Goal: Task Accomplishment & Management: Manage account settings

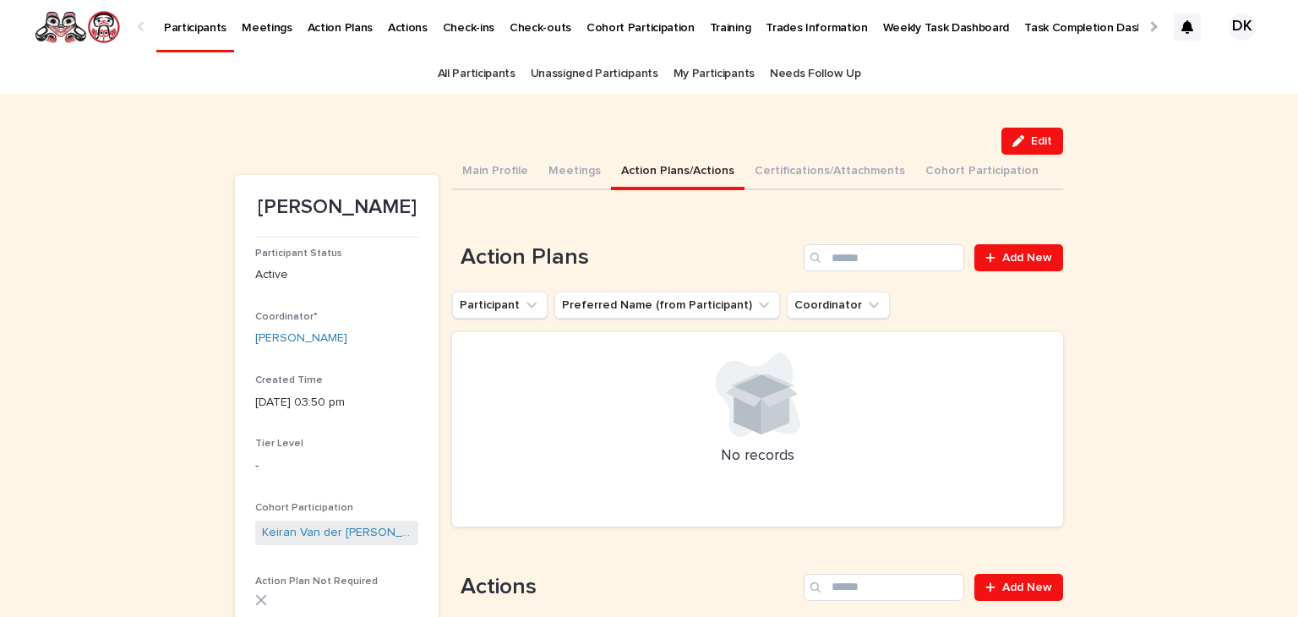
click at [179, 31] on p "Participants" at bounding box center [195, 17] width 63 height 35
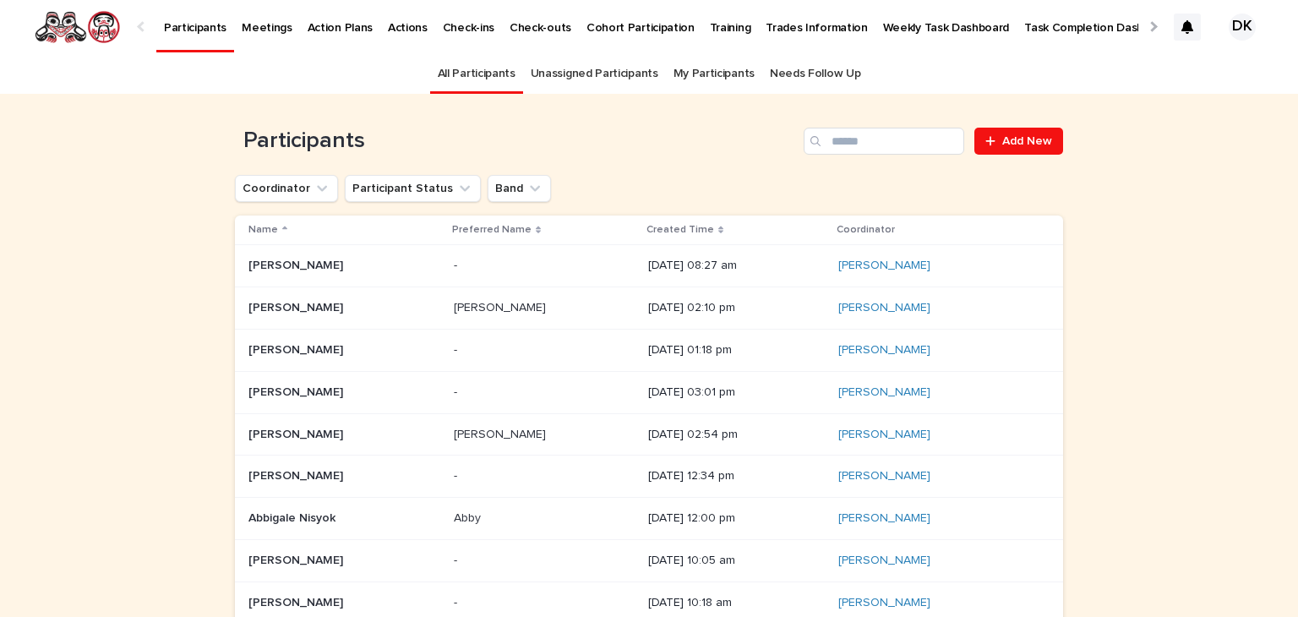
click at [902, 25] on p "Weekly Task Dashboard" at bounding box center [946, 17] width 127 height 35
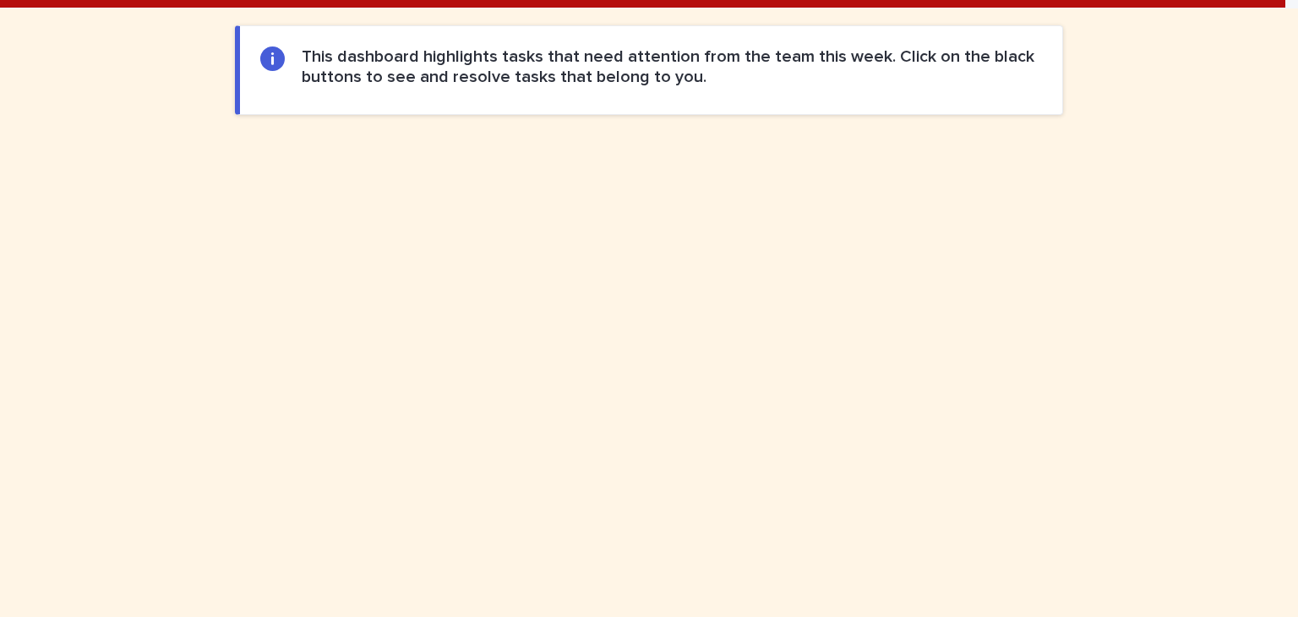
scroll to position [824, 0]
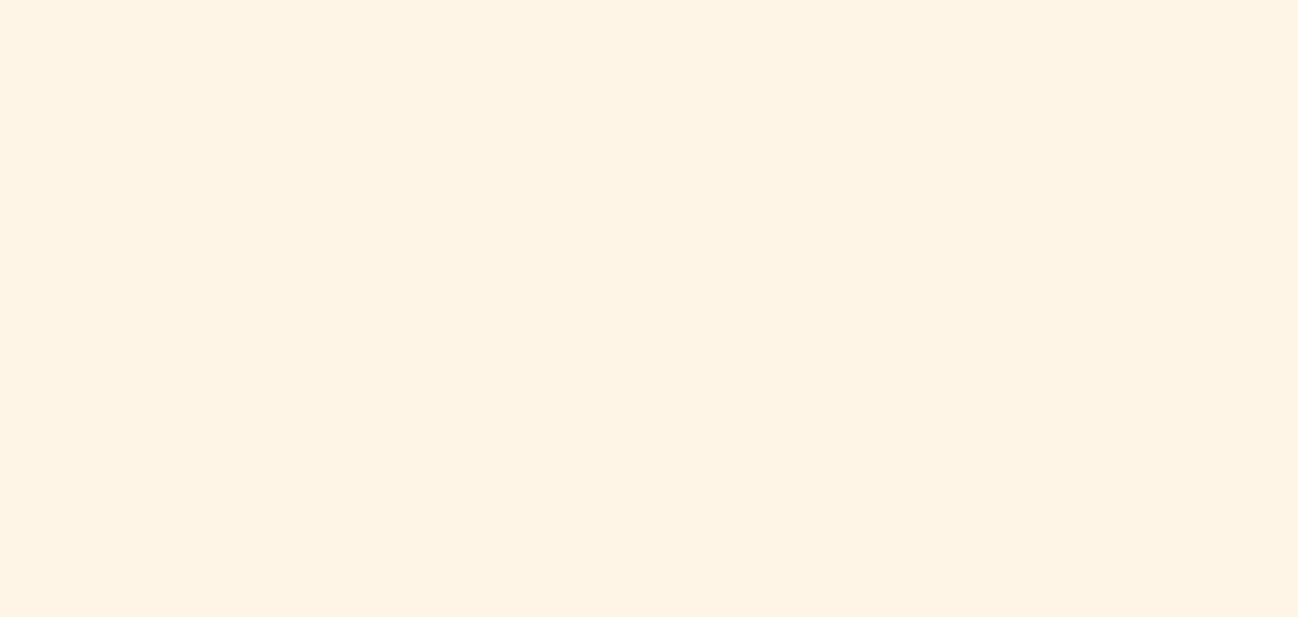
scroll to position [824, 0]
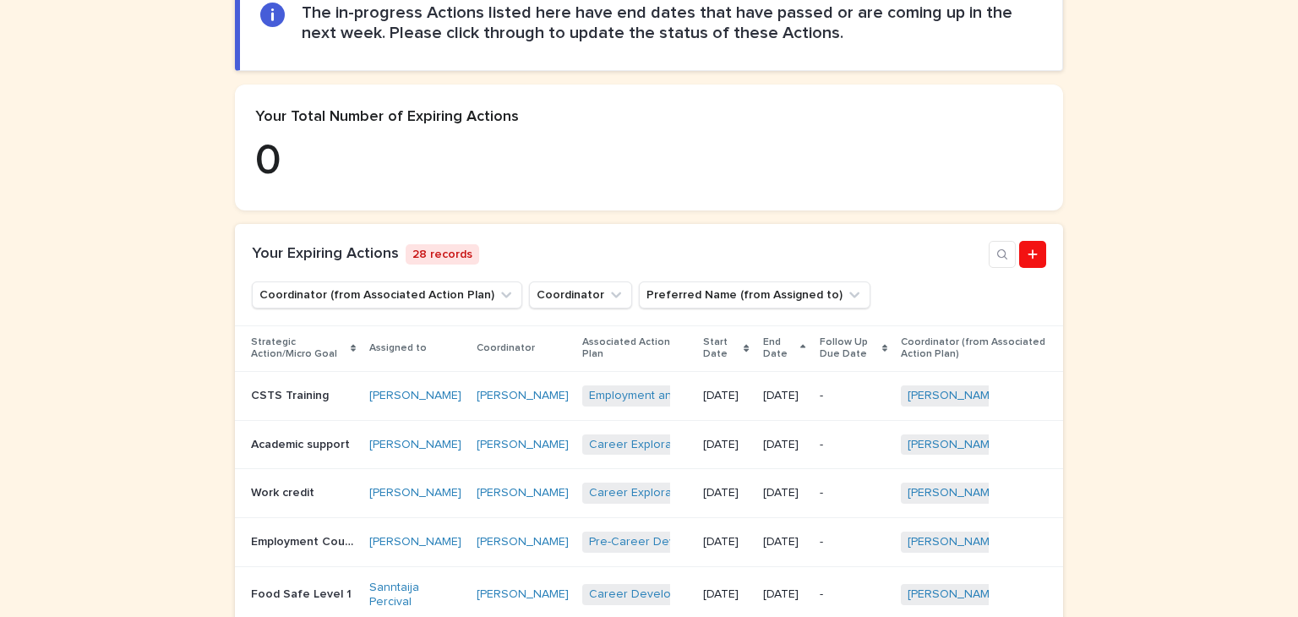
scroll to position [661, 0]
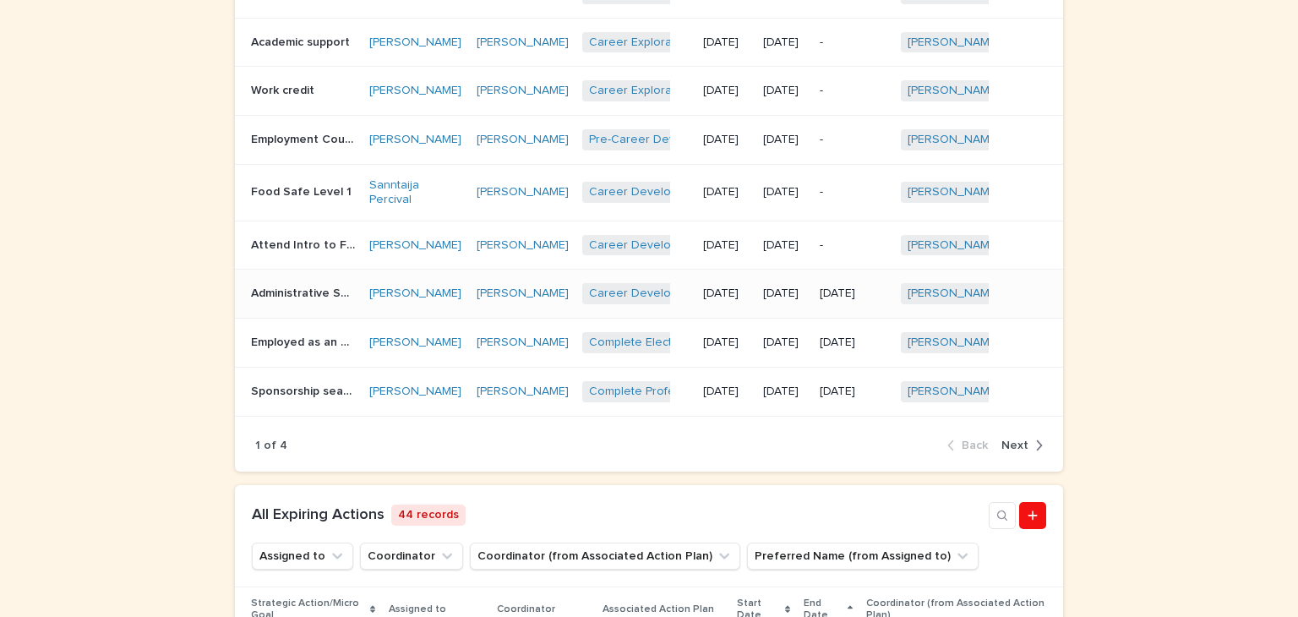
click at [284, 301] on p "Administrative Support for Upgrading at CMTN" at bounding box center [305, 292] width 108 height 18
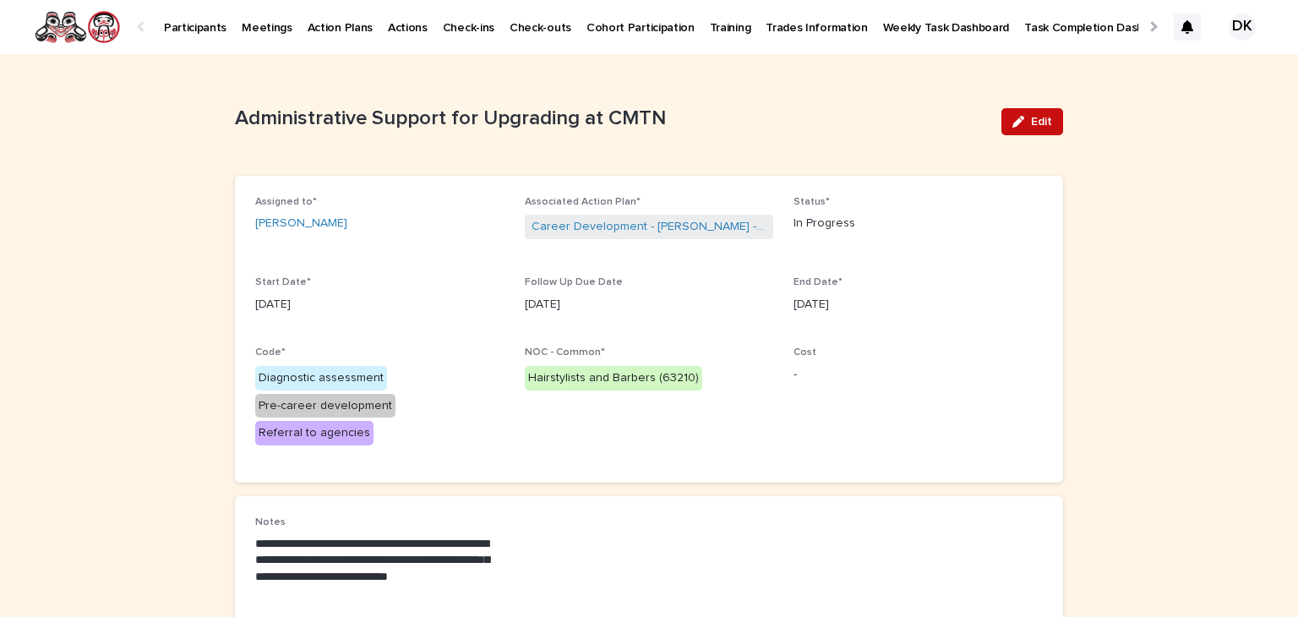
click at [1045, 119] on button "Edit" at bounding box center [1032, 121] width 62 height 27
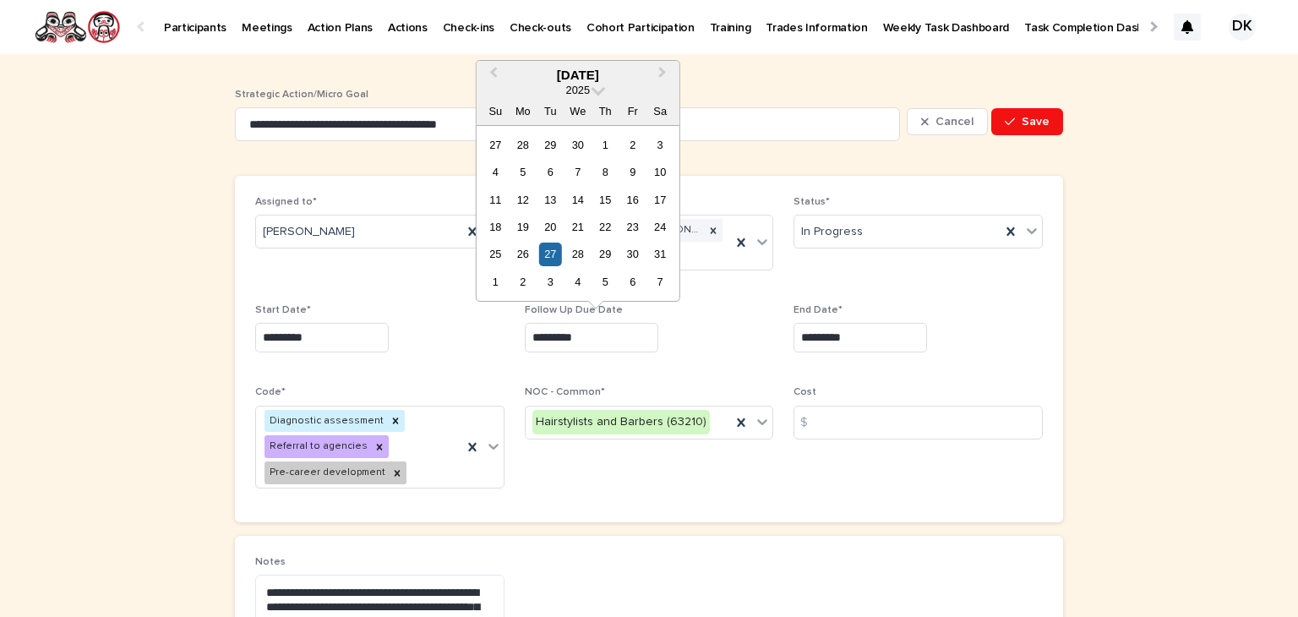
drag, startPoint x: 593, startPoint y: 336, endPoint x: 459, endPoint y: 346, distance: 134.6
click at [459, 346] on div "Assigned to* Randi-Lynn Glaim Associated Action Plan* Career Development - Rand…" at bounding box center [648, 349] width 787 height 306
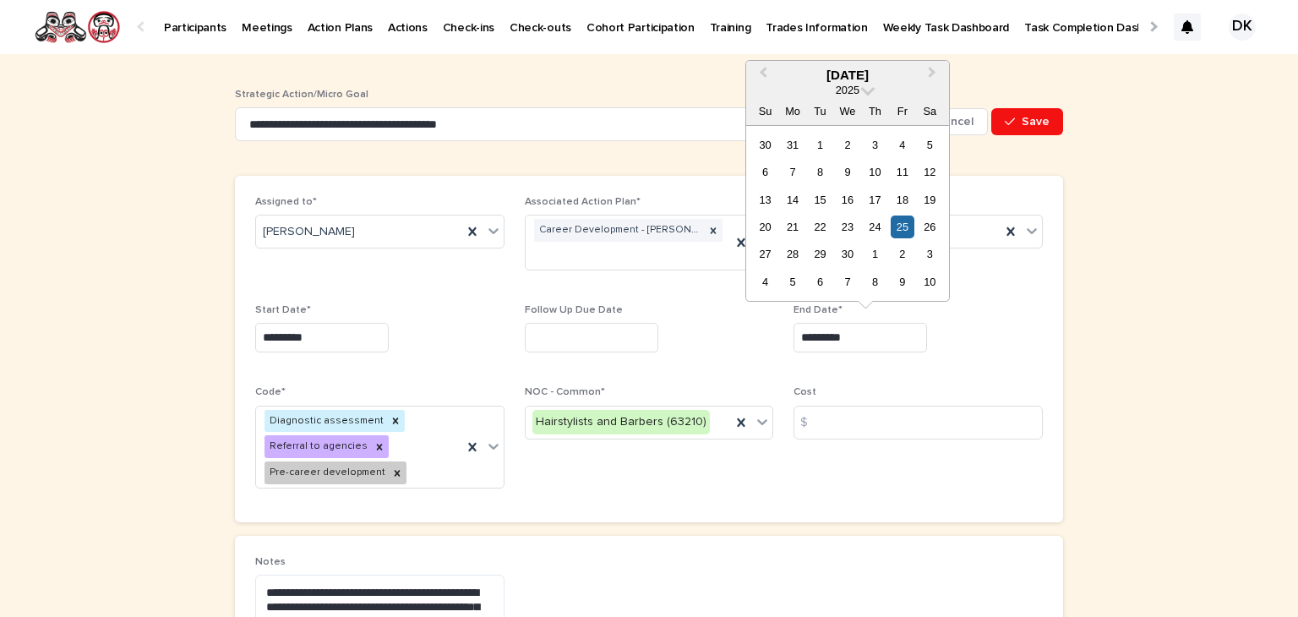
drag, startPoint x: 854, startPoint y: 330, endPoint x: 776, endPoint y: 340, distance: 78.3
click at [776, 340] on div "Assigned to* Randi-Lynn Glaim Associated Action Plan* Career Development - Rand…" at bounding box center [648, 349] width 787 height 306
click at [932, 68] on button "Next Month" at bounding box center [933, 76] width 27 height 27
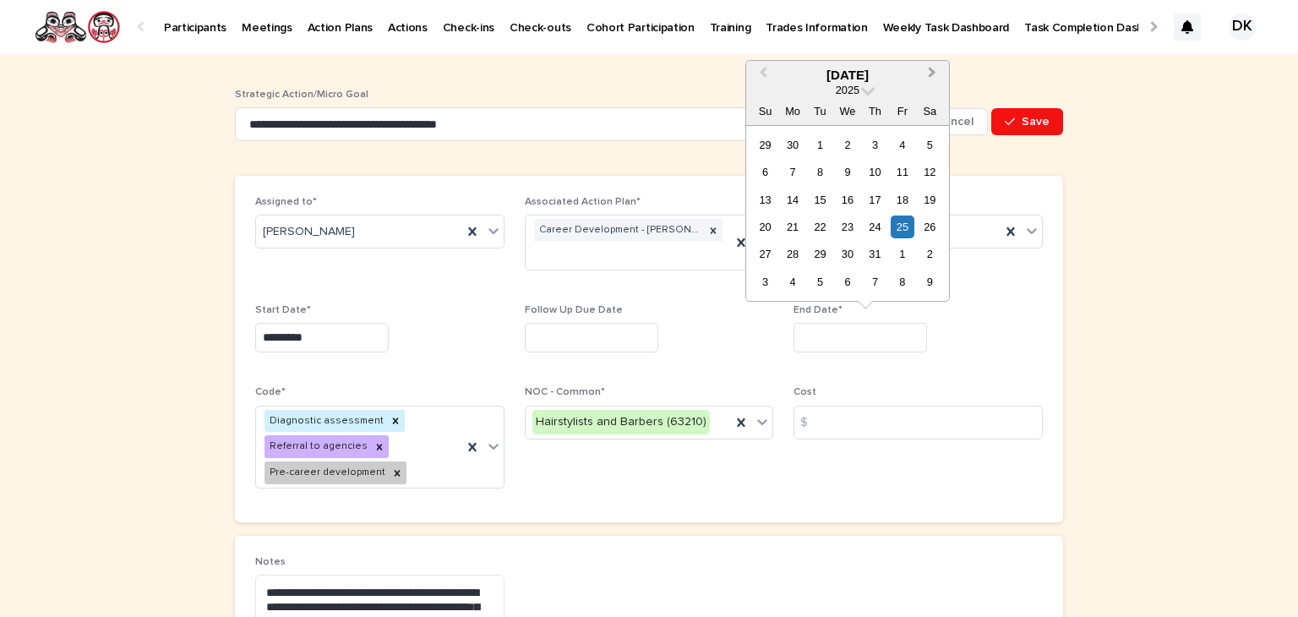
click at [932, 68] on button "Next Month" at bounding box center [933, 76] width 27 height 27
click at [791, 143] on div "29" at bounding box center [792, 144] width 23 height 23
type input "*********"
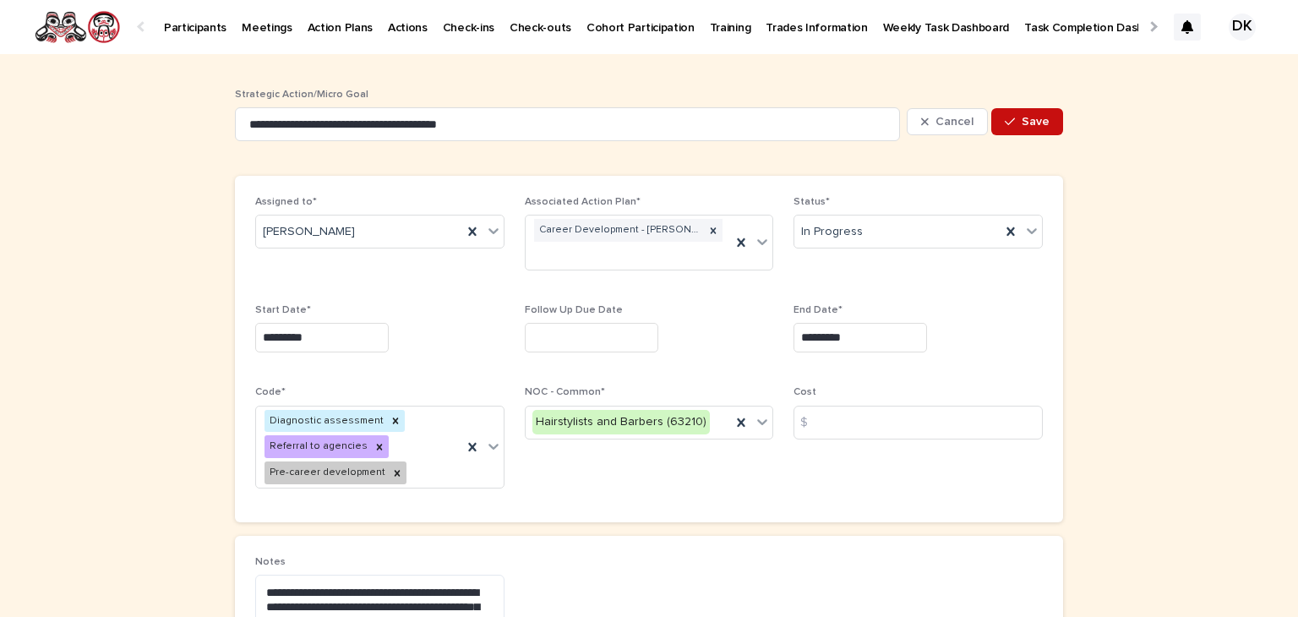
click at [1024, 116] on span "Save" at bounding box center [1035, 122] width 28 height 12
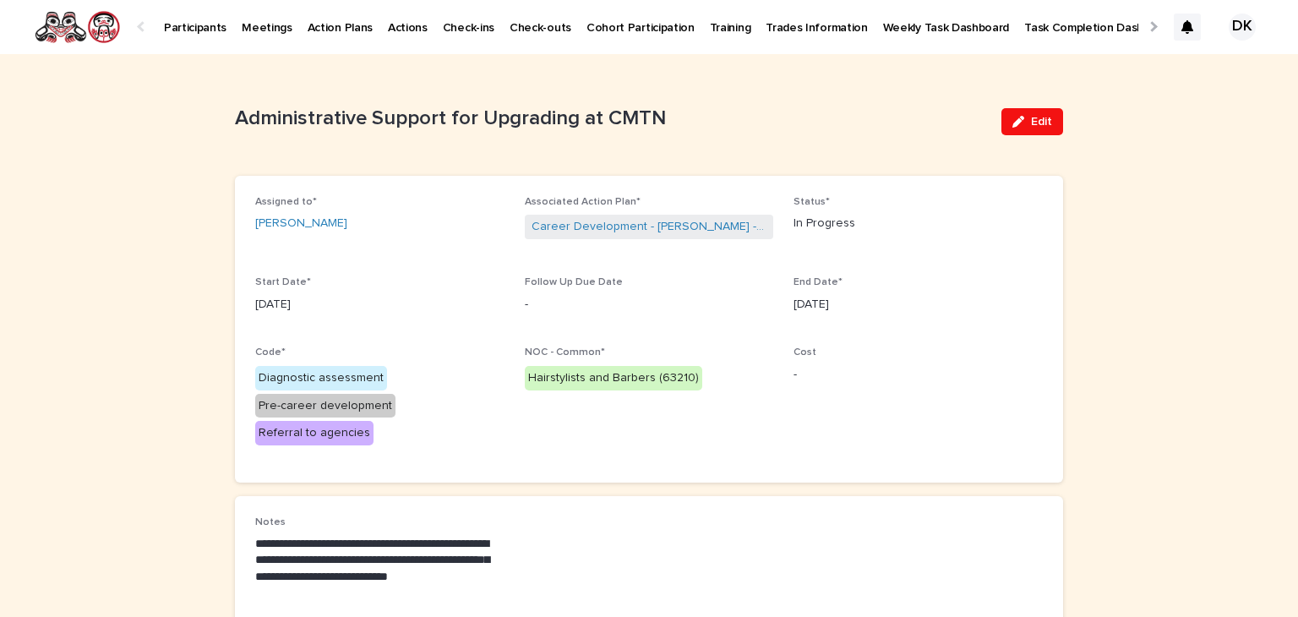
click at [188, 26] on p "Participants" at bounding box center [195, 17] width 63 height 35
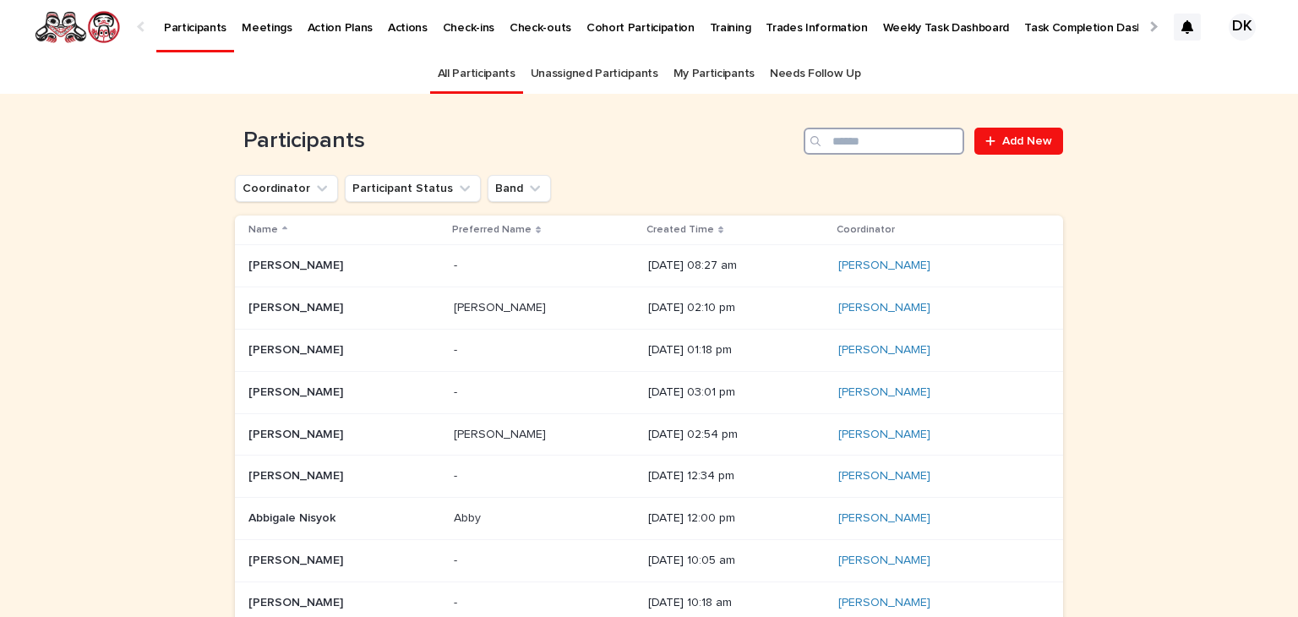
click at [885, 146] on input "Search" at bounding box center [883, 141] width 161 height 27
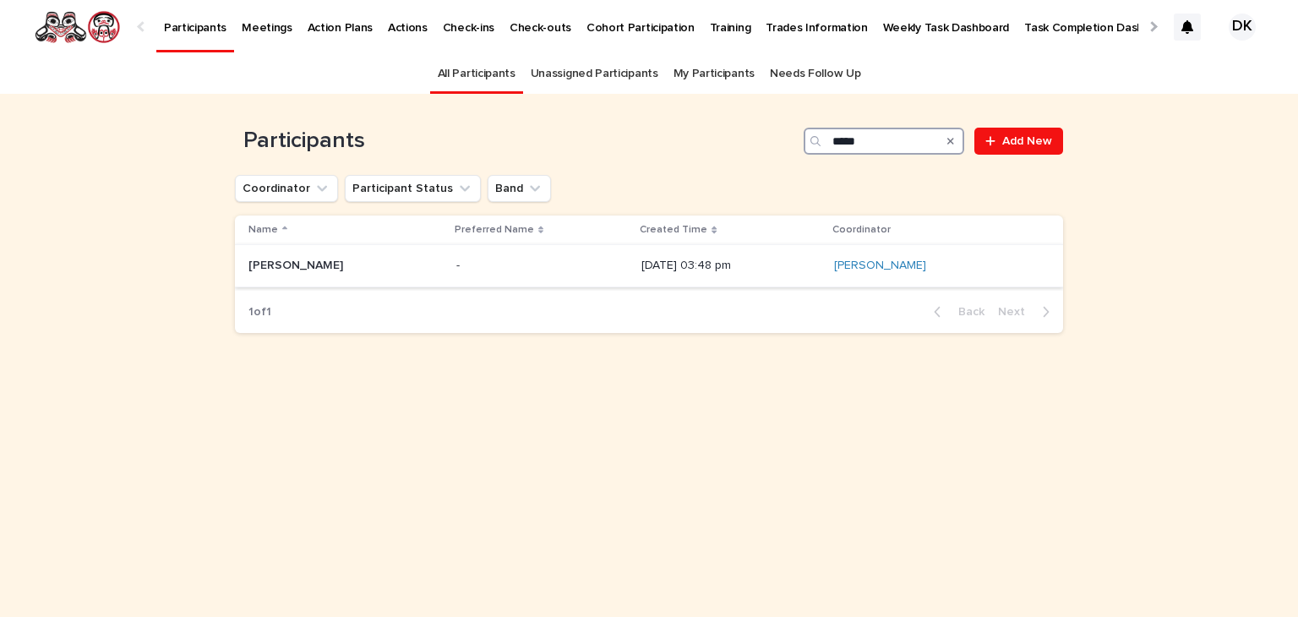
type input "****"
click at [258, 264] on p "Jena Callbreath" at bounding box center [297, 264] width 98 height 18
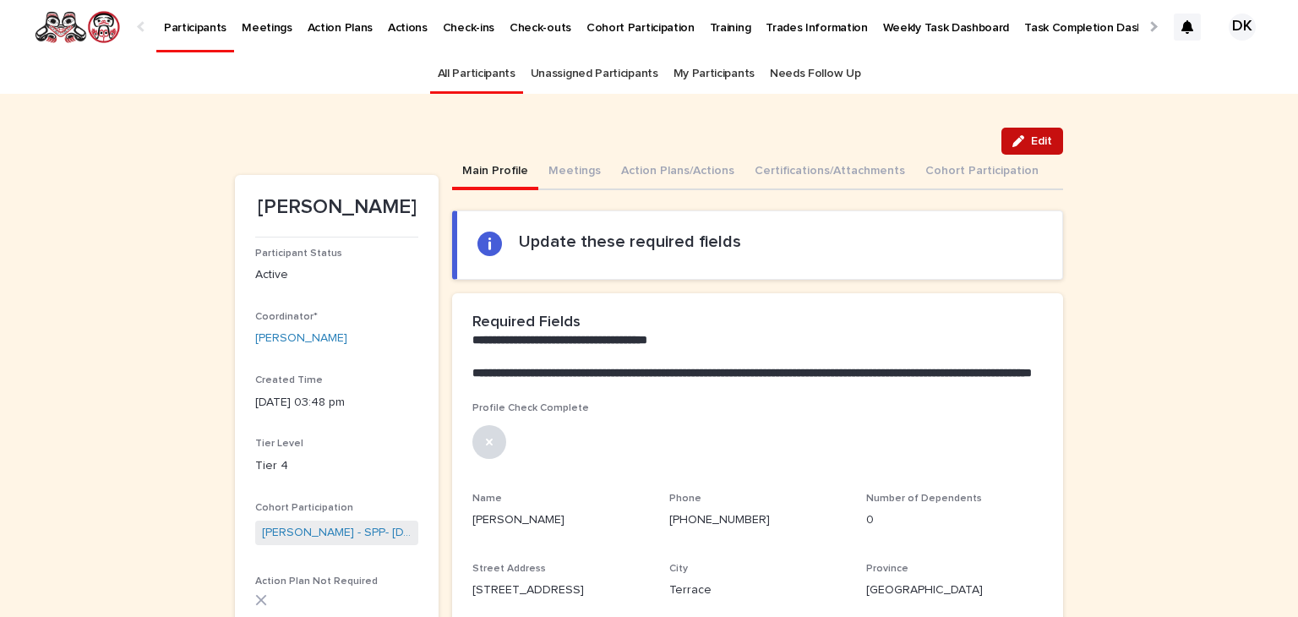
click at [1031, 139] on span "Edit" at bounding box center [1041, 141] width 21 height 12
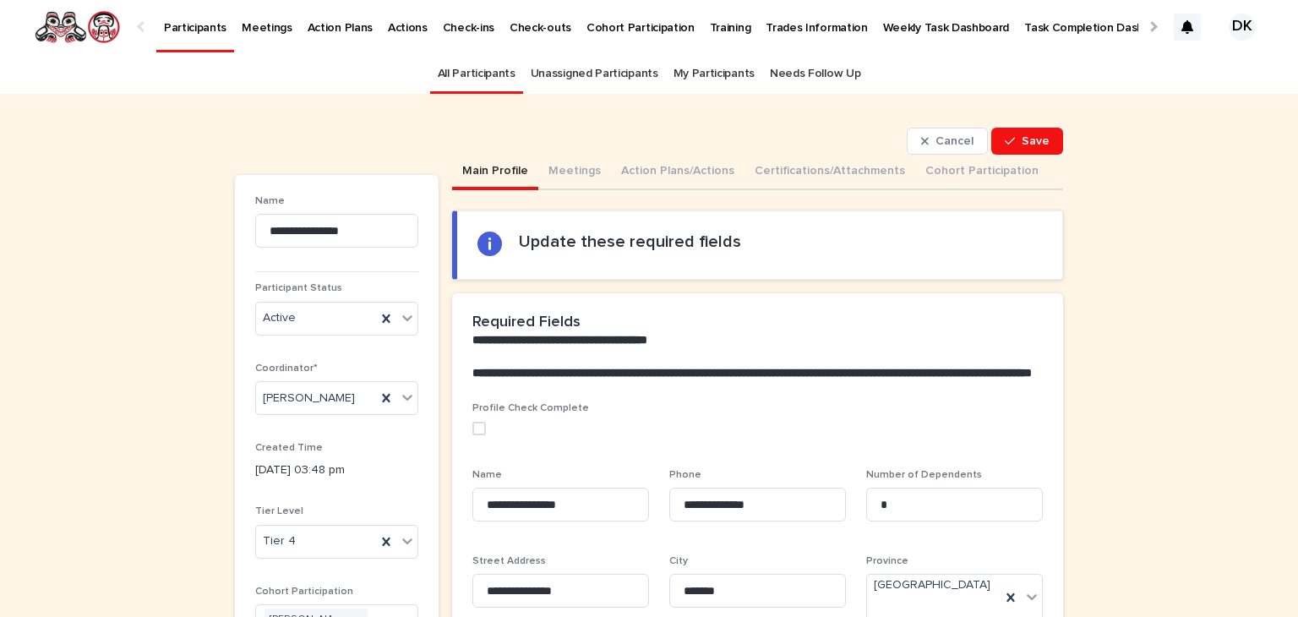
click at [472, 435] on span at bounding box center [479, 429] width 14 height 14
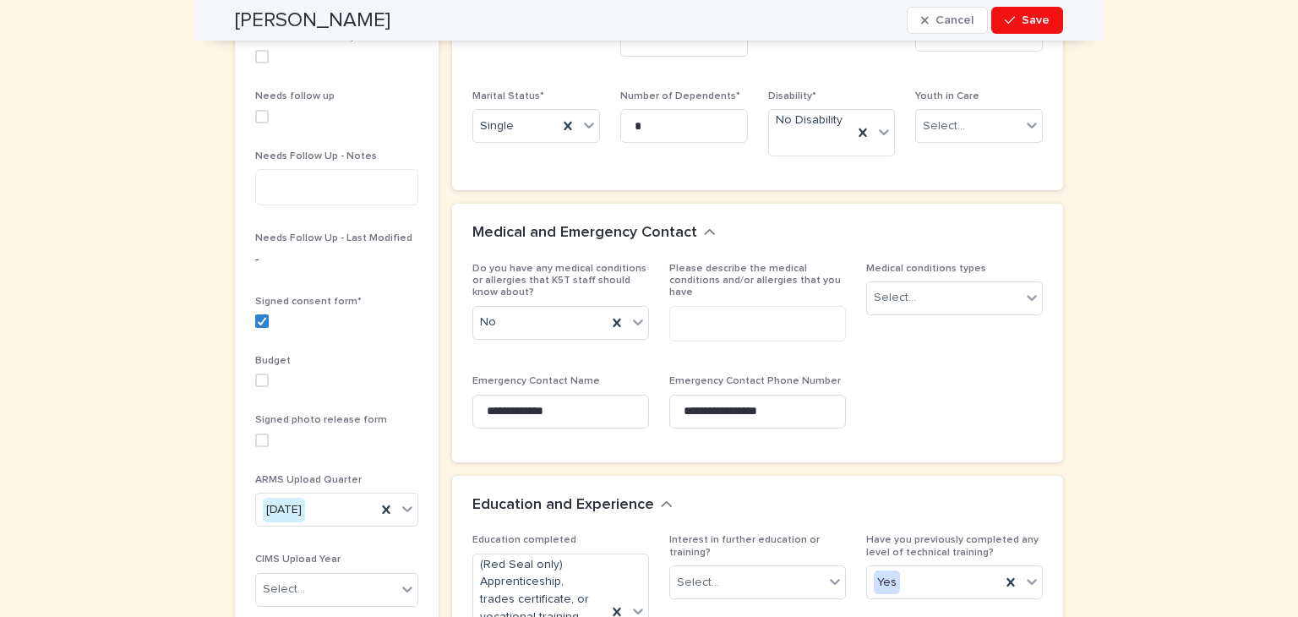
scroll to position [686, 0]
click at [525, 395] on input "**********" at bounding box center [560, 412] width 177 height 34
click at [523, 395] on input "**********" at bounding box center [560, 412] width 177 height 34
type input "**********"
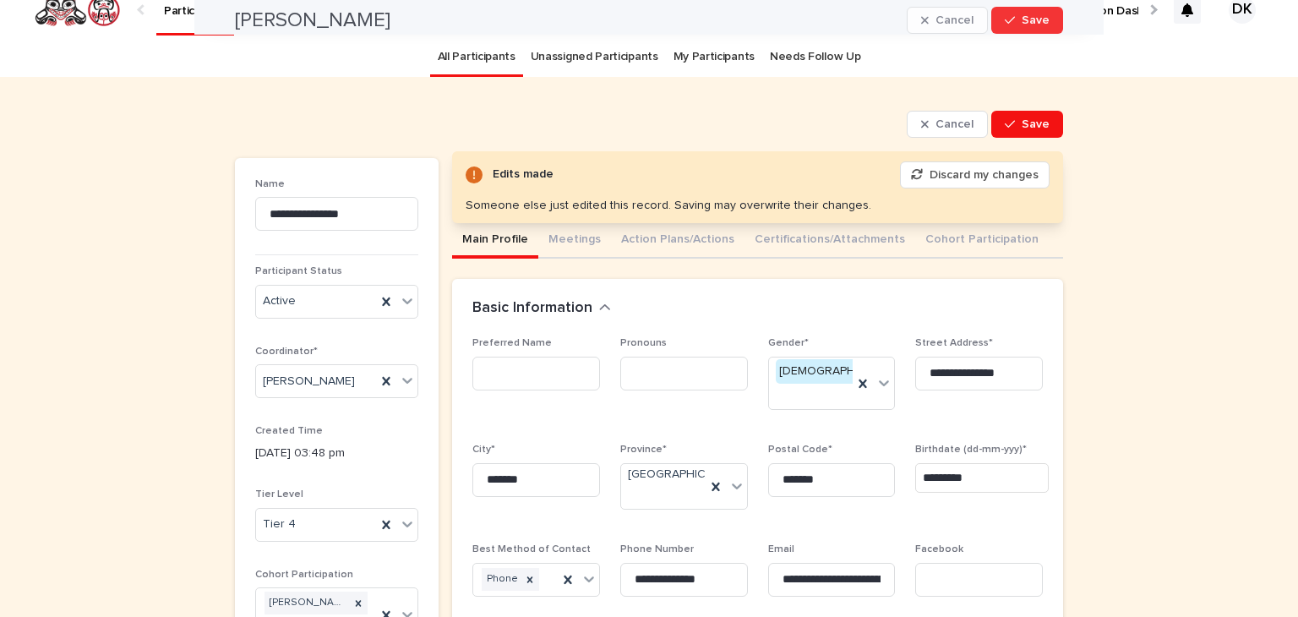
scroll to position [0, 0]
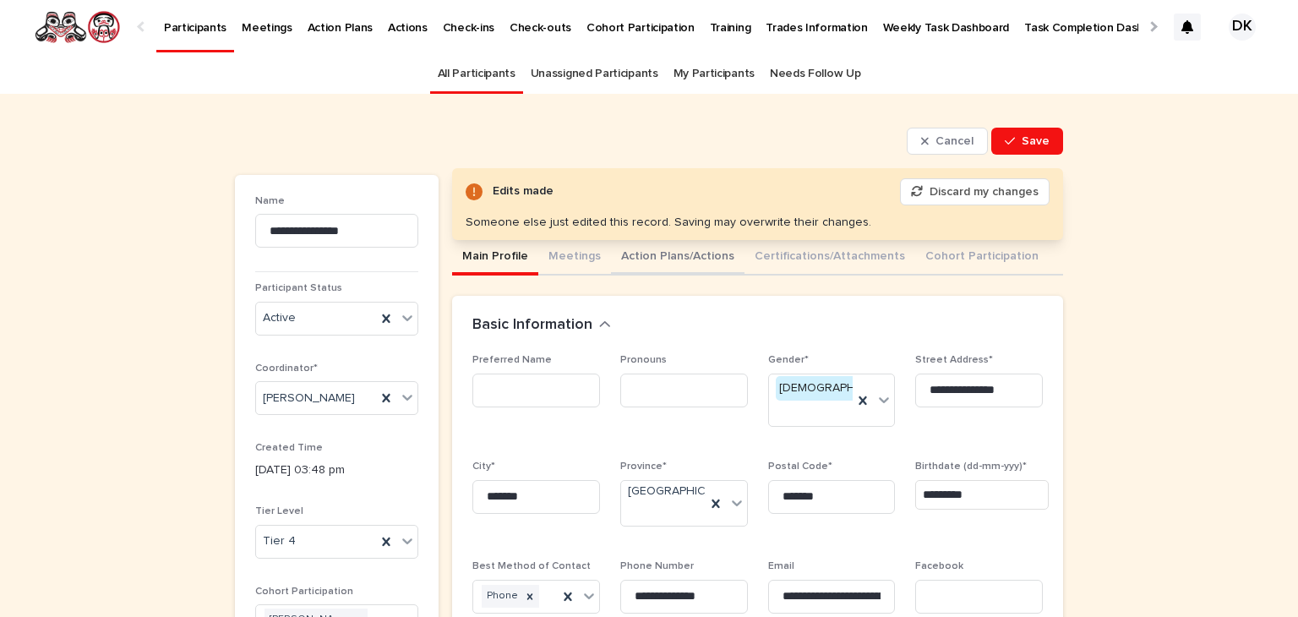
click at [640, 256] on button "Action Plans/Actions" at bounding box center [677, 257] width 133 height 35
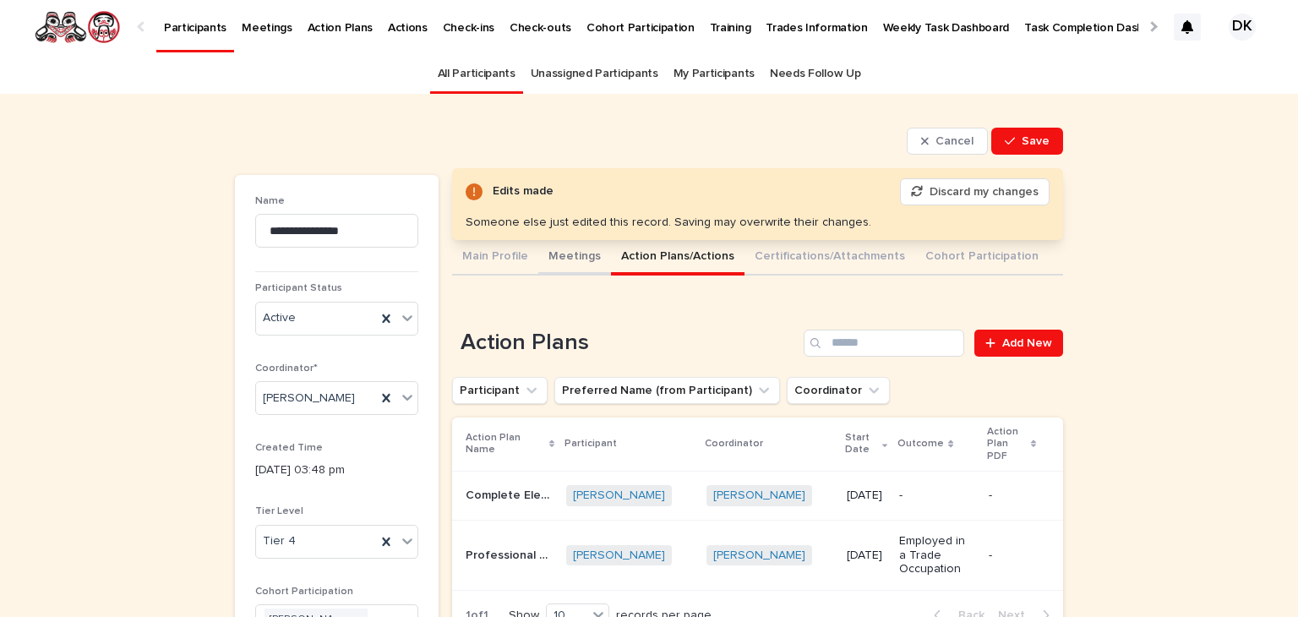
click at [559, 252] on button "Meetings" at bounding box center [574, 257] width 73 height 35
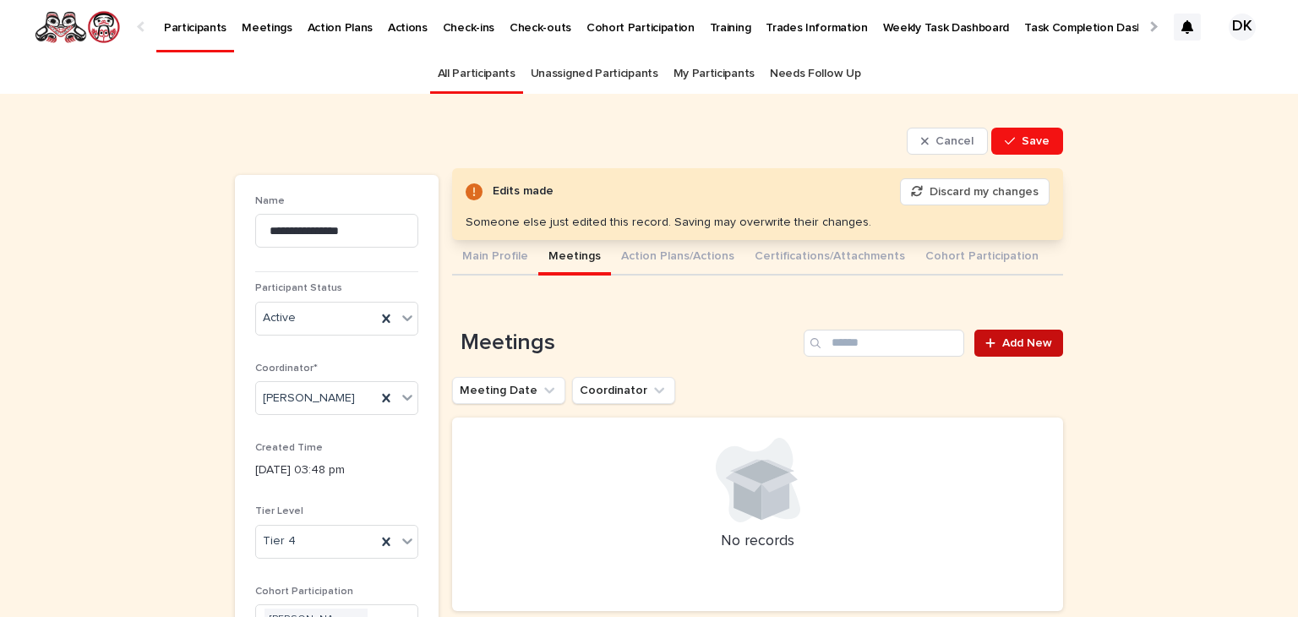
click at [1036, 346] on span "Add New" at bounding box center [1027, 343] width 50 height 12
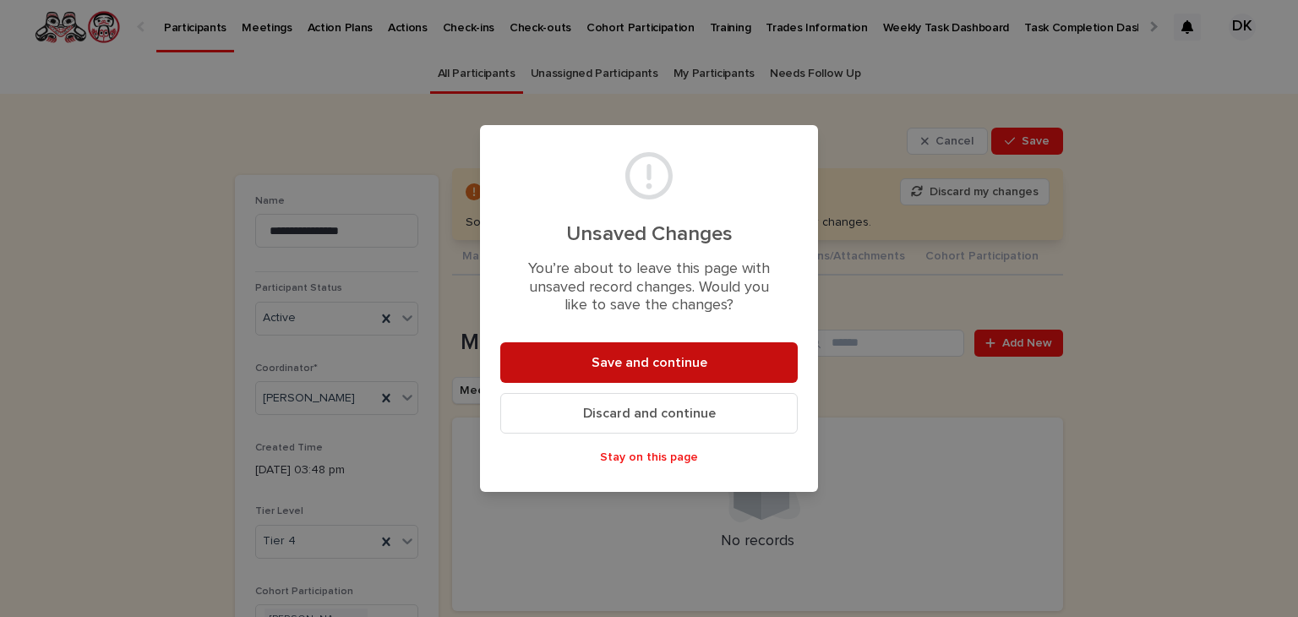
click at [662, 362] on span "Save and continue" at bounding box center [649, 363] width 116 height 14
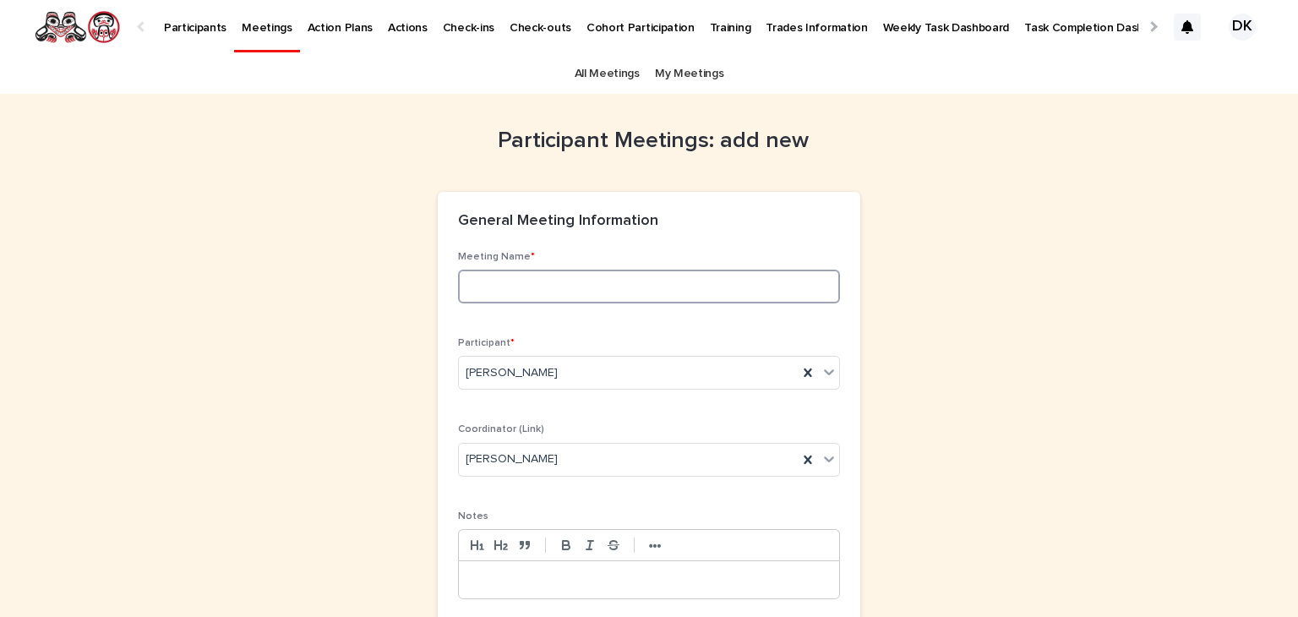
click at [498, 282] on input at bounding box center [649, 287] width 382 height 34
type input "**********"
click at [471, 574] on p at bounding box center [648, 579] width 355 height 17
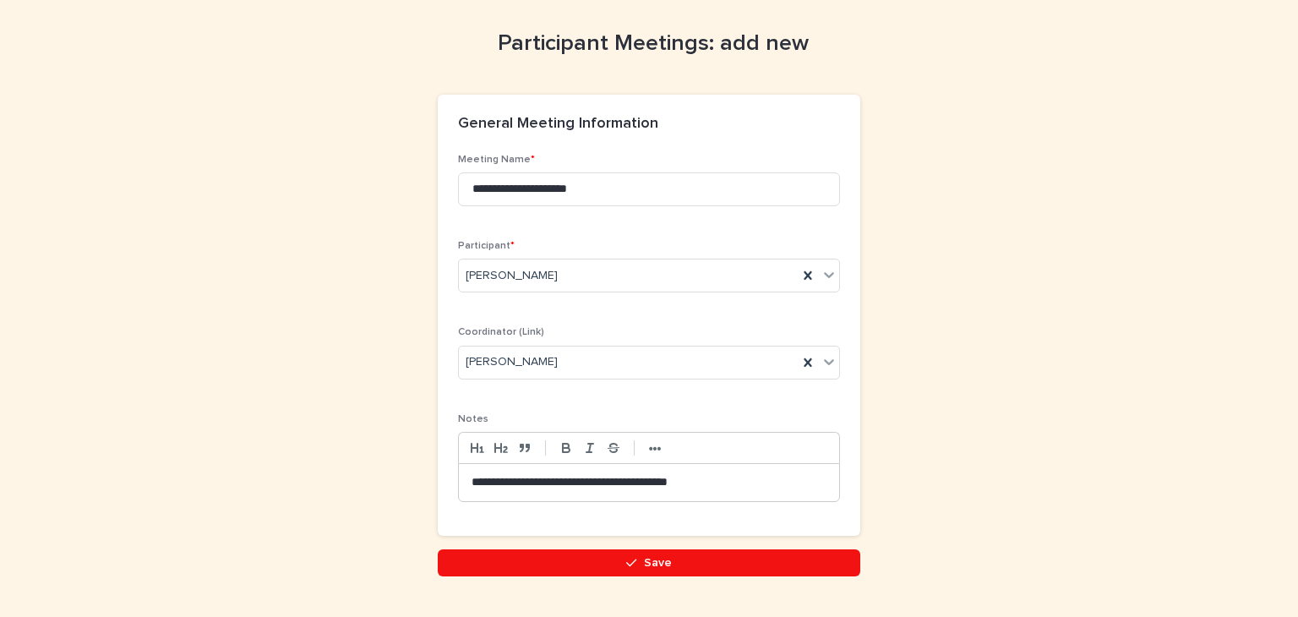
scroll to position [112, 0]
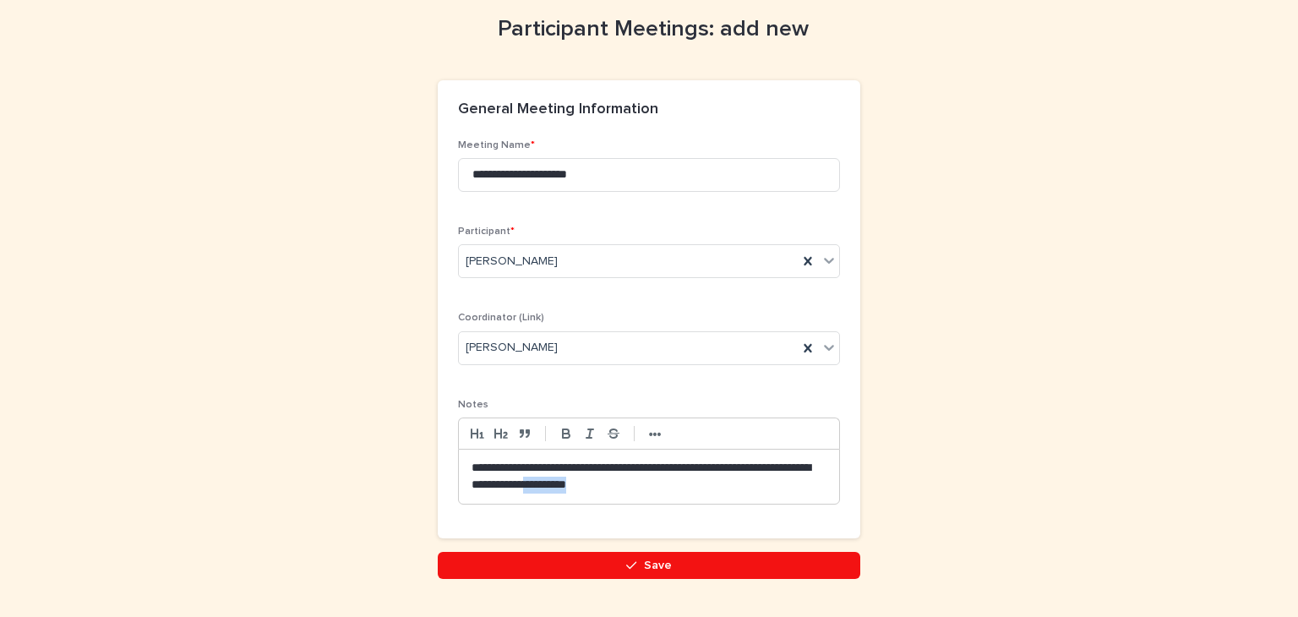
drag, startPoint x: 559, startPoint y: 482, endPoint x: 625, endPoint y: 486, distance: 66.0
click at [625, 486] on p "**********" at bounding box center [648, 477] width 355 height 34
drag, startPoint x: 724, startPoint y: 482, endPoint x: 704, endPoint y: 486, distance: 20.6
click at [704, 486] on p "**********" at bounding box center [648, 477] width 355 height 34
click at [774, 479] on p "**********" at bounding box center [648, 477] width 355 height 34
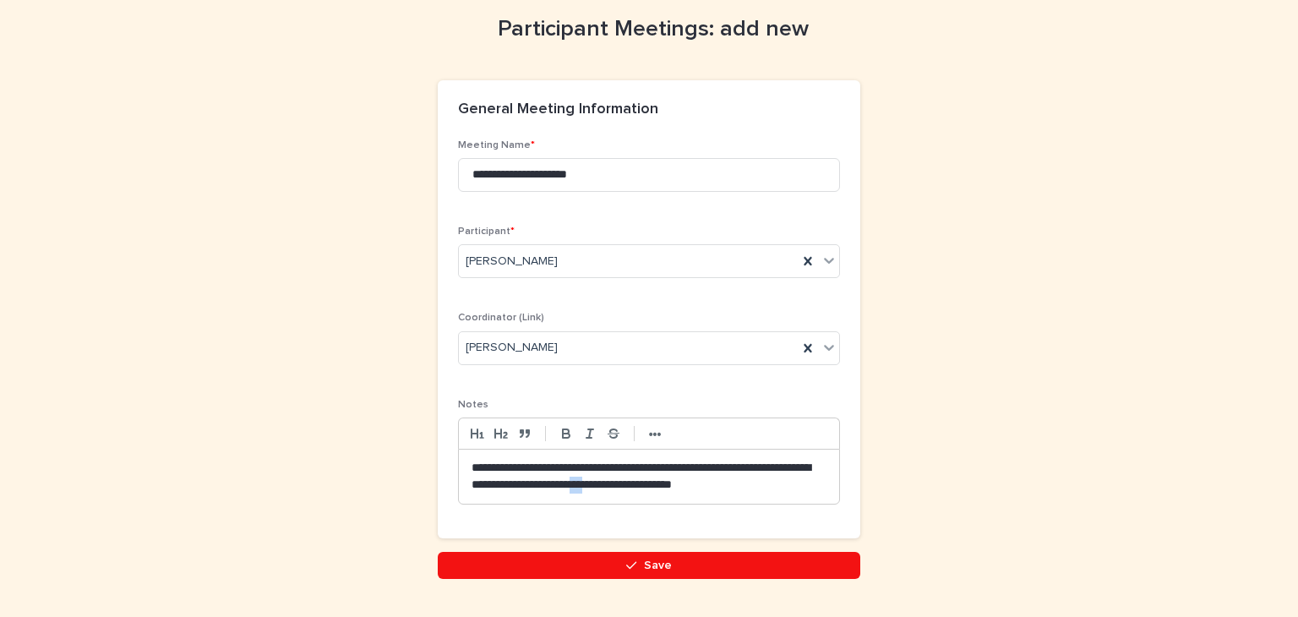
drag, startPoint x: 635, startPoint y: 481, endPoint x: 619, endPoint y: 480, distance: 16.1
click at [619, 480] on p "**********" at bounding box center [648, 477] width 355 height 34
click at [738, 483] on p "**********" at bounding box center [648, 477] width 355 height 34
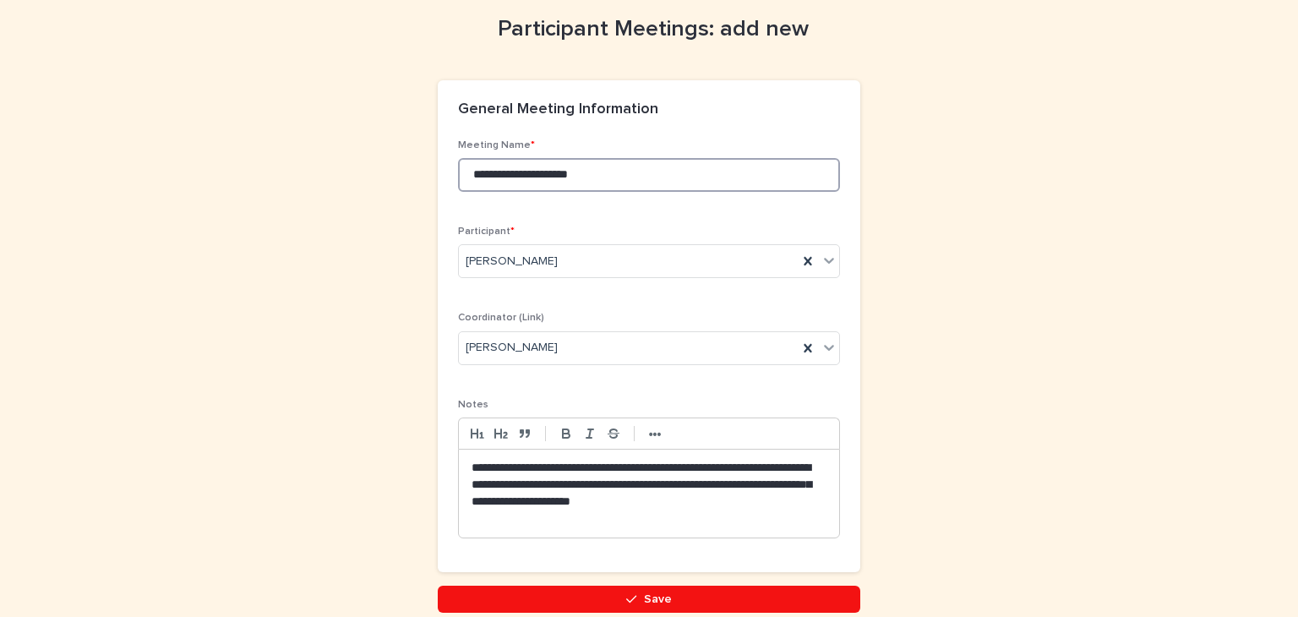
click at [466, 173] on input "**********" at bounding box center [649, 175] width 382 height 34
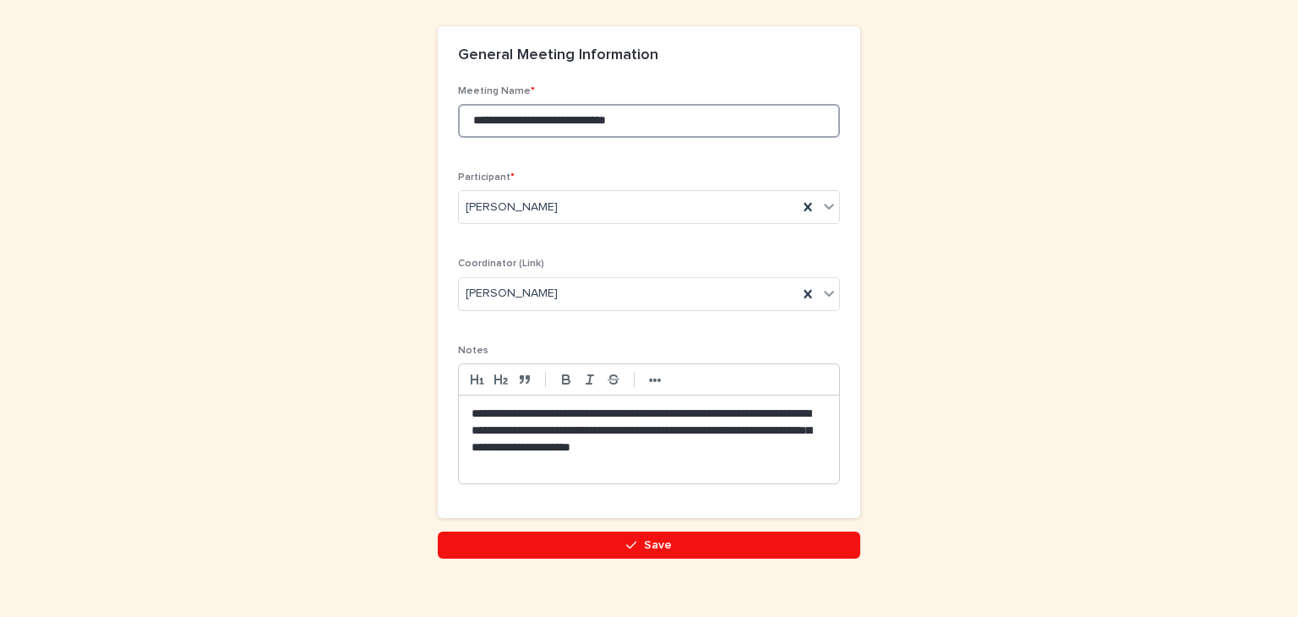
scroll to position [167, 0]
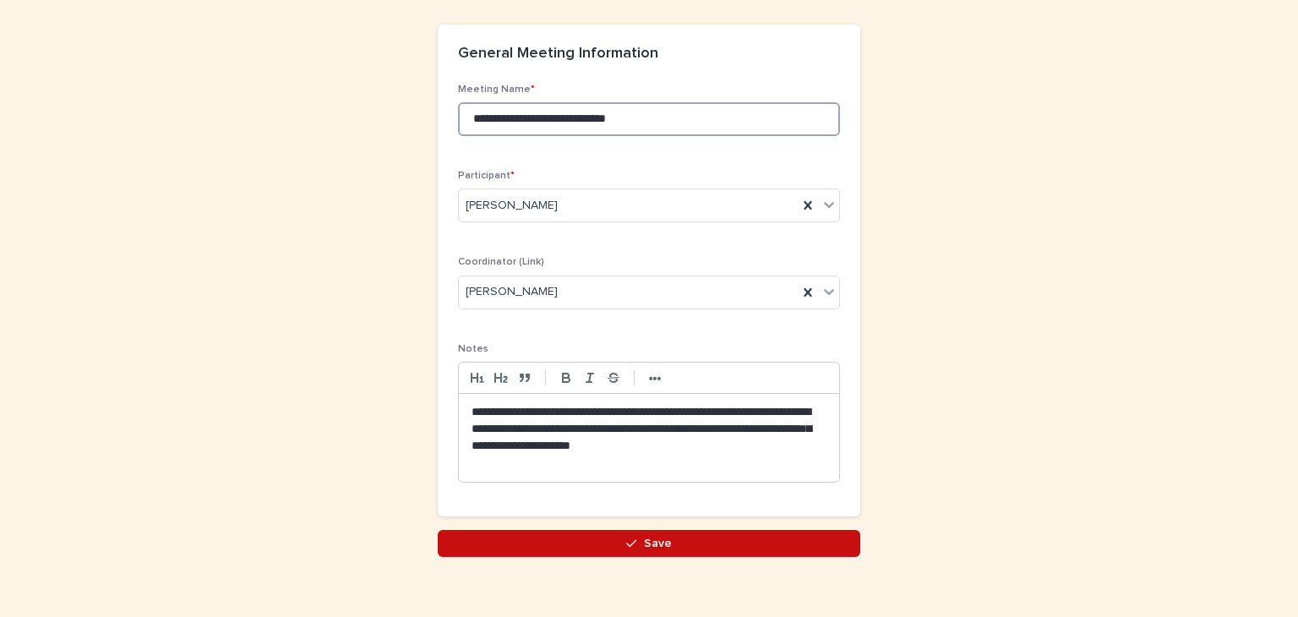
type input "**********"
click at [651, 530] on button "Save" at bounding box center [649, 543] width 422 height 27
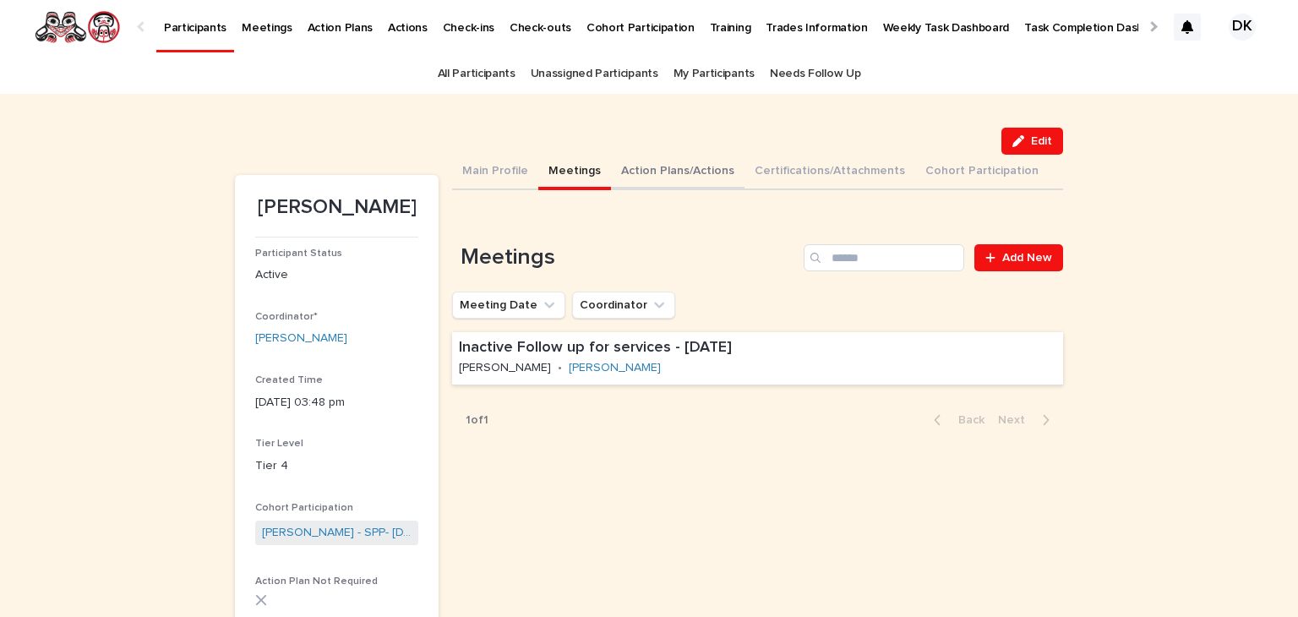
click at [618, 172] on button "Action Plans/Actions" at bounding box center [677, 172] width 133 height 35
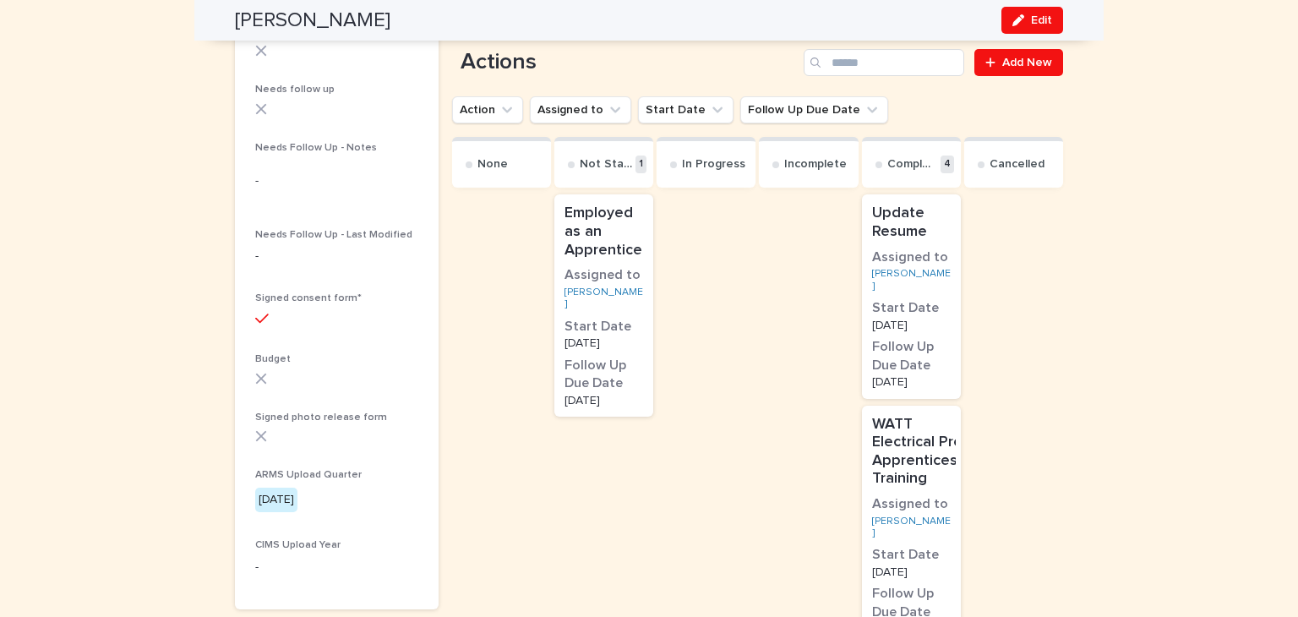
scroll to position [550, 0]
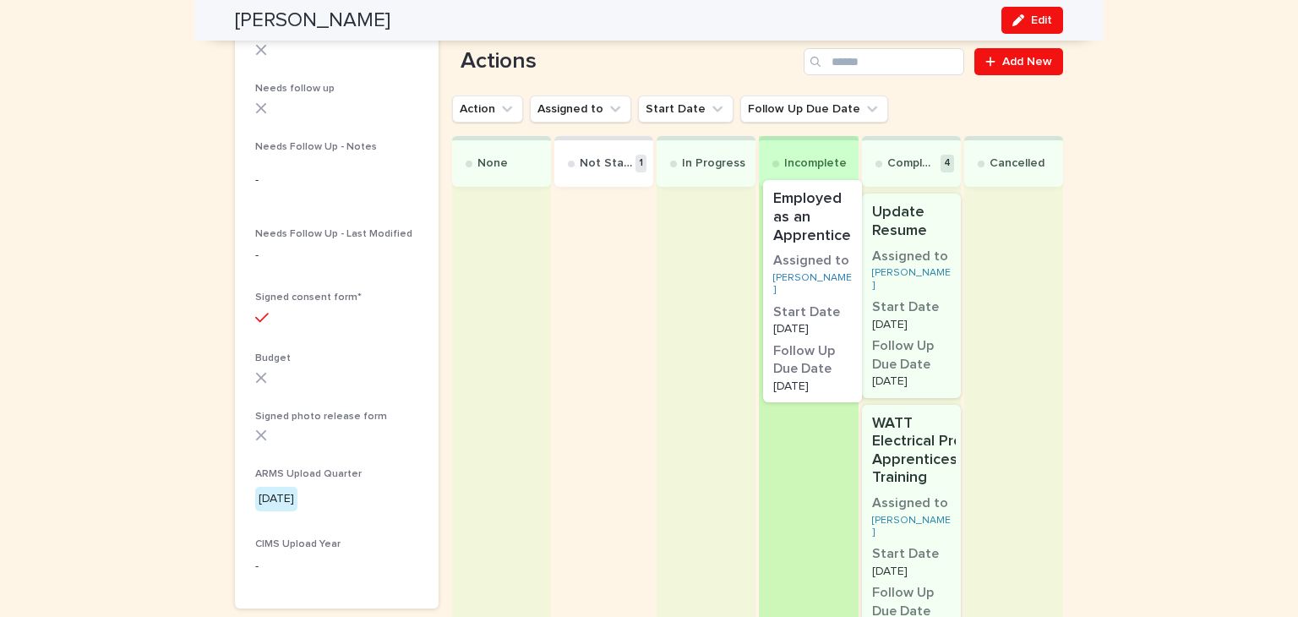
drag, startPoint x: 593, startPoint y: 237, endPoint x: 813, endPoint y: 227, distance: 219.9
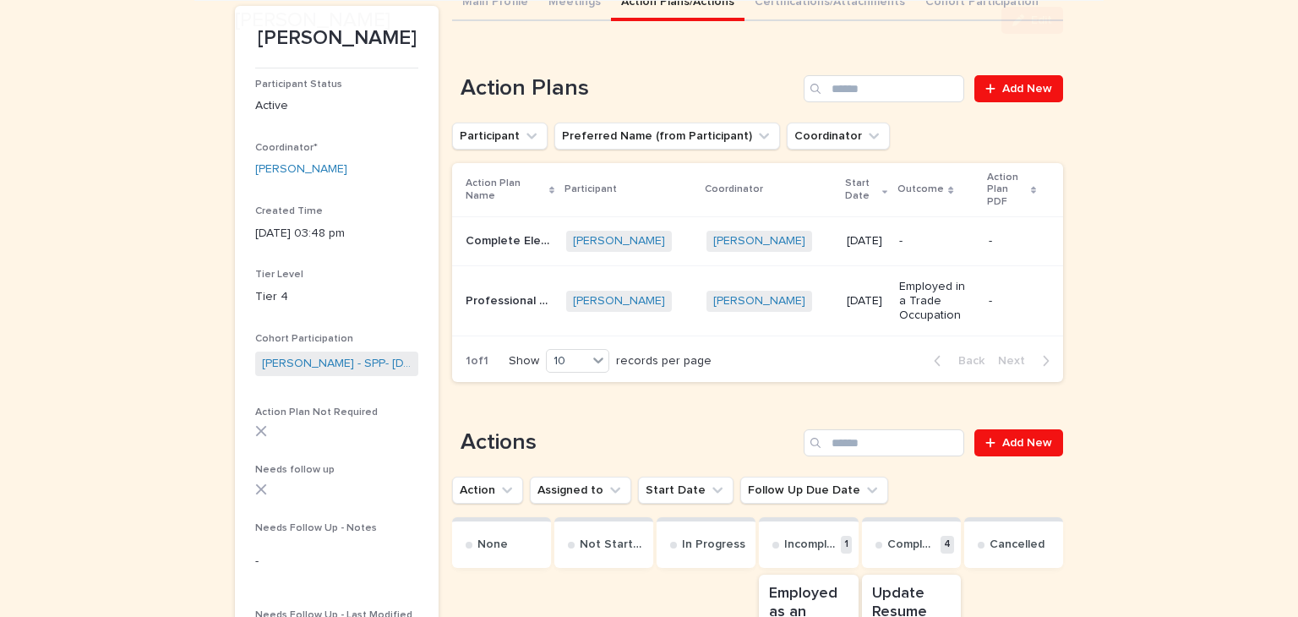
scroll to position [172, 0]
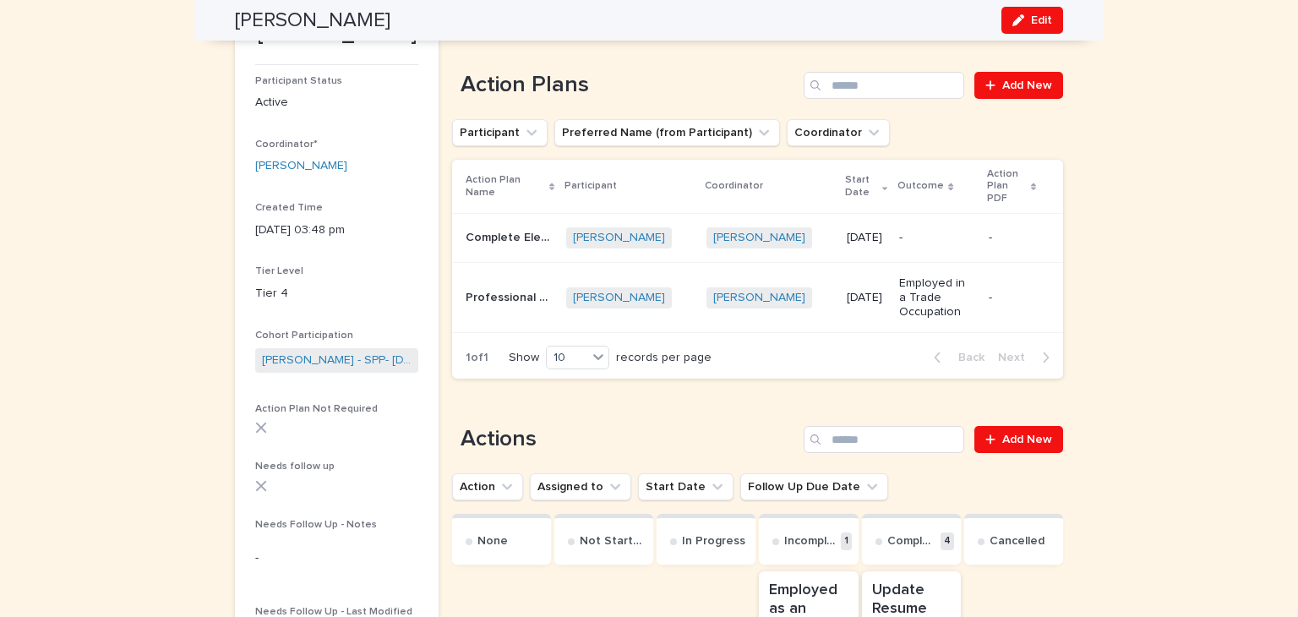
click at [483, 235] on p "Complete Electrical Foundations Course" at bounding box center [511, 236] width 90 height 18
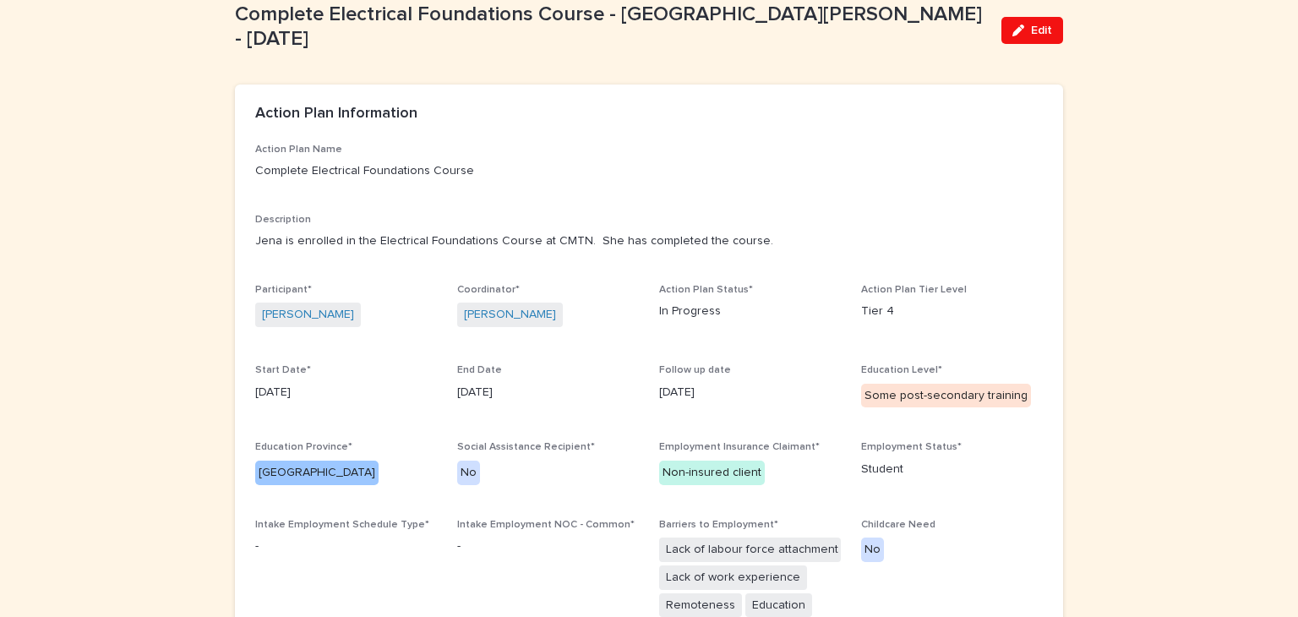
scroll to position [91, 0]
click at [1037, 33] on span "Edit" at bounding box center [1041, 31] width 21 height 12
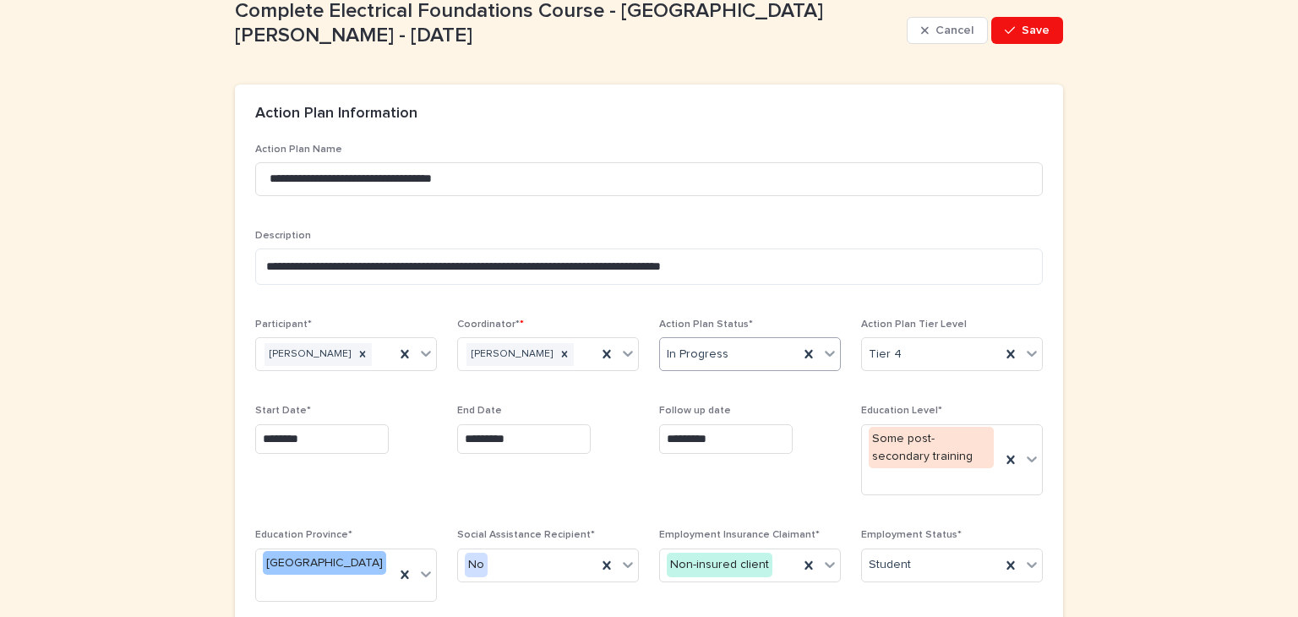
click at [828, 349] on icon at bounding box center [829, 353] width 17 height 17
click at [681, 436] on div "Complete" at bounding box center [743, 446] width 180 height 30
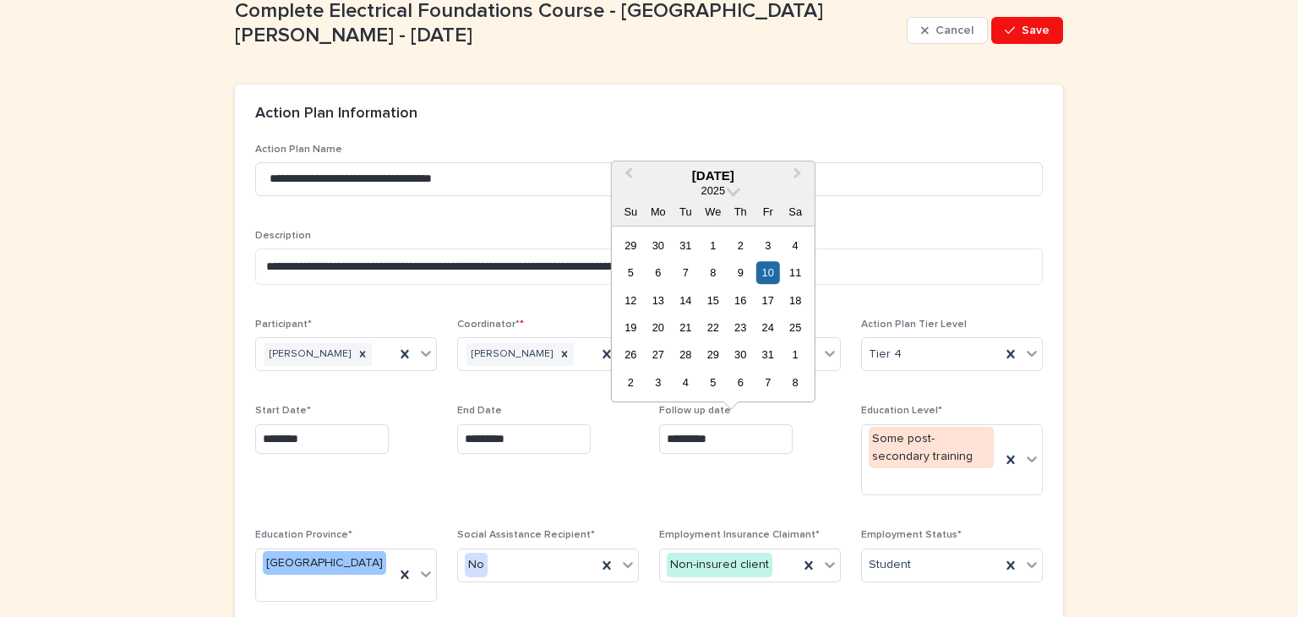
click at [721, 440] on input "*********" at bounding box center [725, 439] width 133 height 30
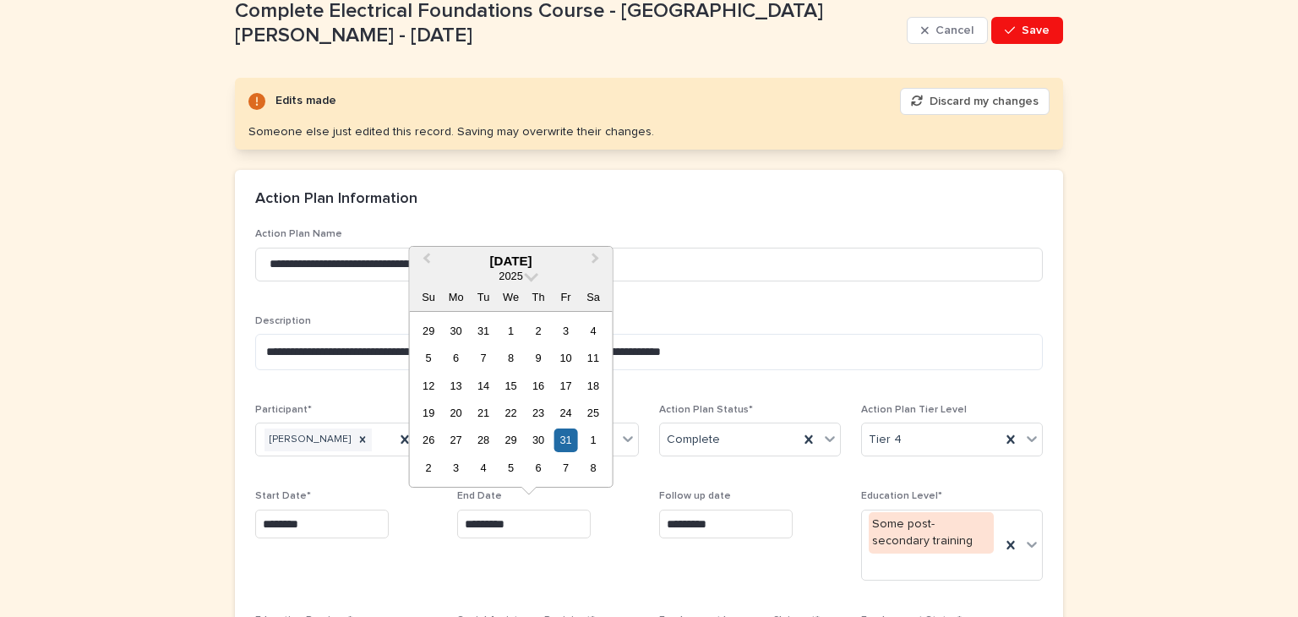
click at [525, 522] on input "*********" at bounding box center [523, 524] width 133 height 30
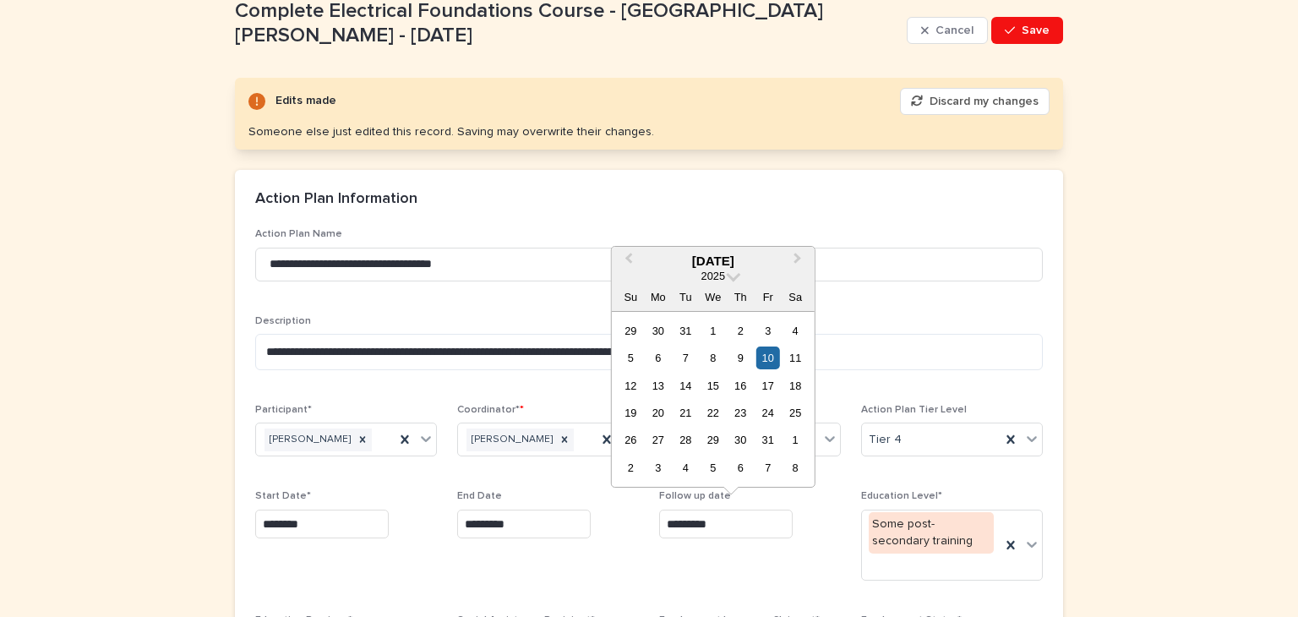
click at [721, 514] on input "*********" at bounding box center [725, 524] width 133 height 30
drag, startPoint x: 732, startPoint y: 525, endPoint x: 612, endPoint y: 532, distance: 121.0
click at [612, 532] on div "**********" at bounding box center [648, 588] width 787 height 721
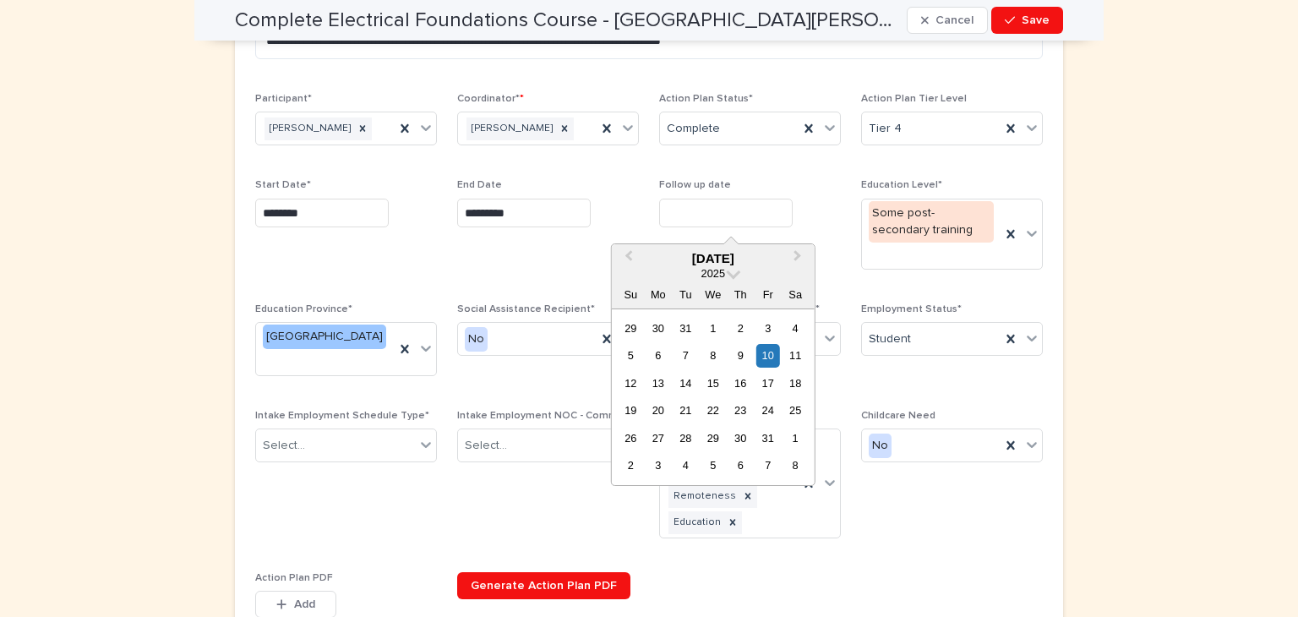
scroll to position [417, 0]
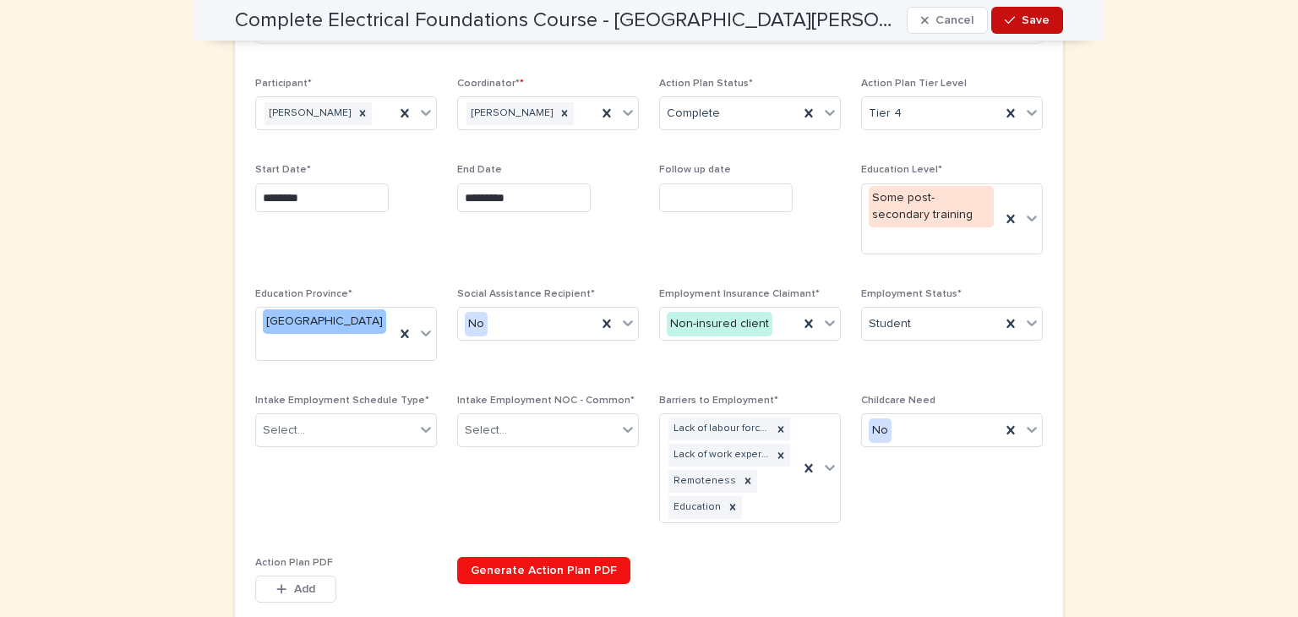
click at [1031, 20] on span "Save" at bounding box center [1035, 20] width 28 height 12
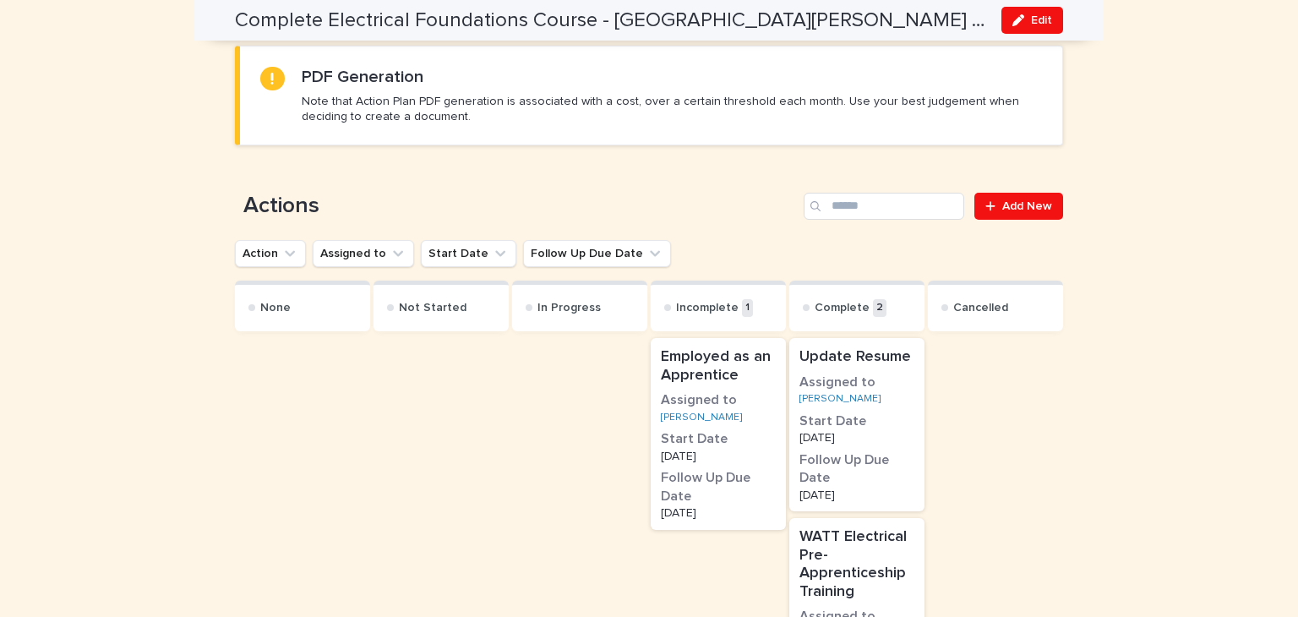
scroll to position [0, 0]
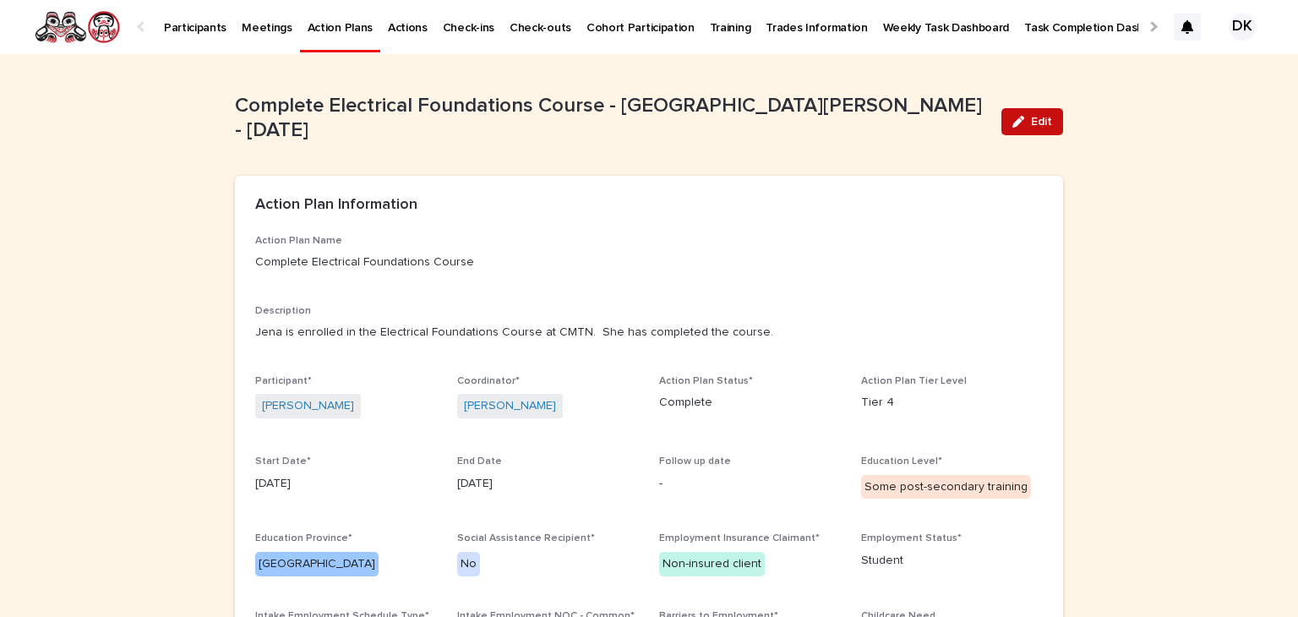
click at [1037, 119] on span "Edit" at bounding box center [1041, 122] width 21 height 12
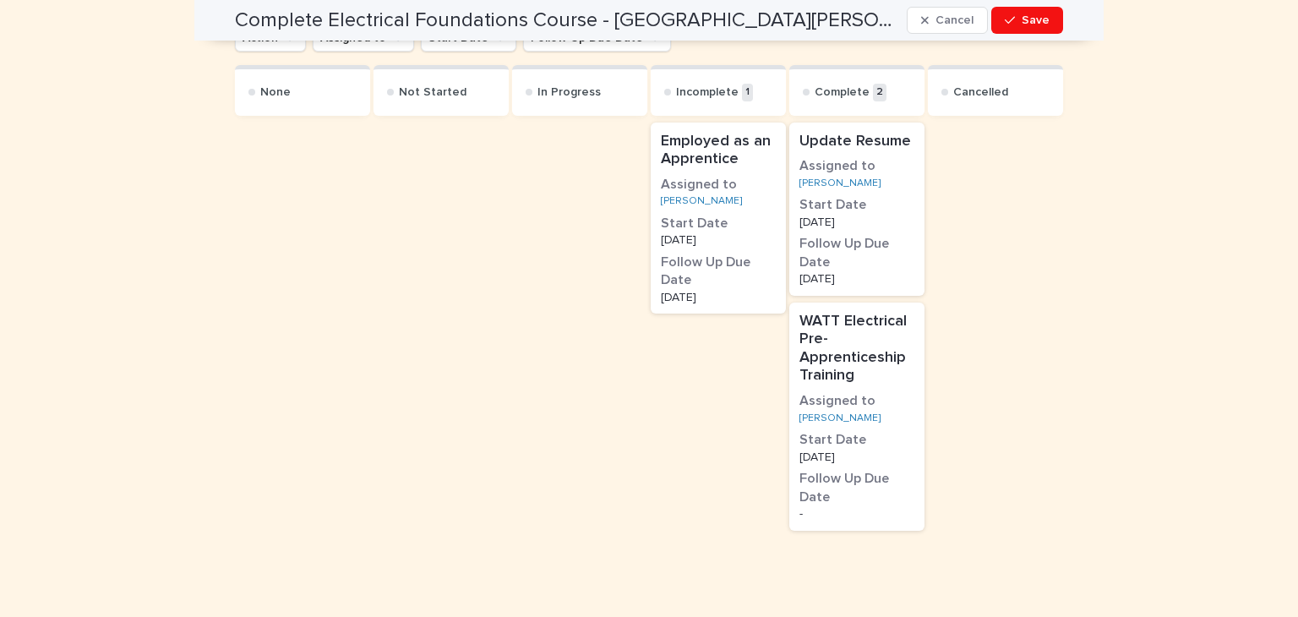
scroll to position [1399, 0]
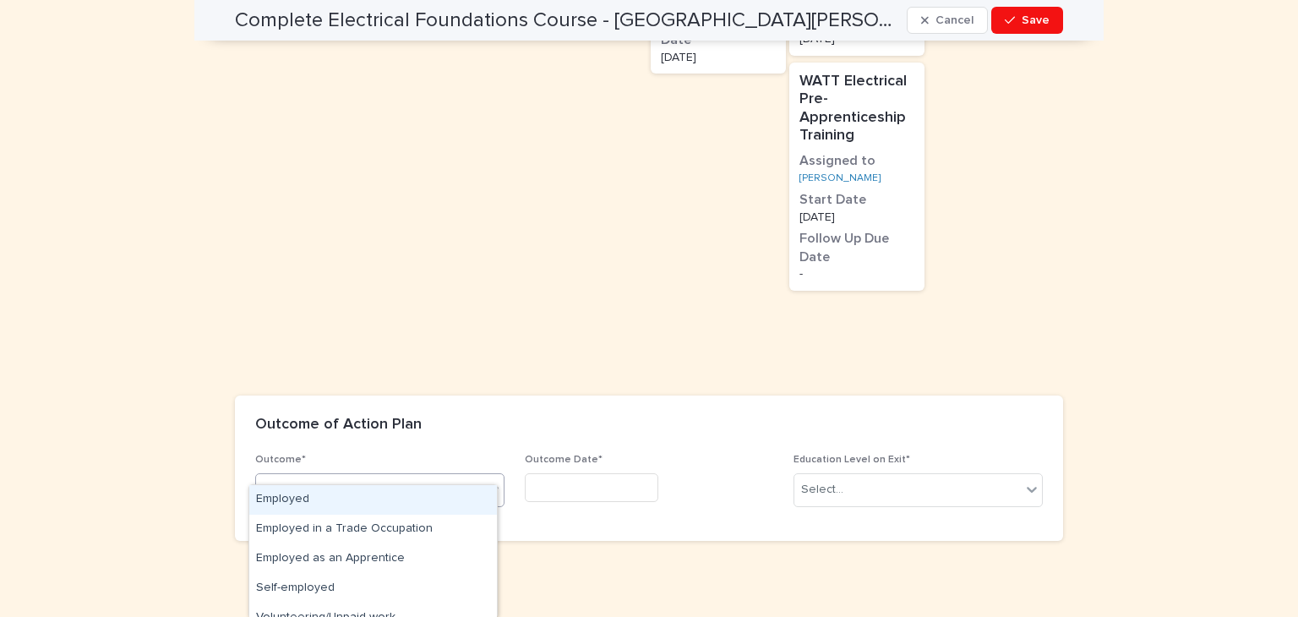
click at [488, 487] on icon at bounding box center [493, 490] width 10 height 6
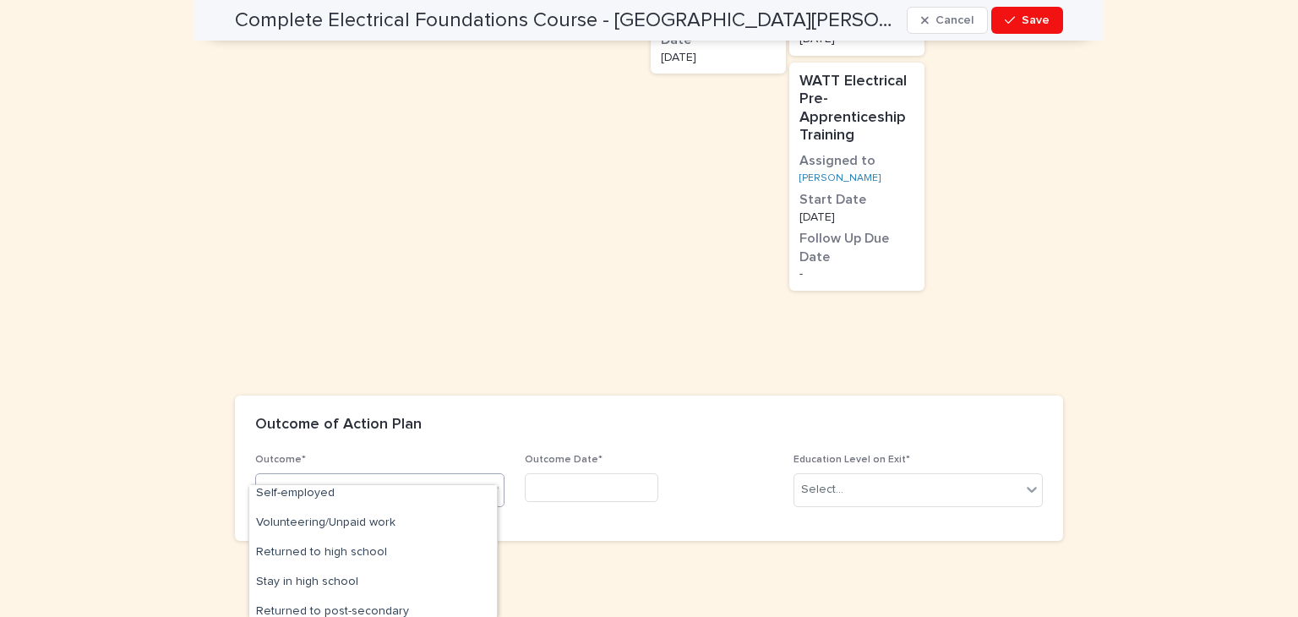
scroll to position [113, 0]
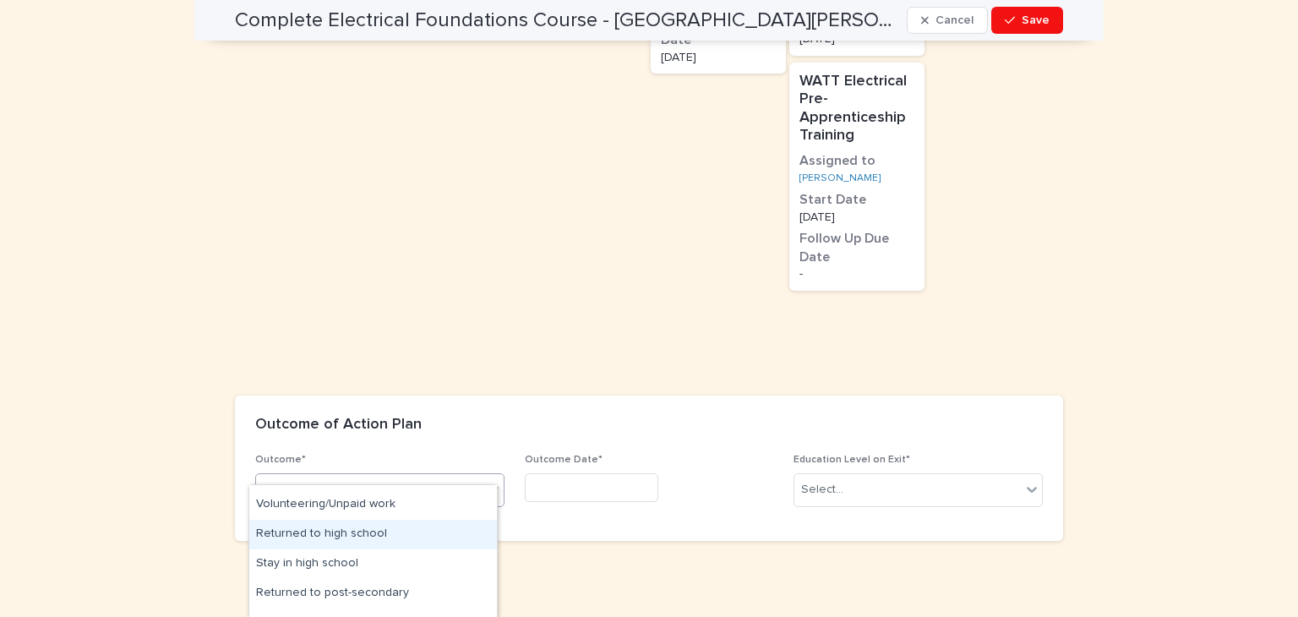
click at [415, 525] on div "Returned to high school" at bounding box center [373, 535] width 248 height 30
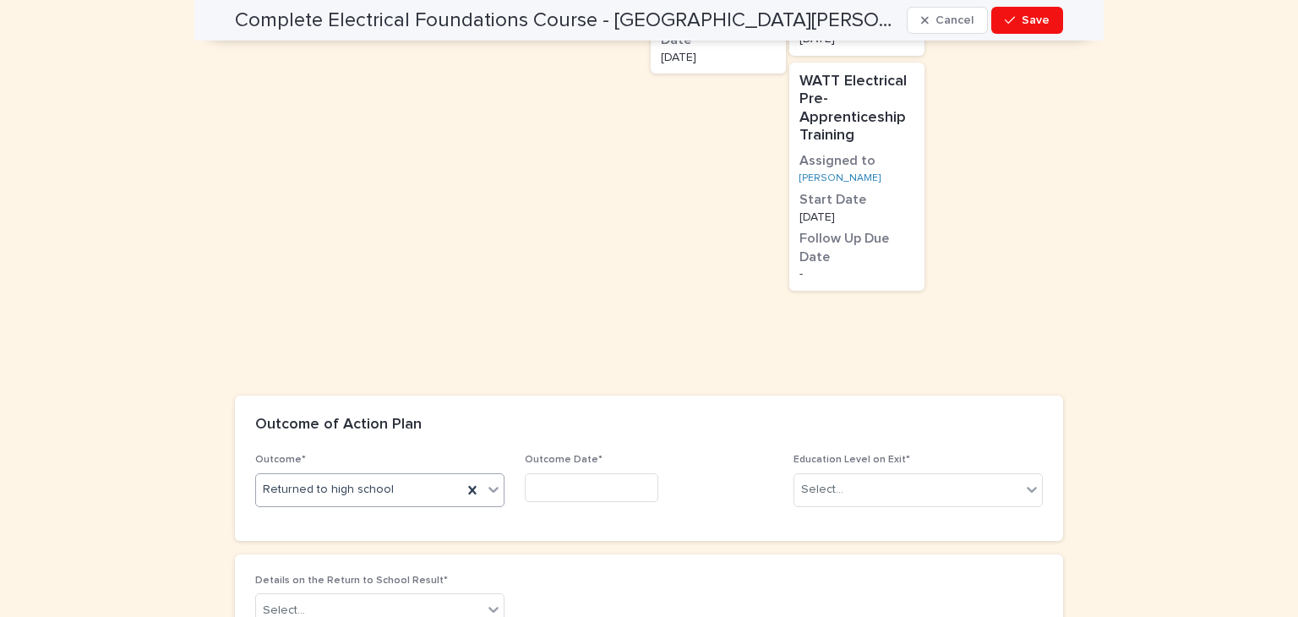
click at [485, 481] on icon at bounding box center [493, 489] width 17 height 17
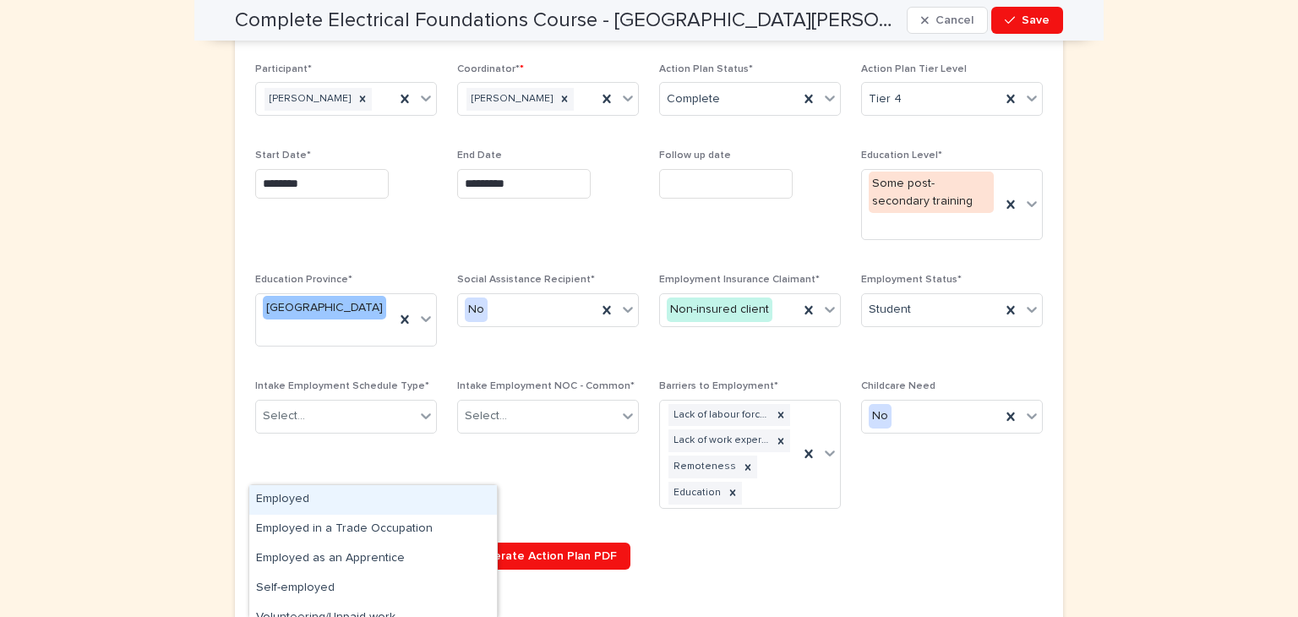
scroll to position [351, 0]
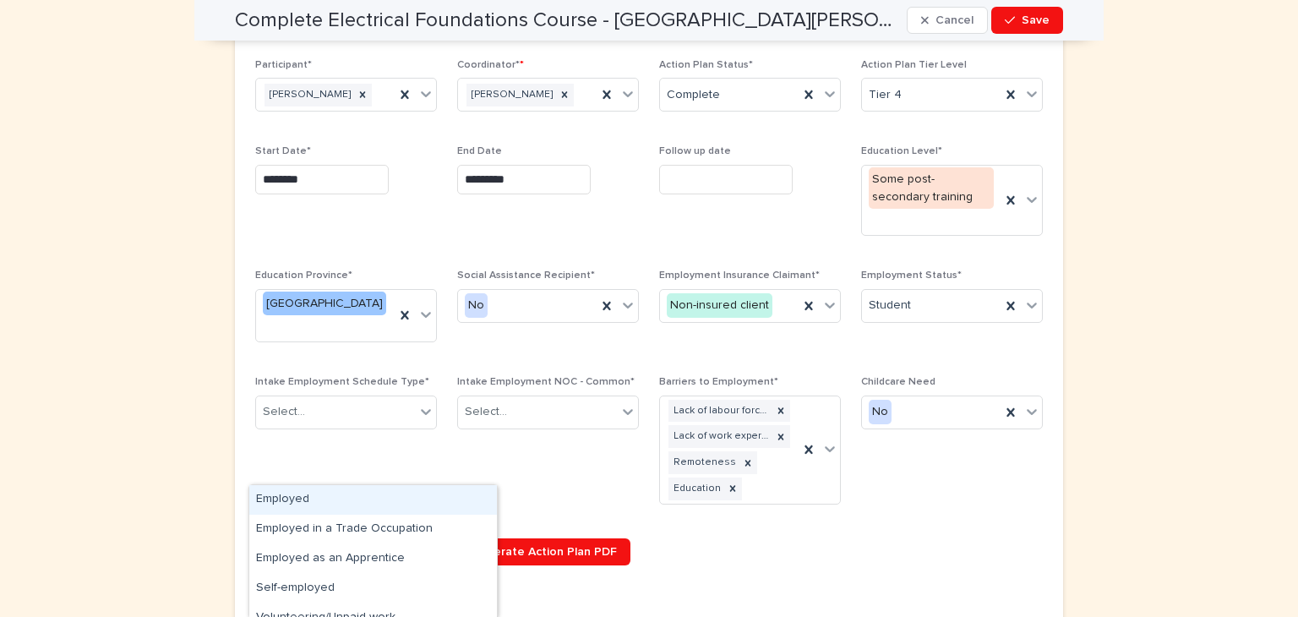
click at [786, 519] on div "**********" at bounding box center [648, 244] width 787 height 721
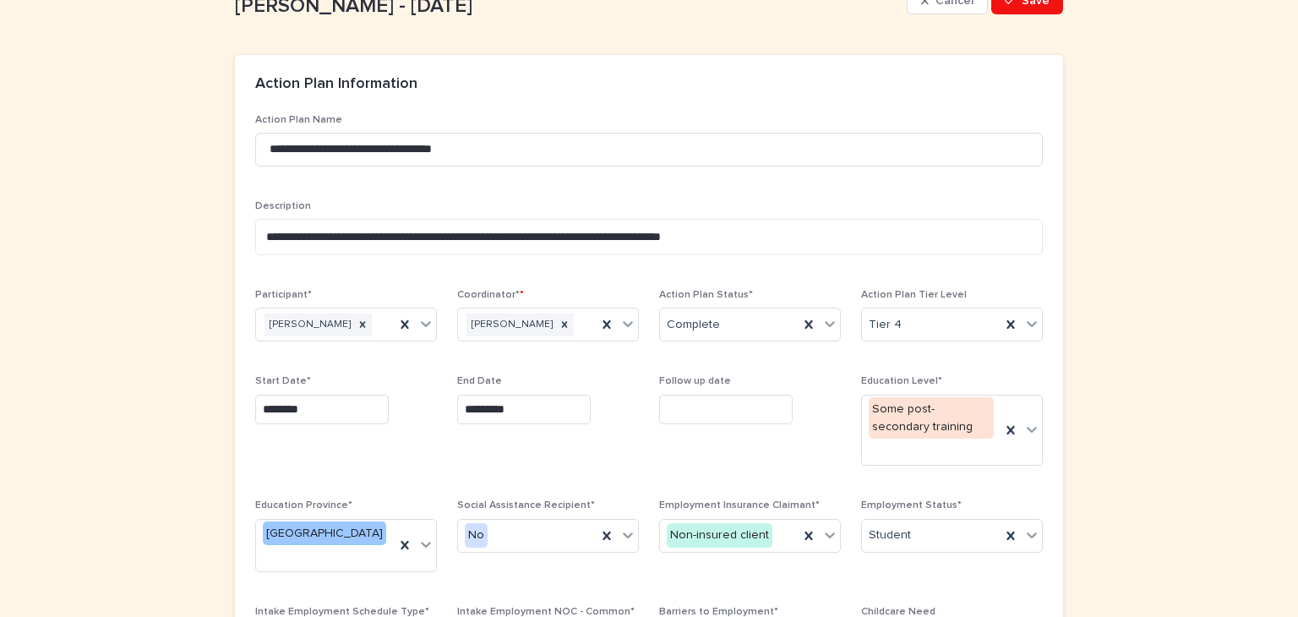
scroll to position [88, 0]
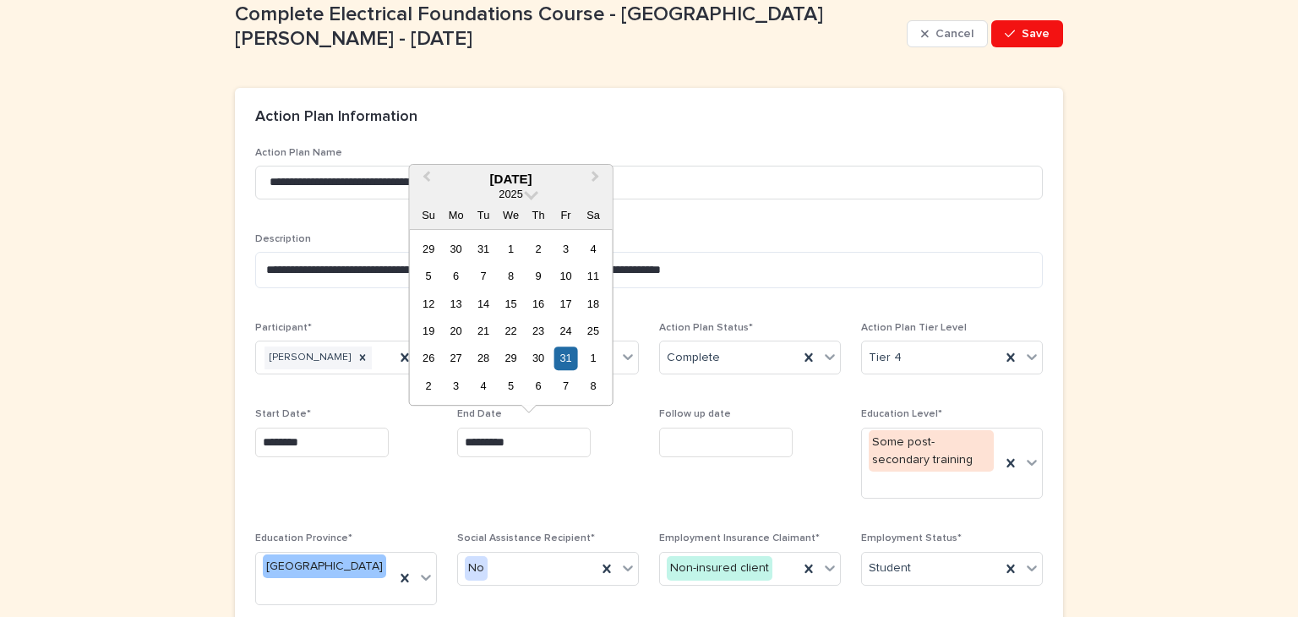
drag, startPoint x: 518, startPoint y: 440, endPoint x: 436, endPoint y: 437, distance: 82.0
click at [436, 437] on div "**********" at bounding box center [648, 507] width 787 height 721
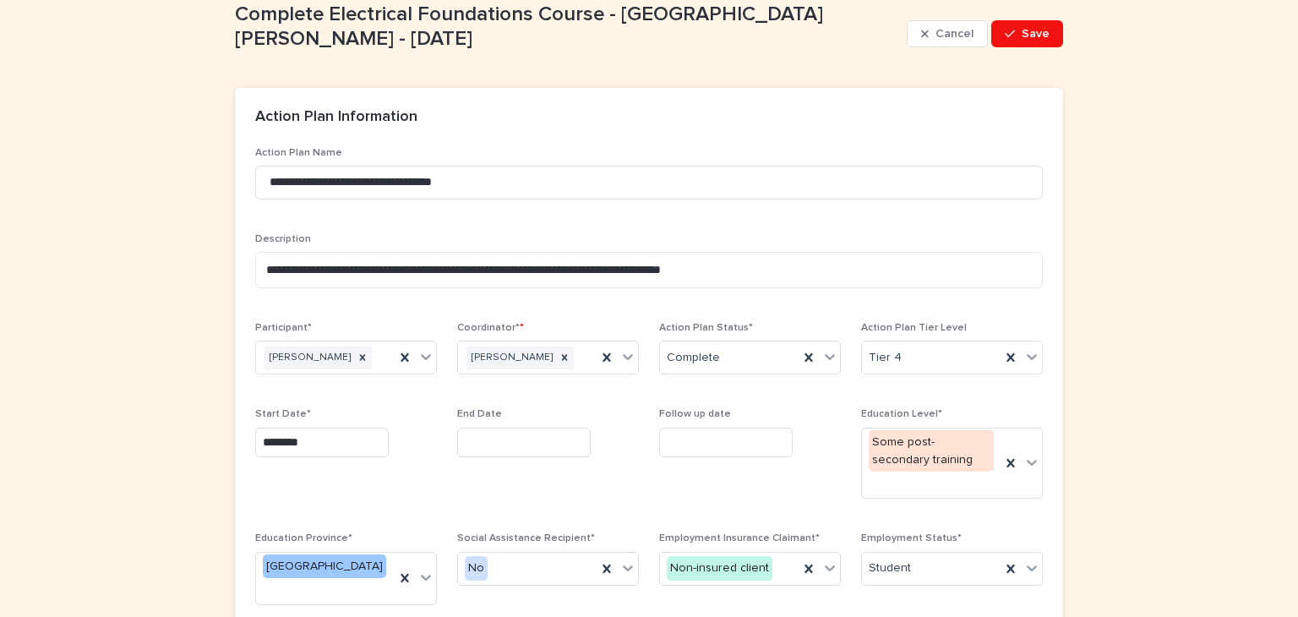
click at [703, 487] on span "Follow up date" at bounding box center [750, 460] width 182 height 104
click at [823, 357] on icon at bounding box center [829, 356] width 17 height 17
click at [709, 417] on div "In Progress" at bounding box center [743, 420] width 180 height 30
click at [1039, 29] on span "Save" at bounding box center [1035, 34] width 28 height 12
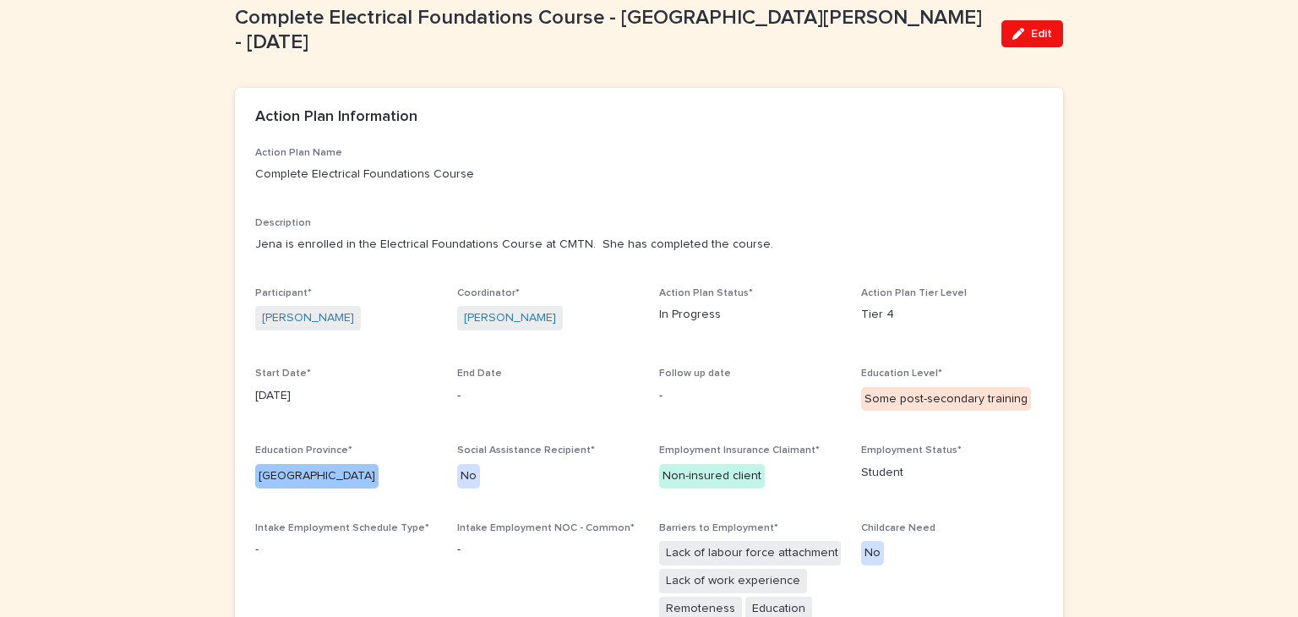
scroll to position [0, 0]
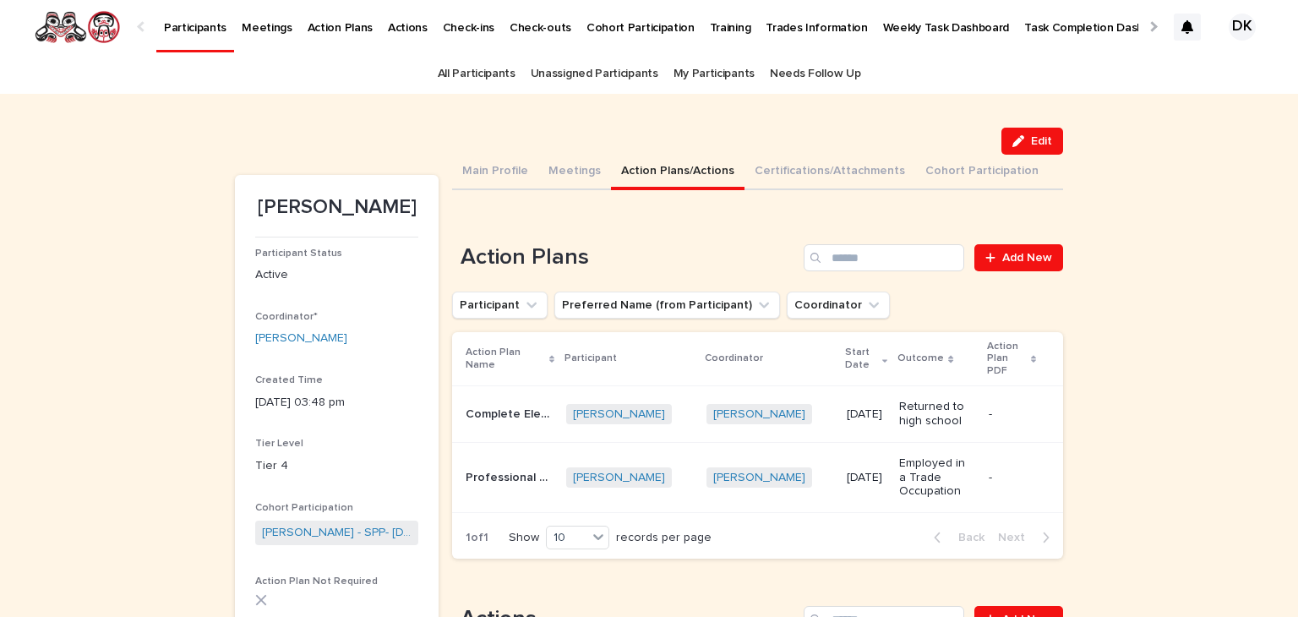
click at [624, 168] on button "Action Plans/Actions" at bounding box center [677, 172] width 133 height 35
click at [621, 168] on button "Action Plans/Actions" at bounding box center [677, 172] width 133 height 35
click at [478, 410] on p "Complete Electrical Foundations Course" at bounding box center [511, 413] width 90 height 18
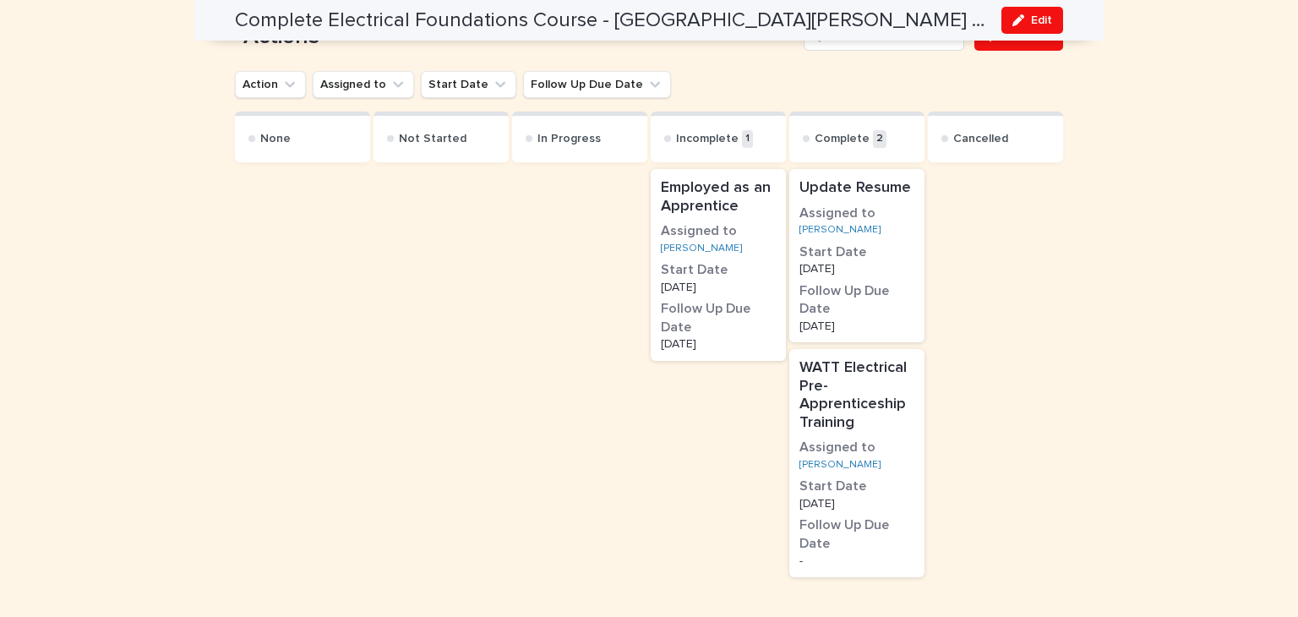
scroll to position [1348, 0]
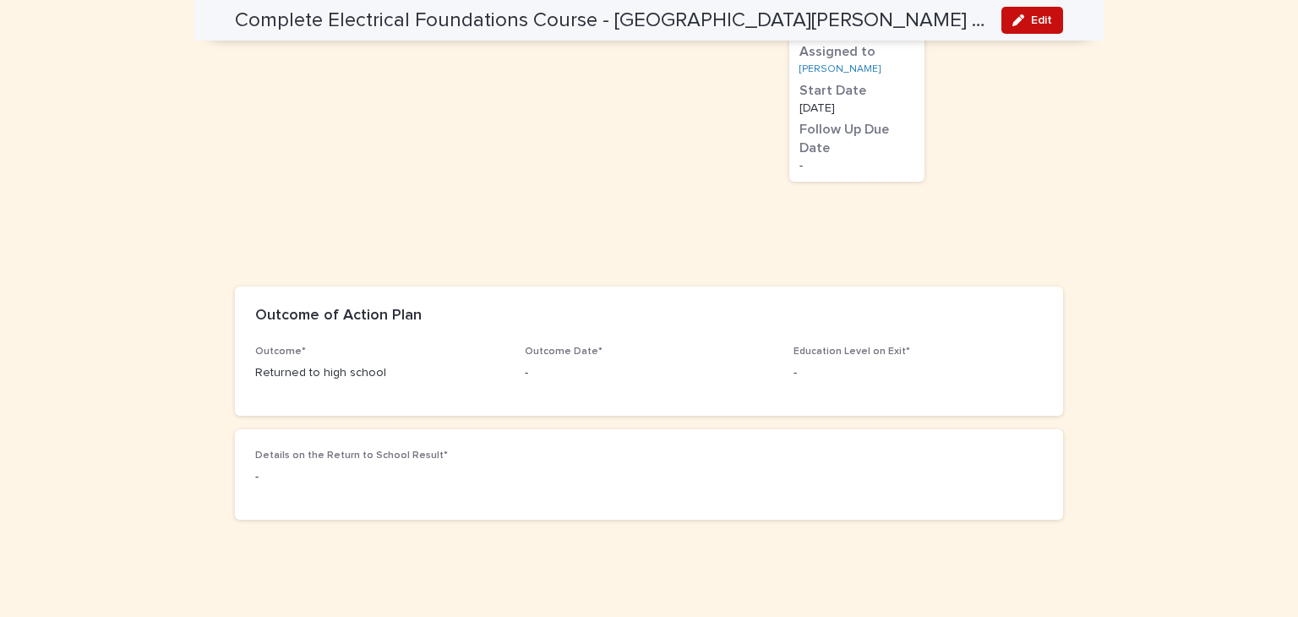
click at [1033, 19] on span "Edit" at bounding box center [1041, 20] width 21 height 12
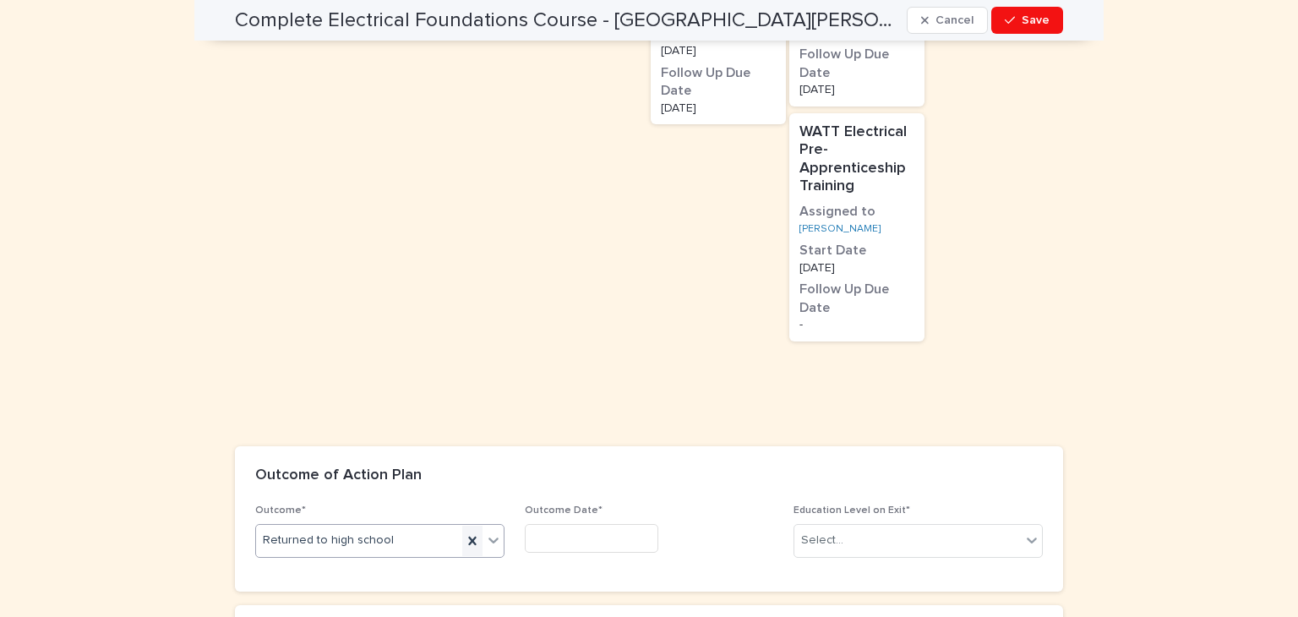
click at [468, 536] on icon at bounding box center [472, 540] width 8 height 8
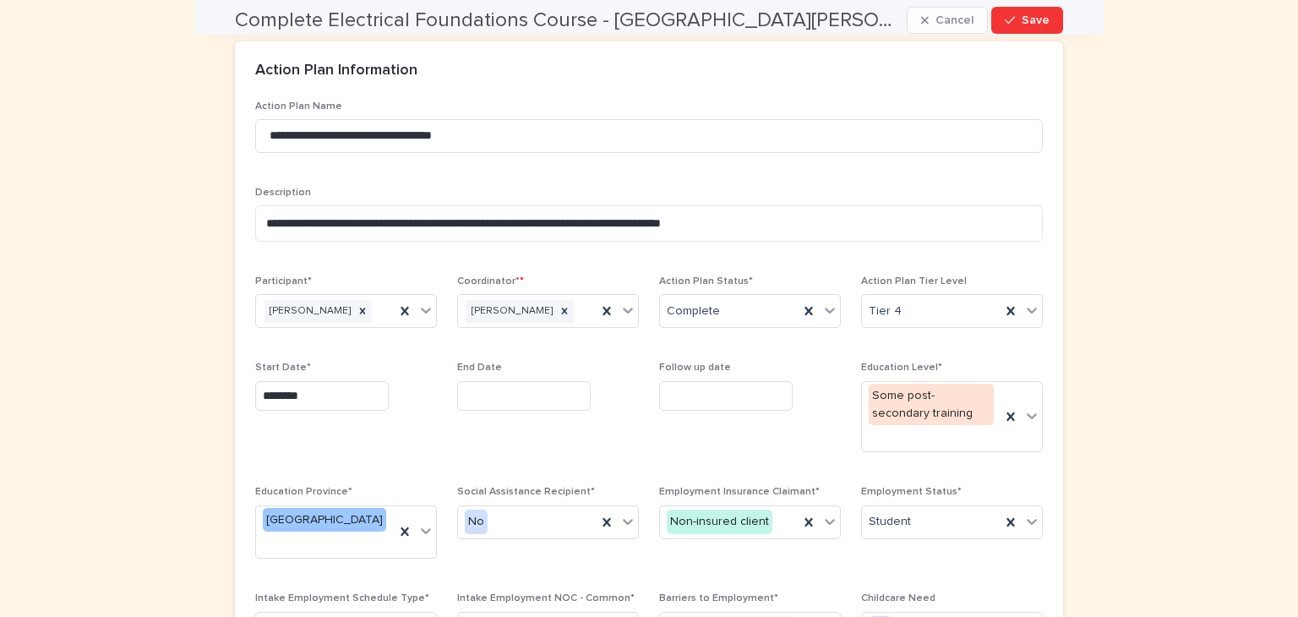
scroll to position [0, 0]
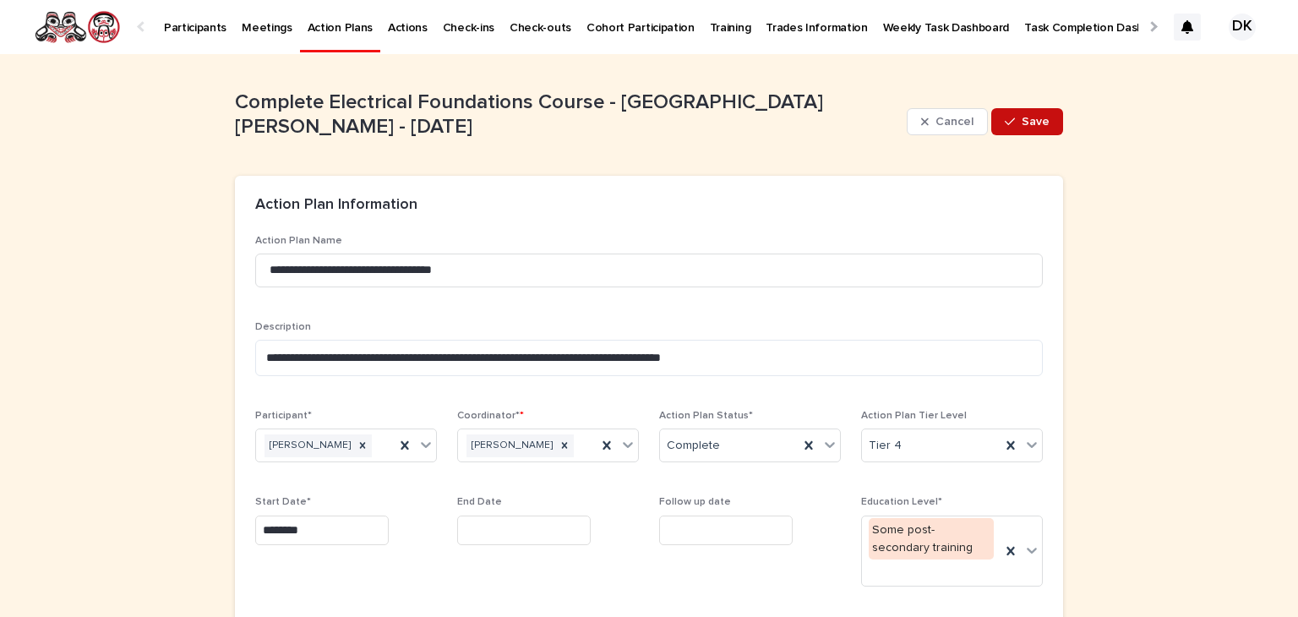
click at [1031, 112] on button "Save" at bounding box center [1027, 121] width 72 height 27
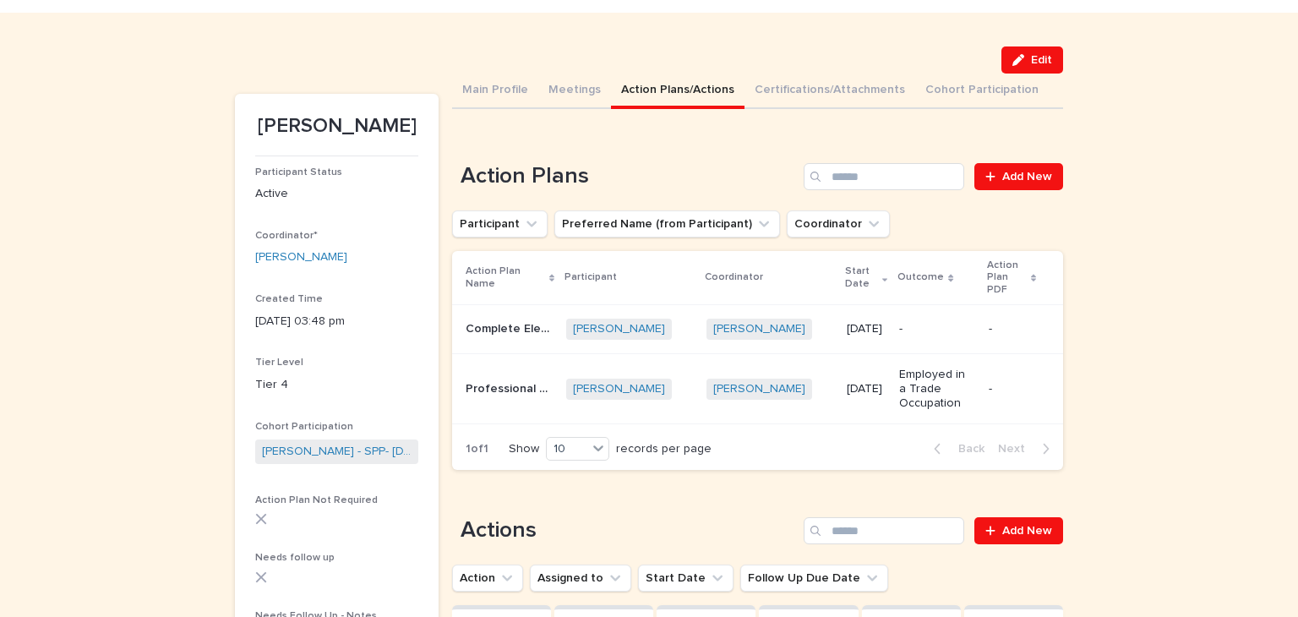
scroll to position [95, 0]
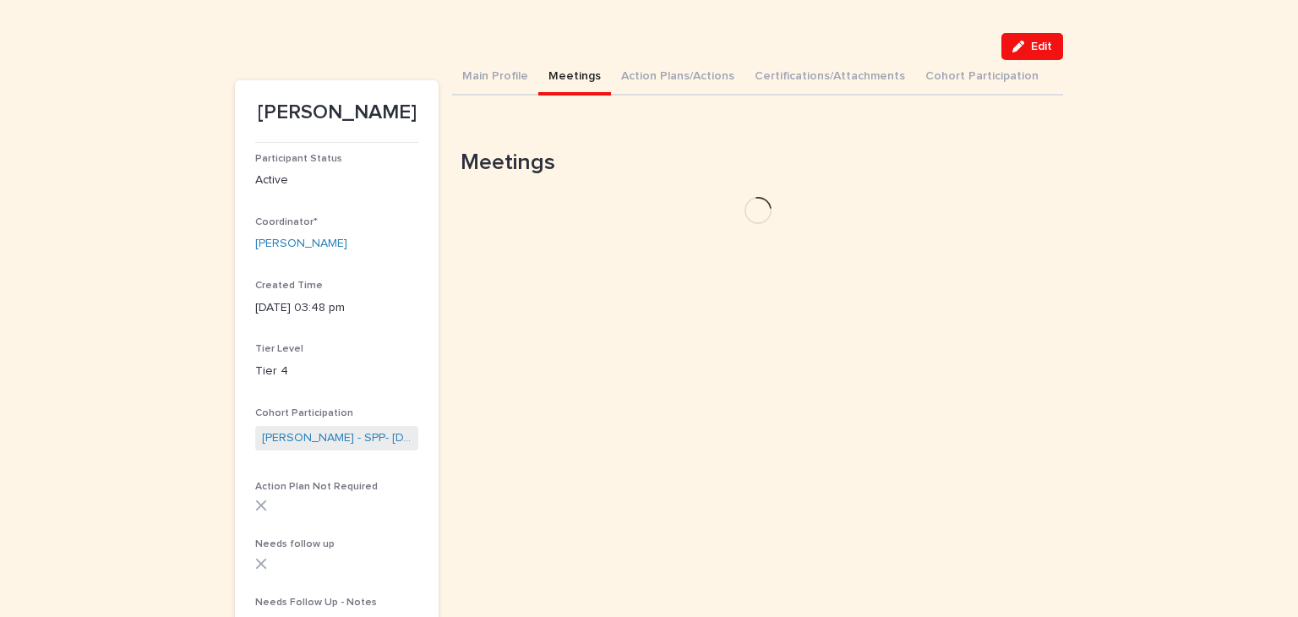
click at [550, 72] on button "Meetings" at bounding box center [574, 77] width 73 height 35
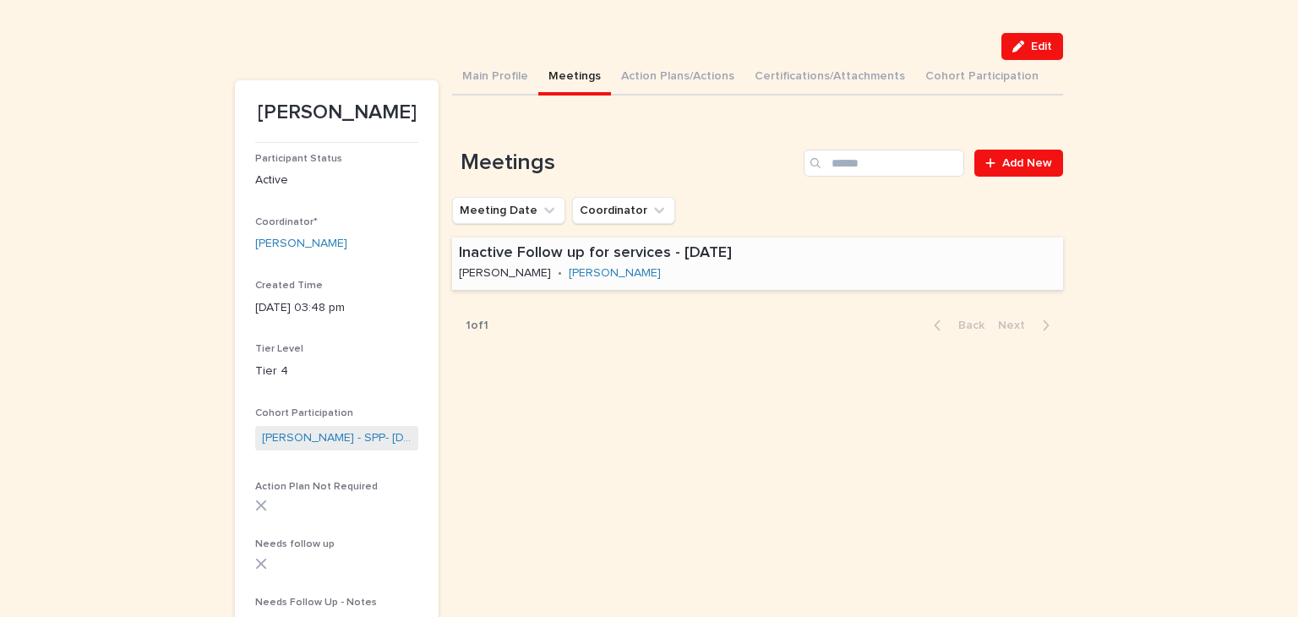
click at [774, 256] on p "Inactive Follow up for services - Aug 14th, 2025" at bounding box center [696, 253] width 475 height 19
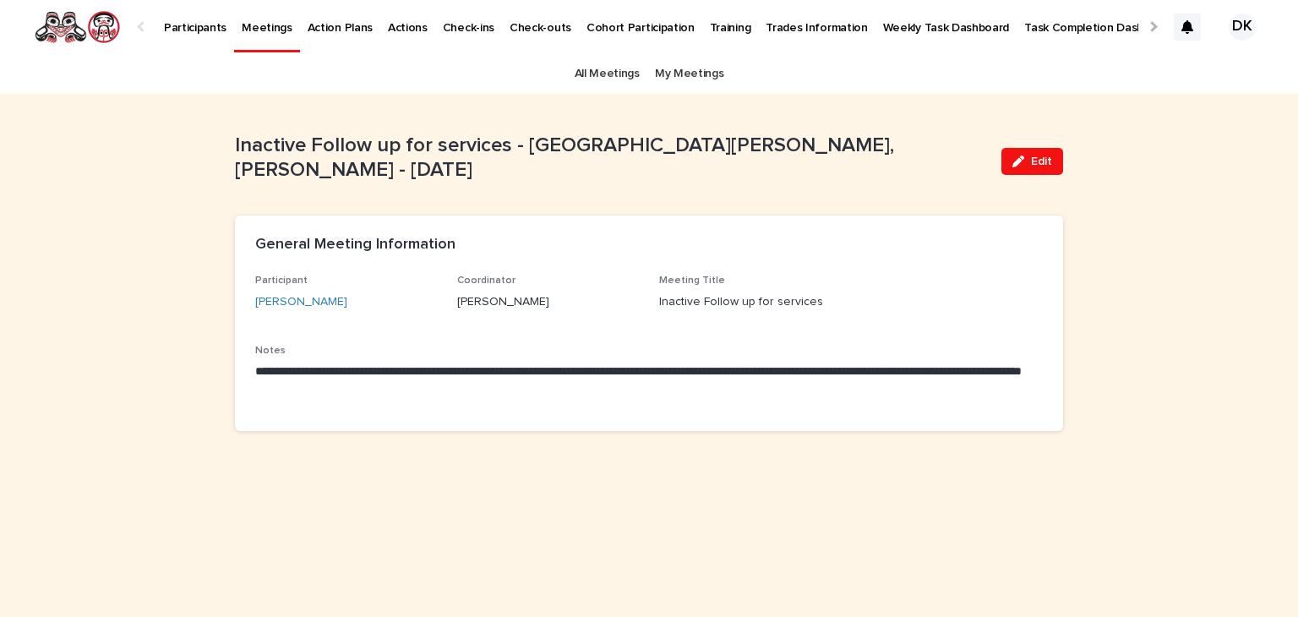
click at [709, 303] on p "Inactive Follow up for services" at bounding box center [750, 302] width 182 height 18
drag, startPoint x: 703, startPoint y: 296, endPoint x: 653, endPoint y: 299, distance: 50.0
click at [653, 299] on div "**********" at bounding box center [648, 343] width 787 height 136
click at [1044, 159] on span "Edit" at bounding box center [1041, 161] width 21 height 12
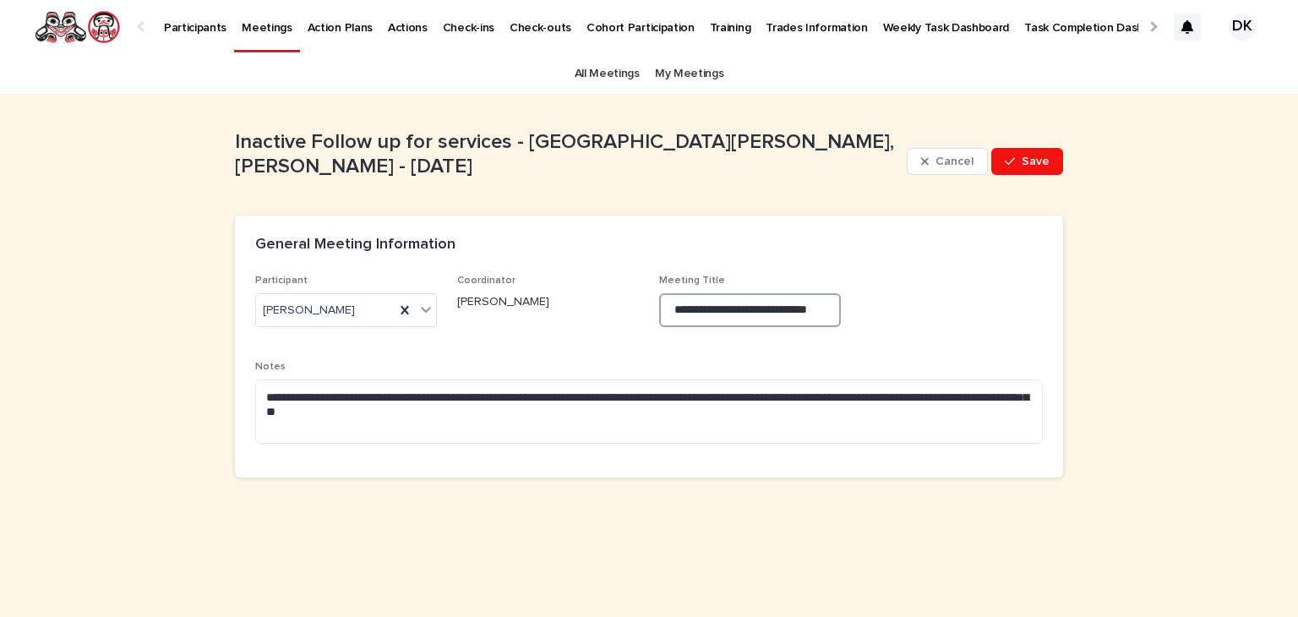
drag, startPoint x: 718, startPoint y: 308, endPoint x: 666, endPoint y: 308, distance: 52.4
click at [666, 308] on input "**********" at bounding box center [750, 310] width 182 height 34
click at [791, 313] on input "**********" at bounding box center [750, 310] width 182 height 34
type input "**********"
click at [470, 415] on textarea "**********" at bounding box center [648, 411] width 787 height 64
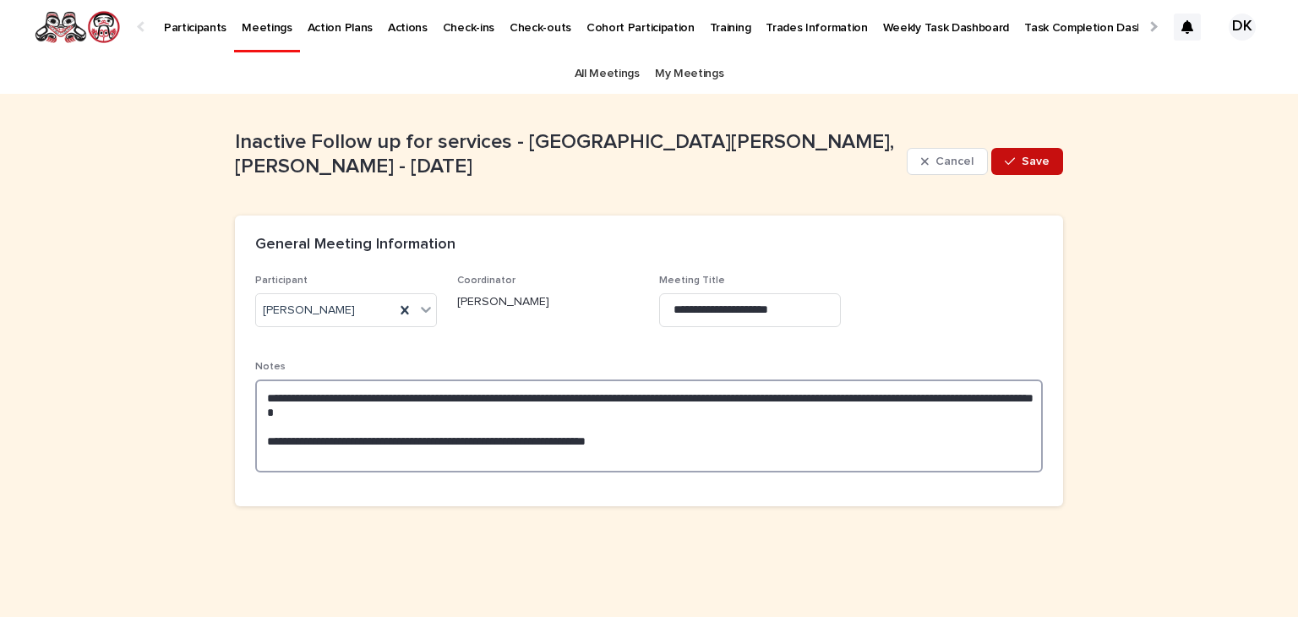
type textarea "**********"
click at [1025, 162] on span "Save" at bounding box center [1035, 161] width 28 height 12
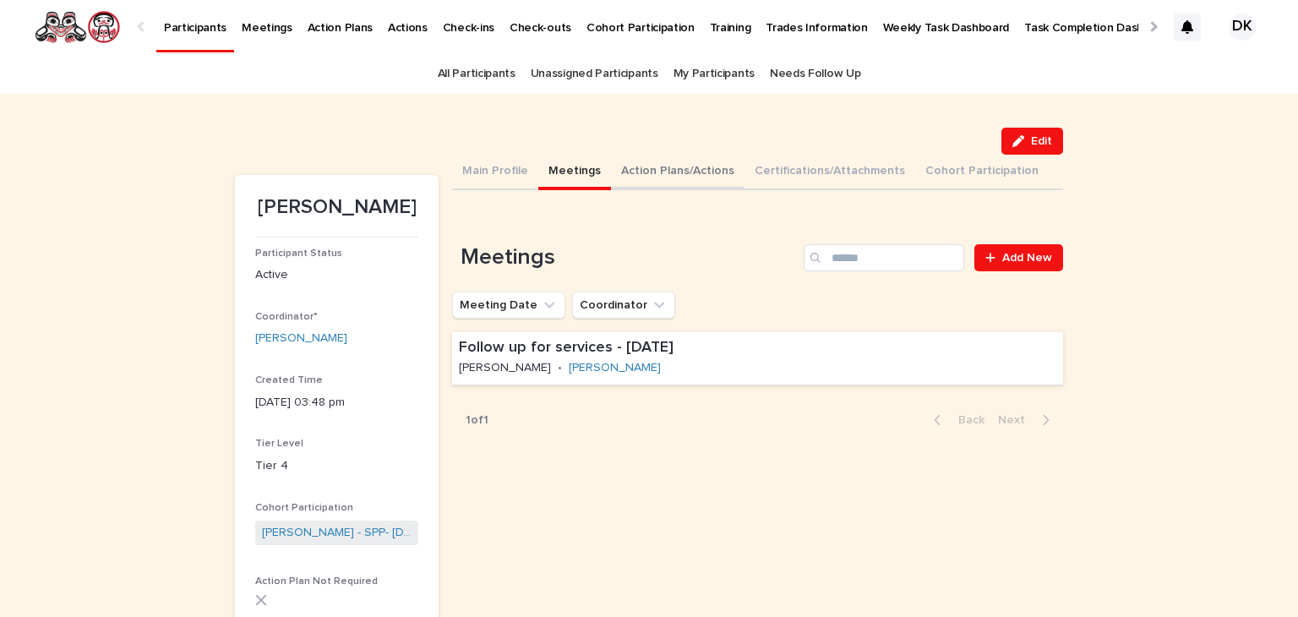
click at [630, 165] on button "Action Plans/Actions" at bounding box center [677, 172] width 133 height 35
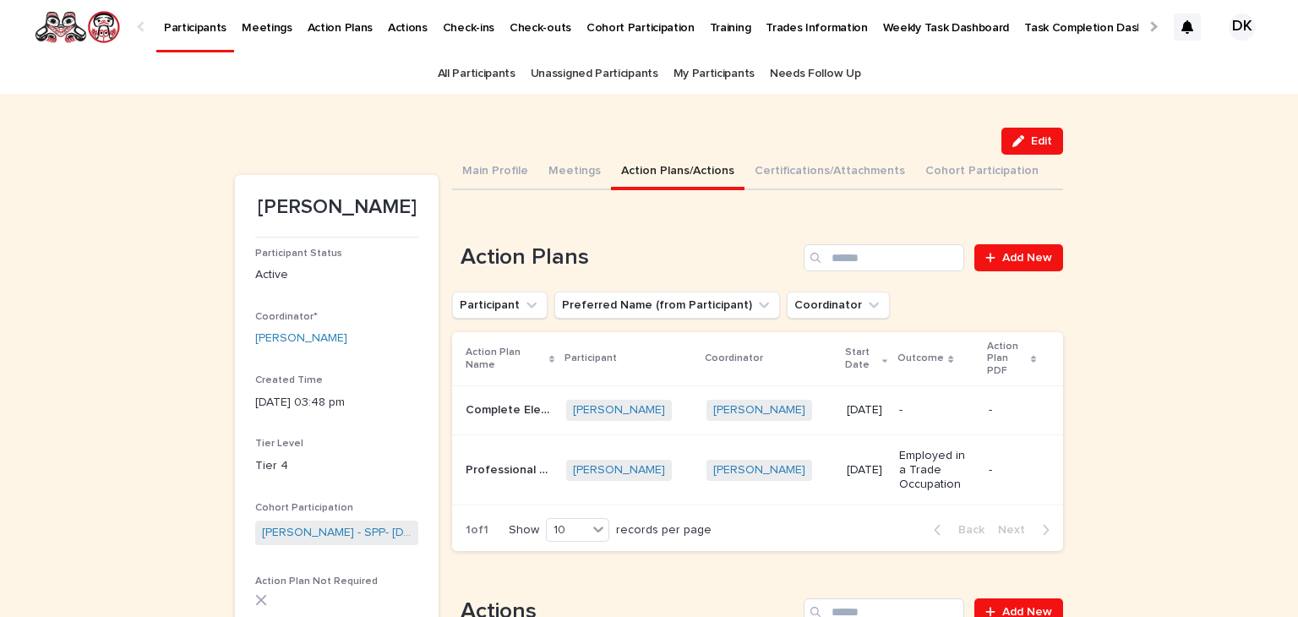
click at [883, 23] on p "Weekly Task Dashboard" at bounding box center [946, 17] width 127 height 35
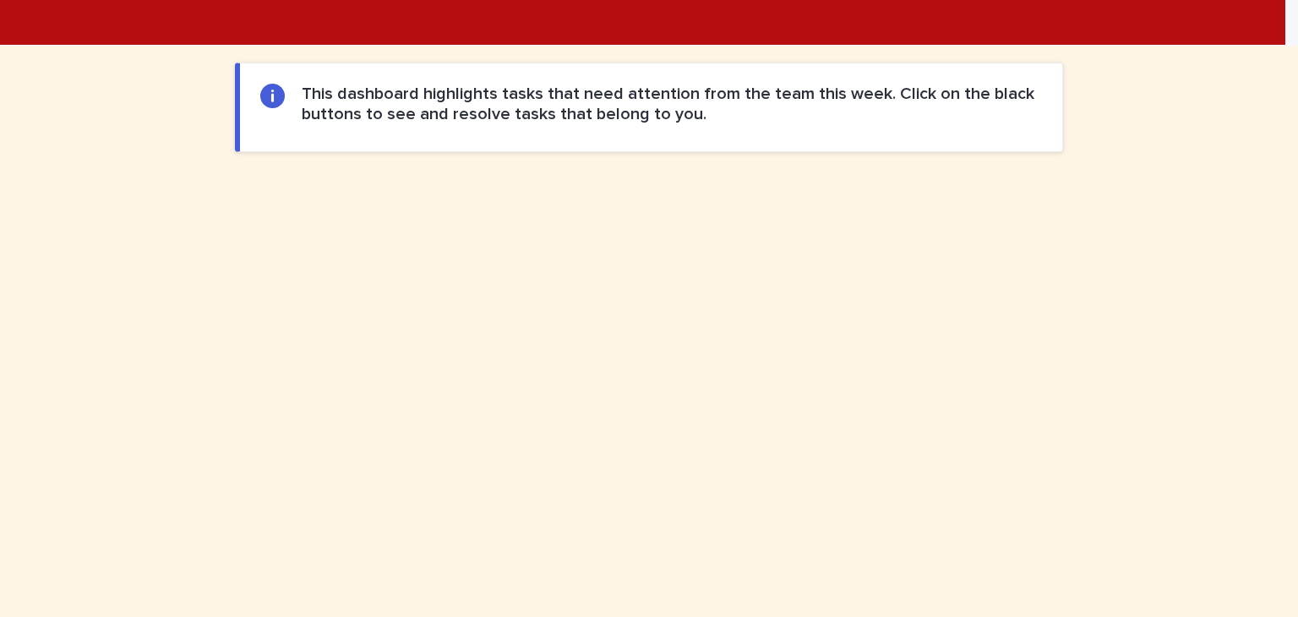
scroll to position [824, 0]
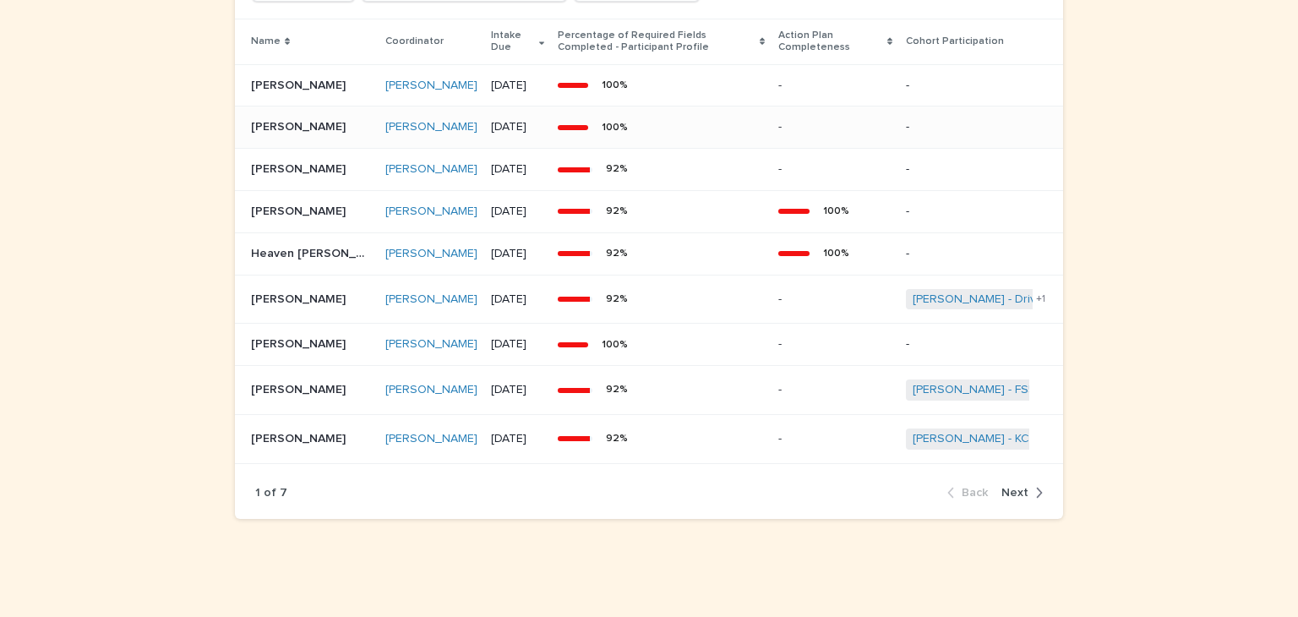
scroll to position [1535, 0]
click at [1035, 493] on icon "button" at bounding box center [1039, 492] width 8 height 15
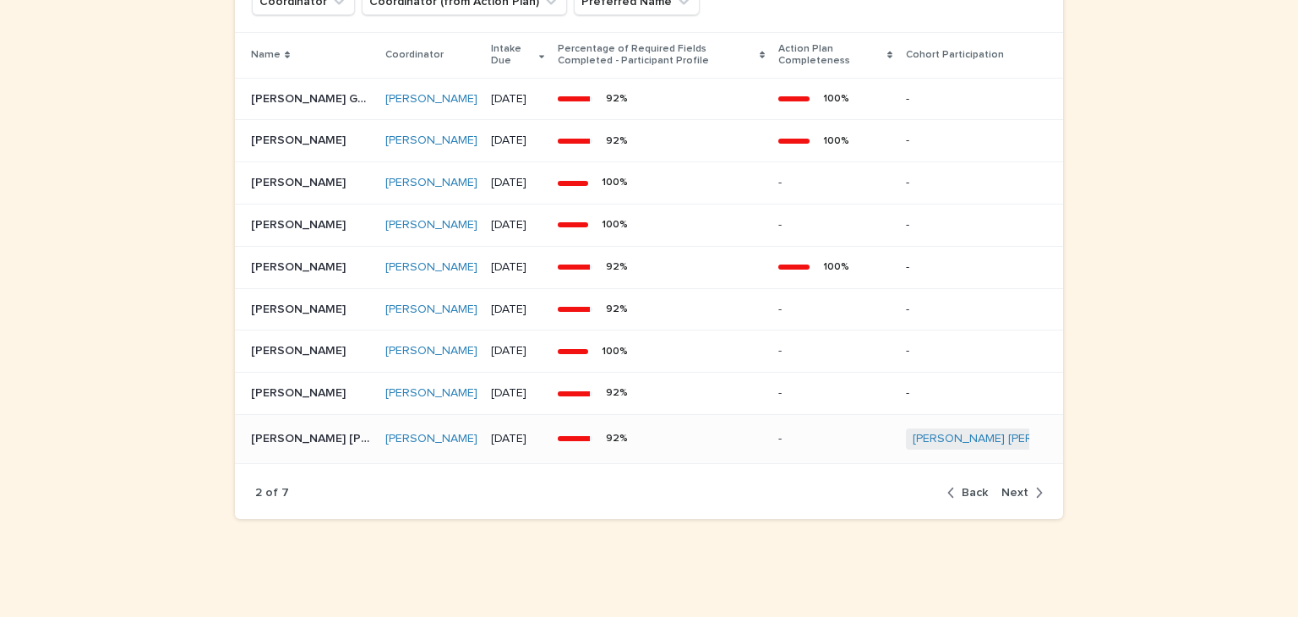
click at [257, 446] on p "[PERSON_NAME] [PERSON_NAME]" at bounding box center [313, 437] width 124 height 18
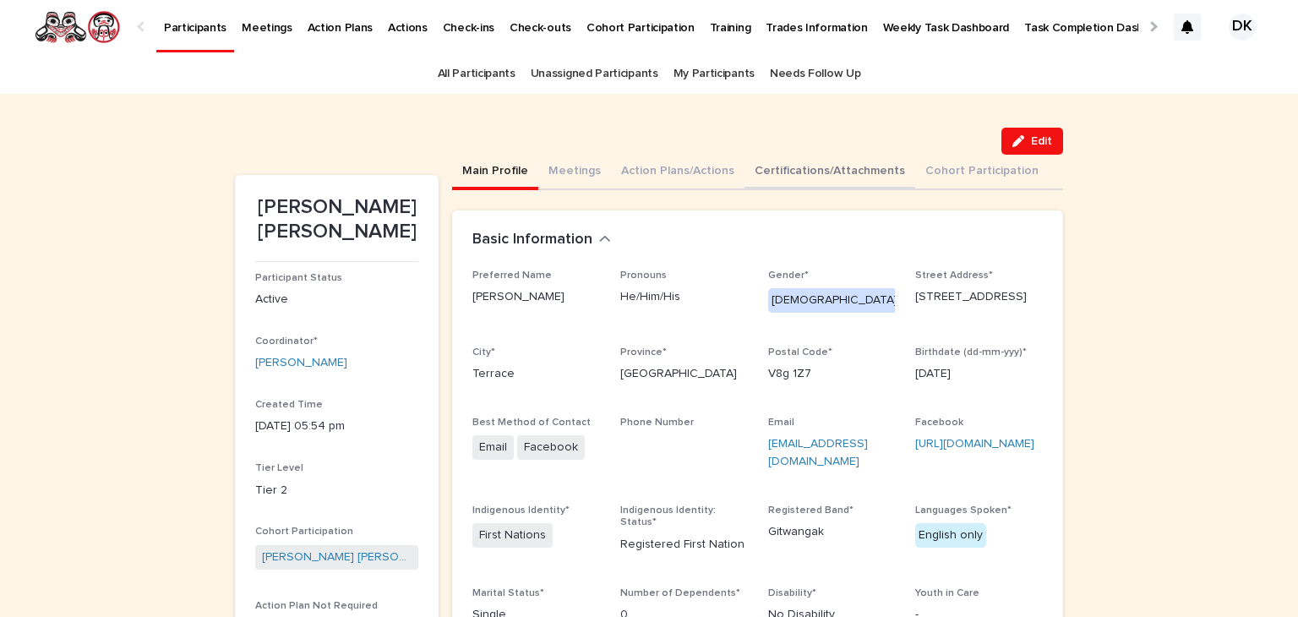
click at [783, 166] on button "Certifications/Attachments" at bounding box center [829, 172] width 171 height 35
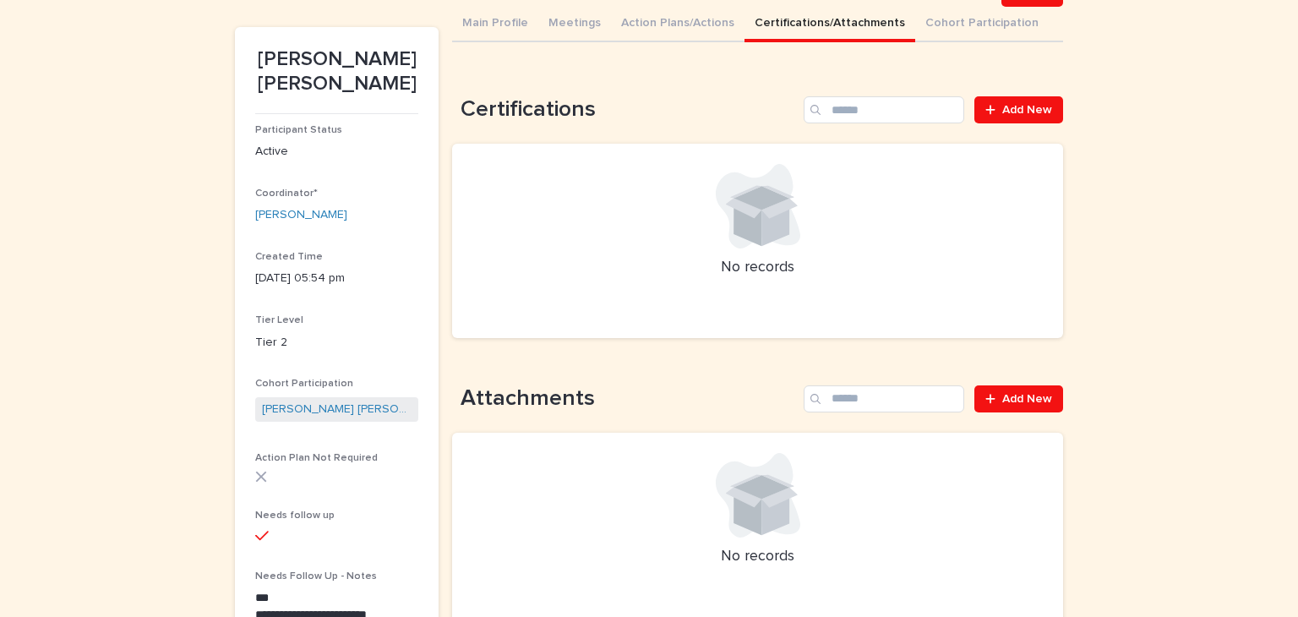
scroll to position [149, 0]
click at [1029, 394] on span "Add New" at bounding box center [1027, 398] width 50 height 12
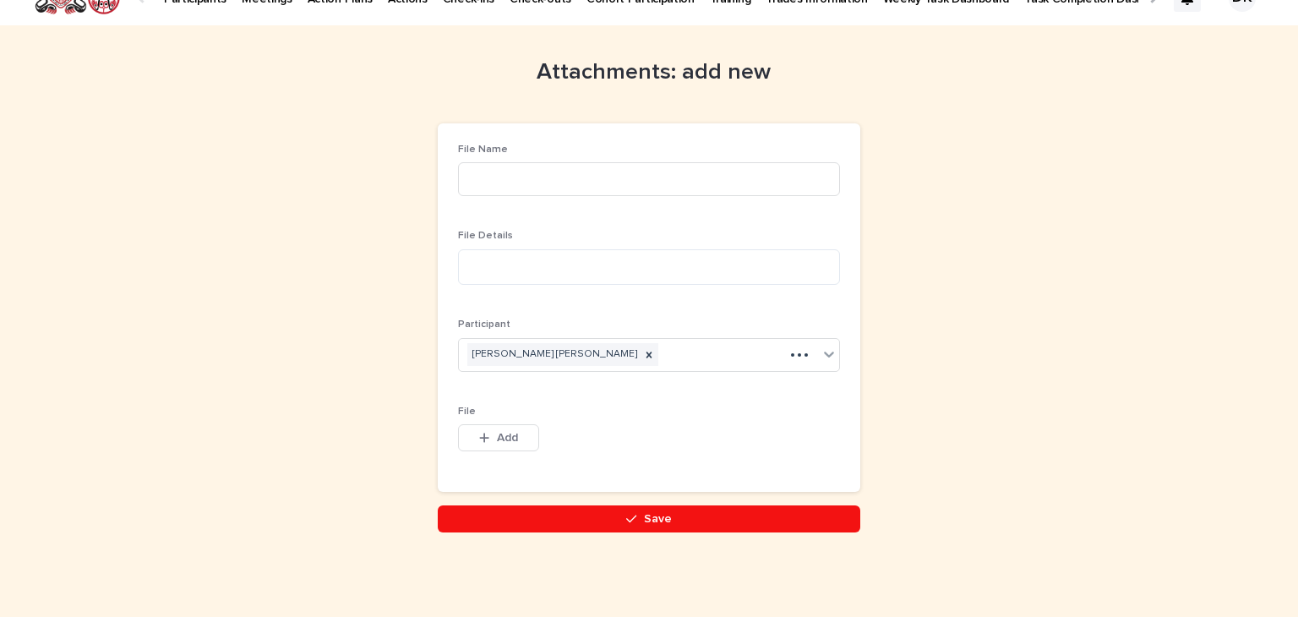
scroll to position [1, 0]
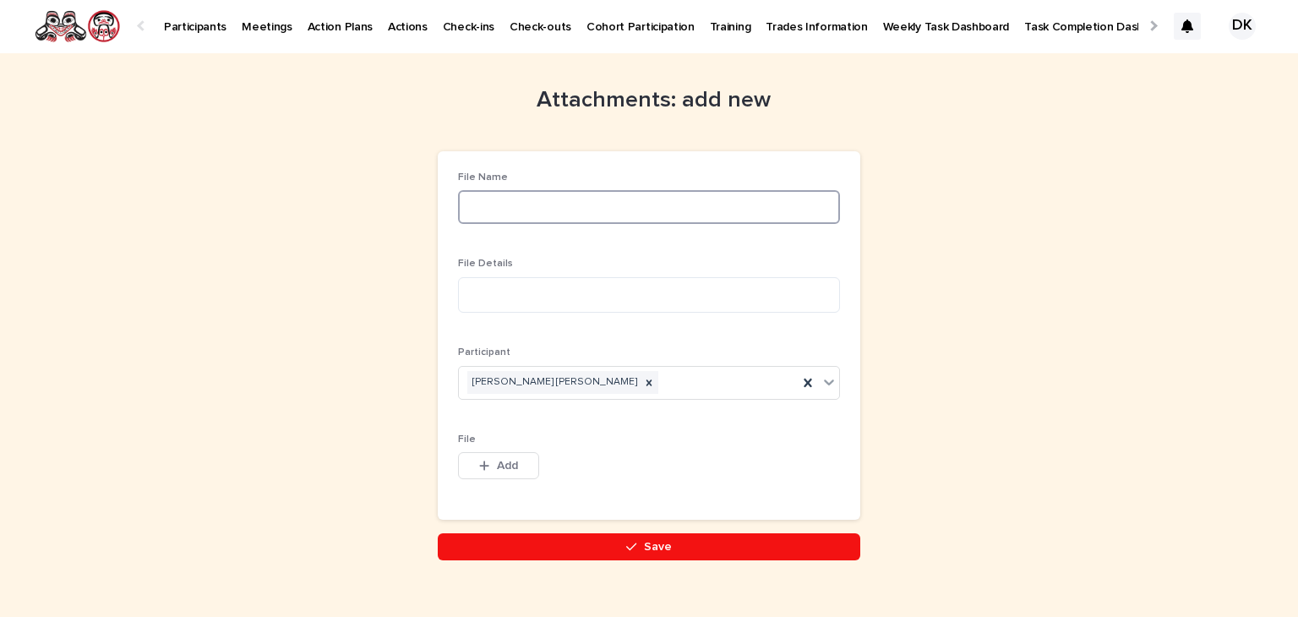
click at [473, 202] on input at bounding box center [649, 207] width 382 height 34
type input "**********"
click at [478, 287] on textarea at bounding box center [649, 295] width 382 height 36
type textarea "**********"
click at [507, 460] on span "Add" at bounding box center [507, 466] width 21 height 12
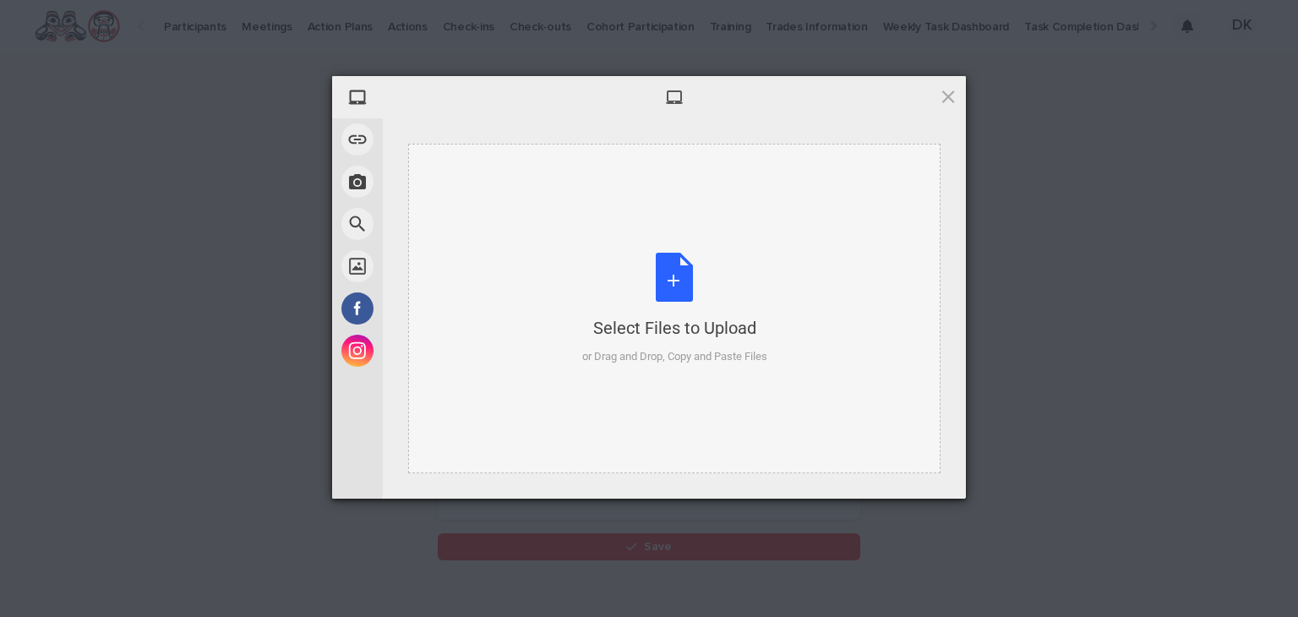
click at [679, 288] on div "Select Files to Upload or Drag and Drop, Copy and Paste Files" at bounding box center [674, 309] width 185 height 112
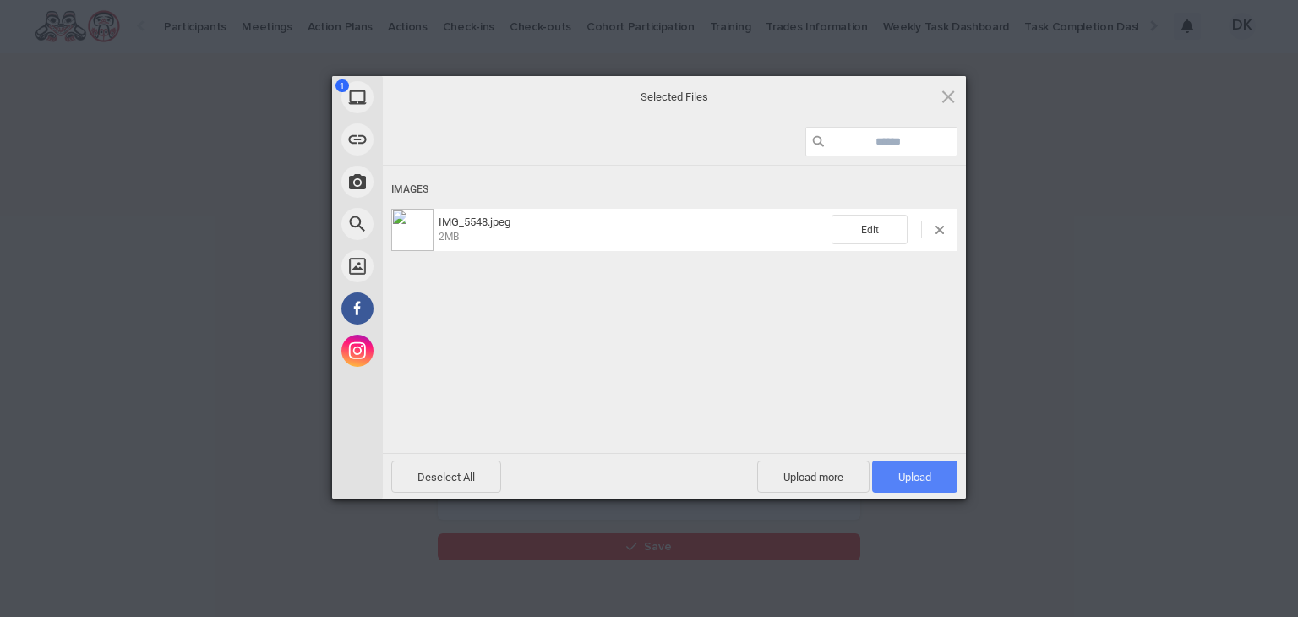
click at [902, 479] on span "Upload 1" at bounding box center [914, 477] width 33 height 13
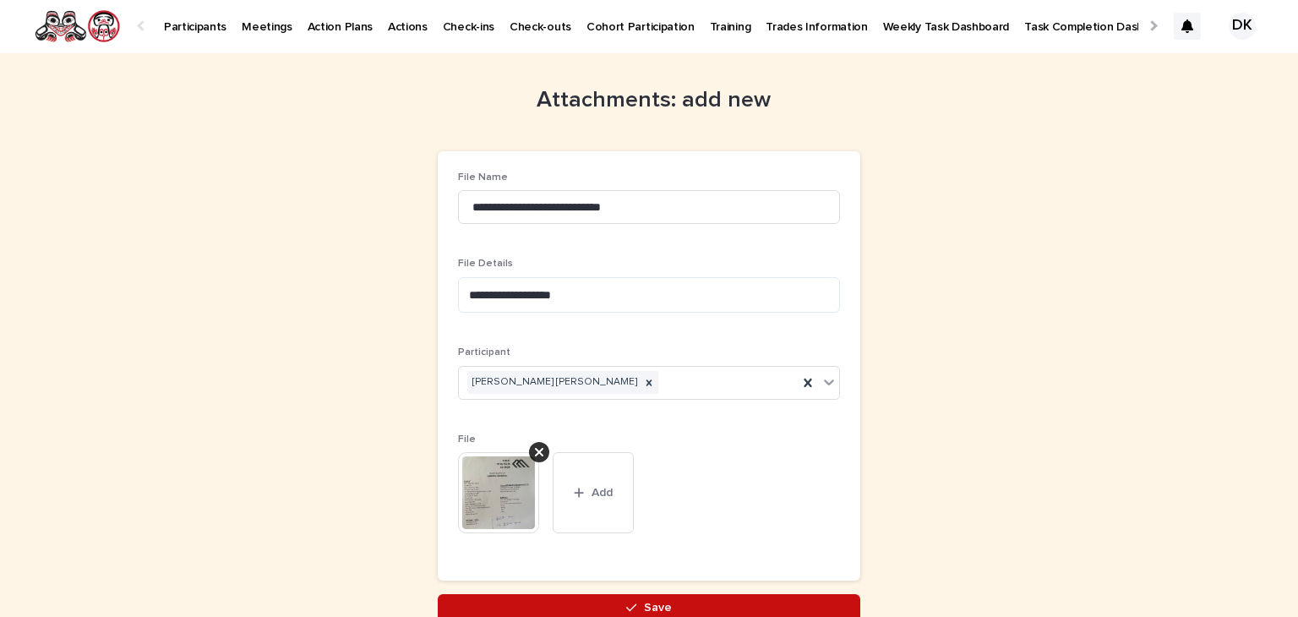
click at [668, 606] on button "Save" at bounding box center [649, 607] width 422 height 27
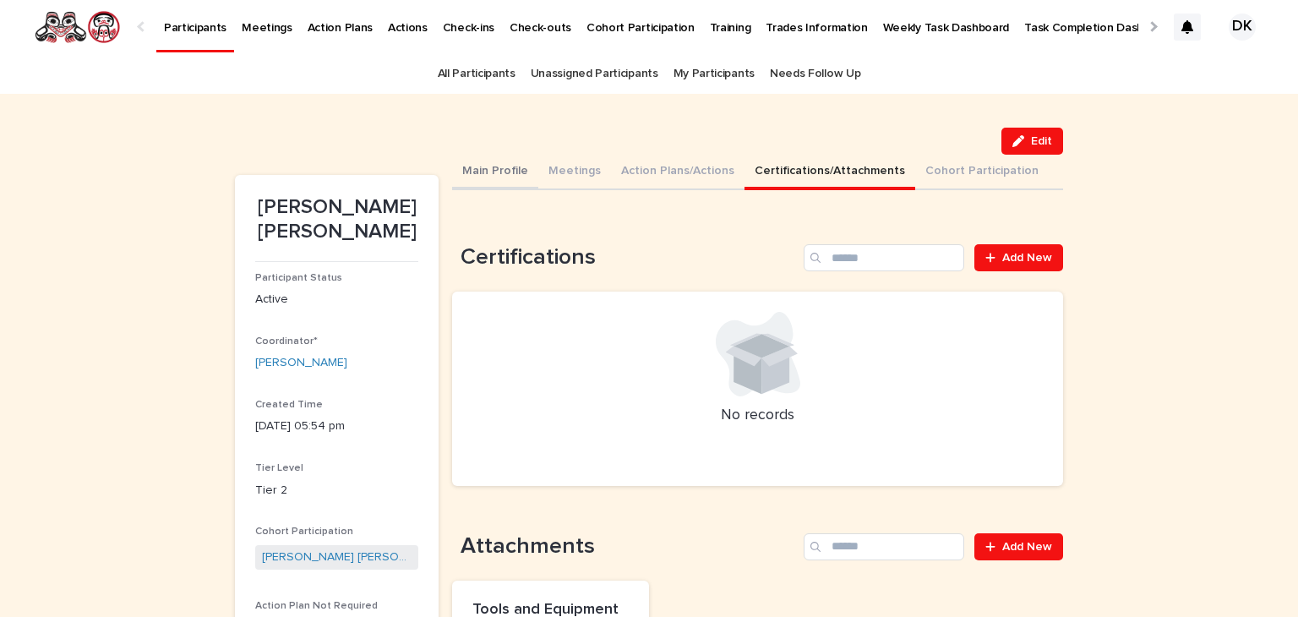
click at [462, 170] on button "Main Profile" at bounding box center [495, 172] width 86 height 35
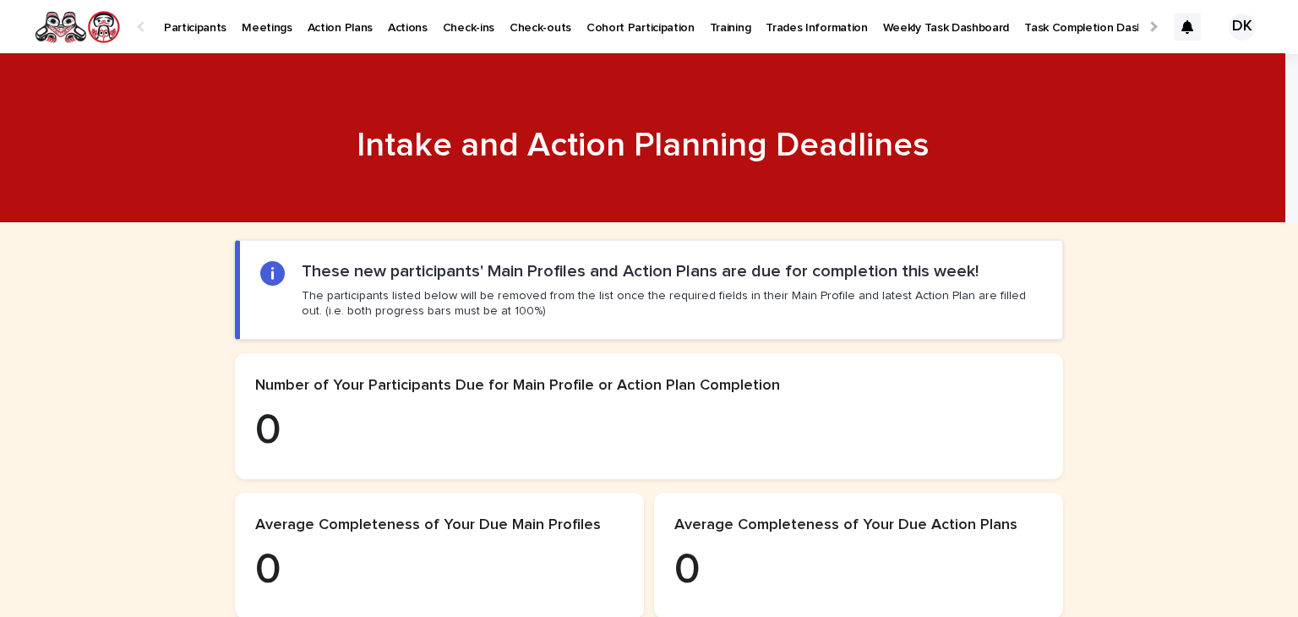
click at [318, 24] on p "Action Plans" at bounding box center [340, 17] width 65 height 35
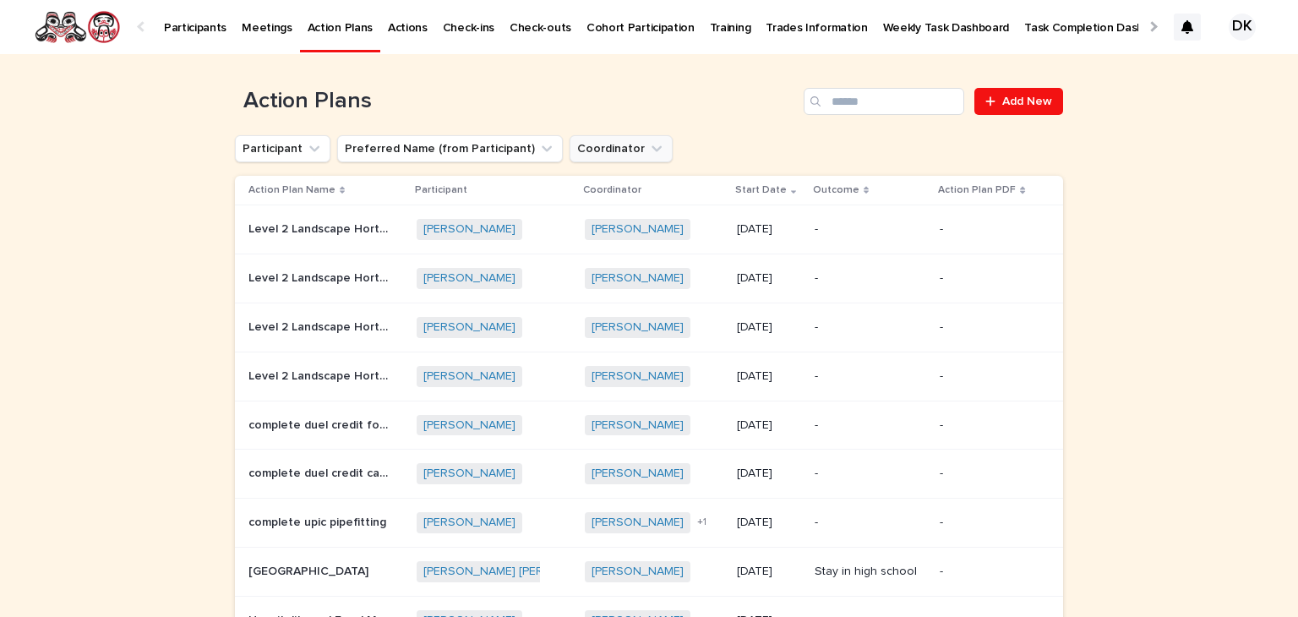
click at [648, 146] on icon "Coordinator" at bounding box center [656, 148] width 17 height 17
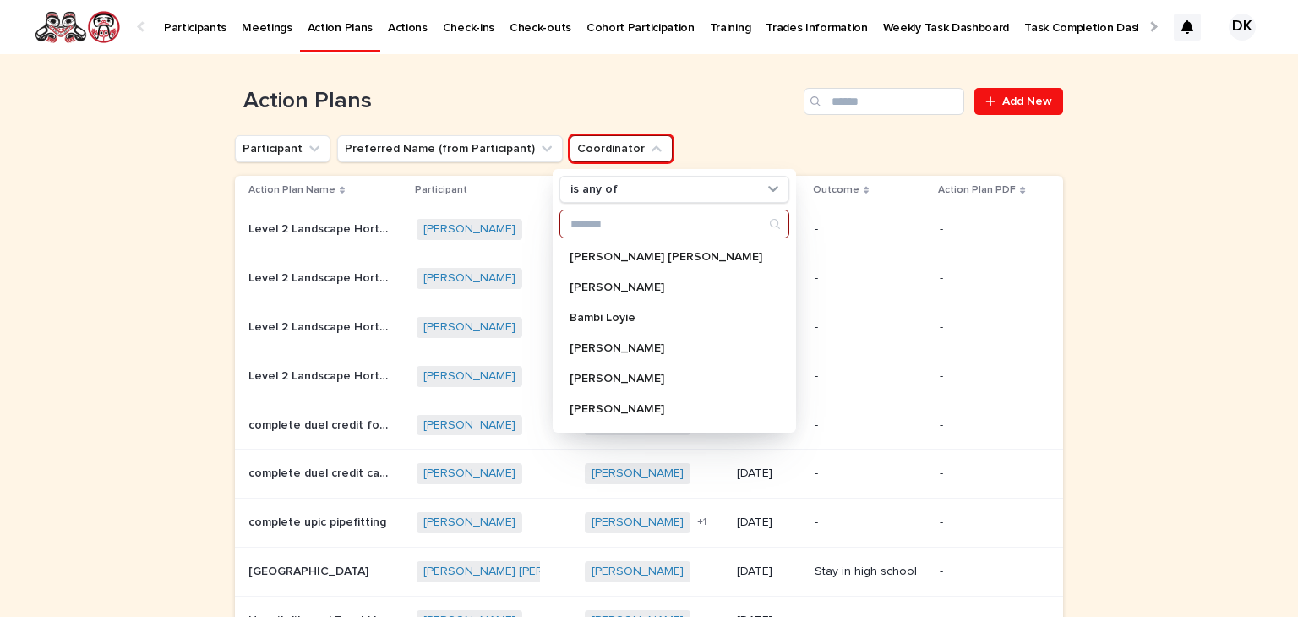
click at [638, 216] on input "Search" at bounding box center [674, 223] width 228 height 27
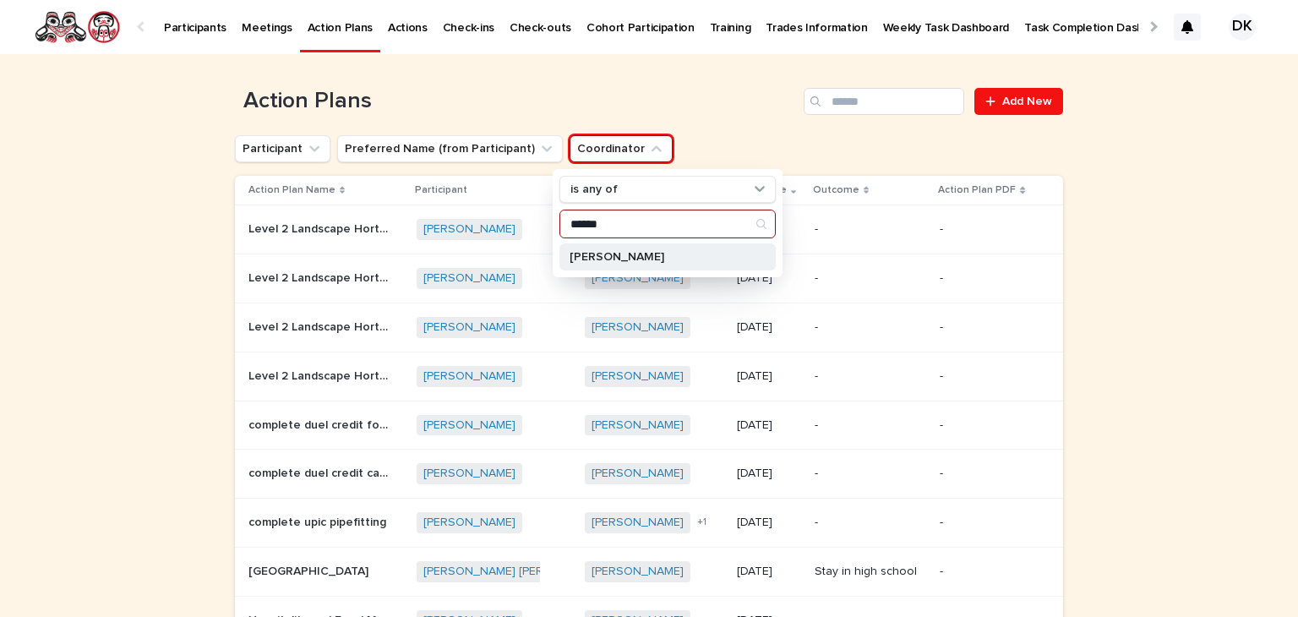
type input "******"
click at [588, 252] on p "[PERSON_NAME]" at bounding box center [658, 257] width 179 height 12
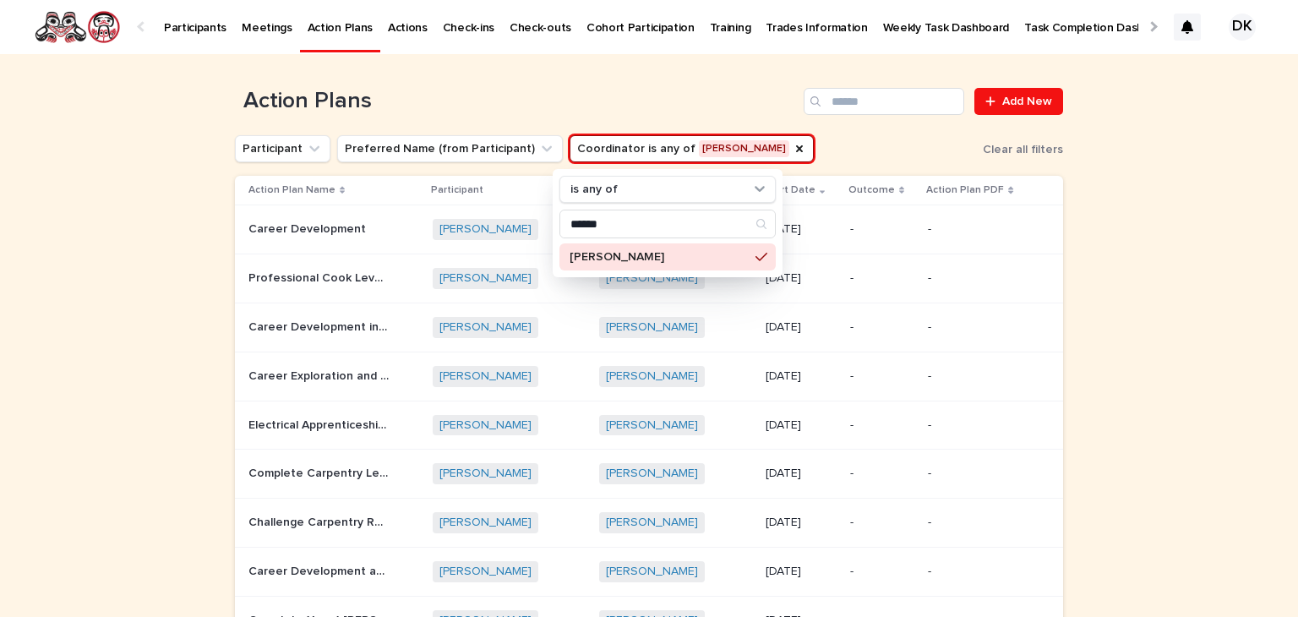
click at [143, 322] on div "Loading... Saving… Loading... Saving… Action Plans Add New Participant Preferre…" at bounding box center [649, 445] width 1298 height 783
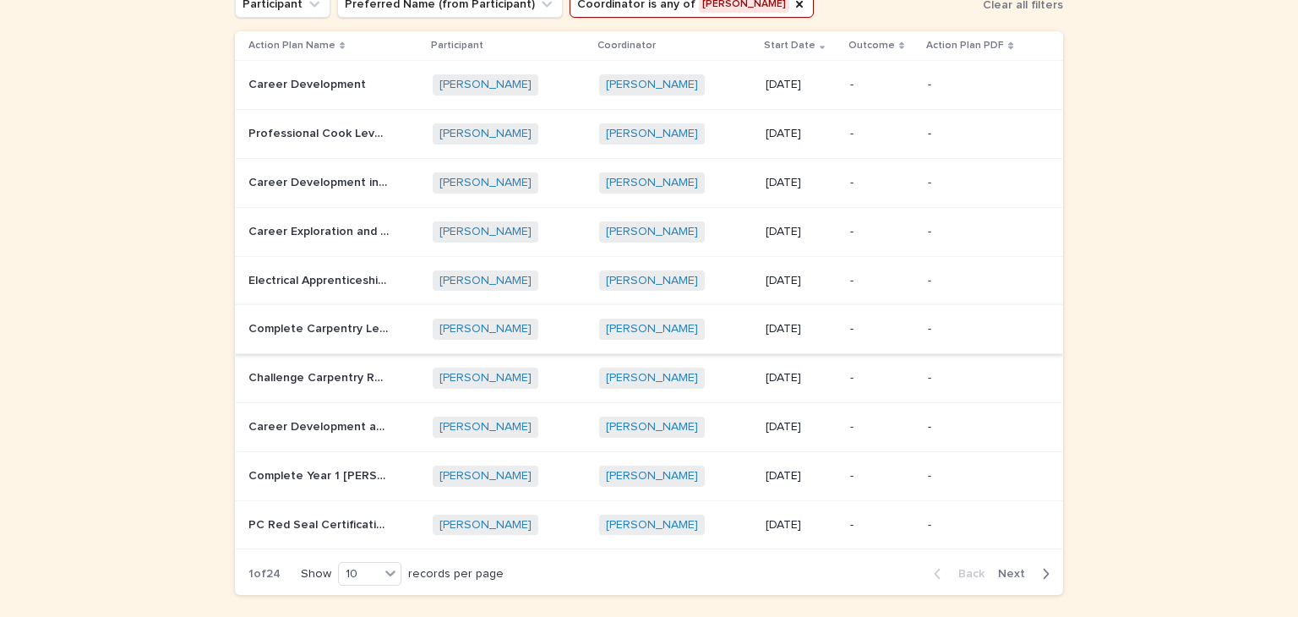
scroll to position [169, 0]
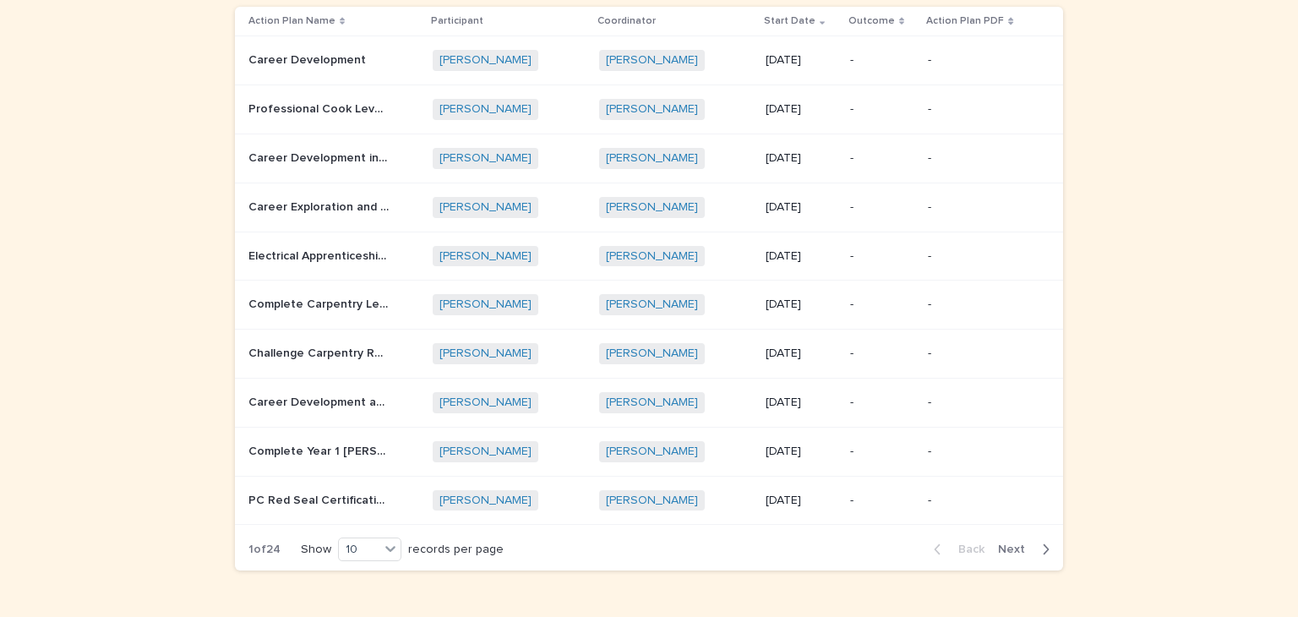
click at [300, 494] on p "PC Red Seal Certification" at bounding box center [320, 499] width 144 height 18
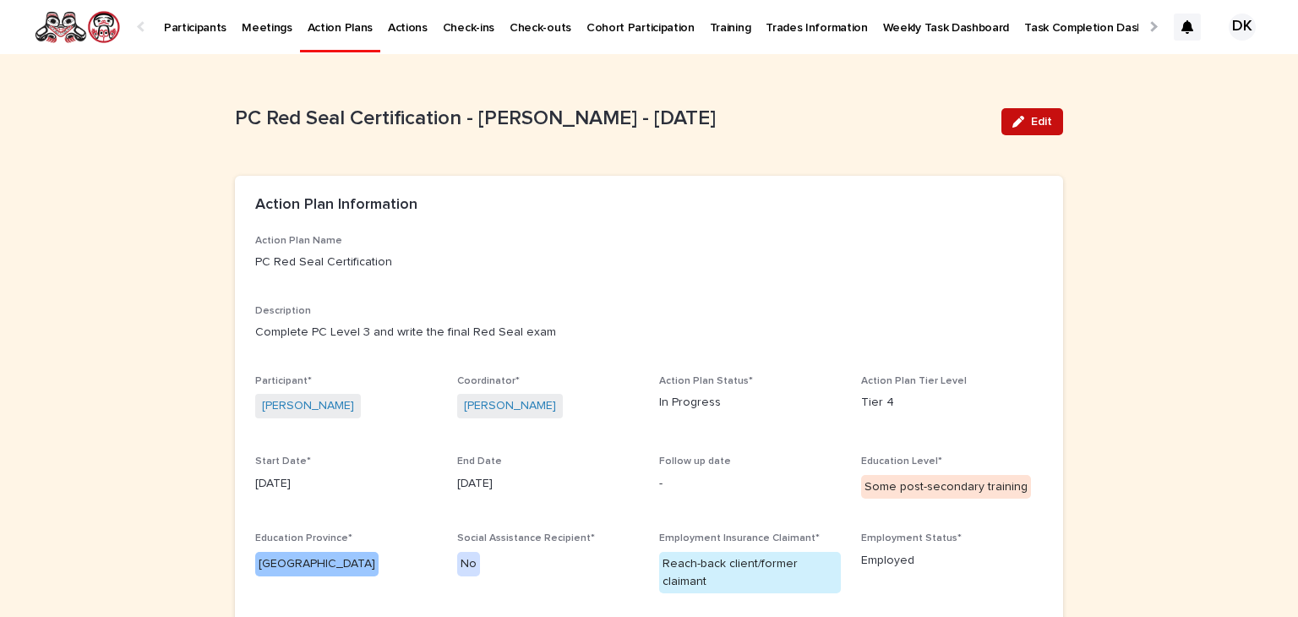
click at [1032, 119] on span "Edit" at bounding box center [1041, 122] width 21 height 12
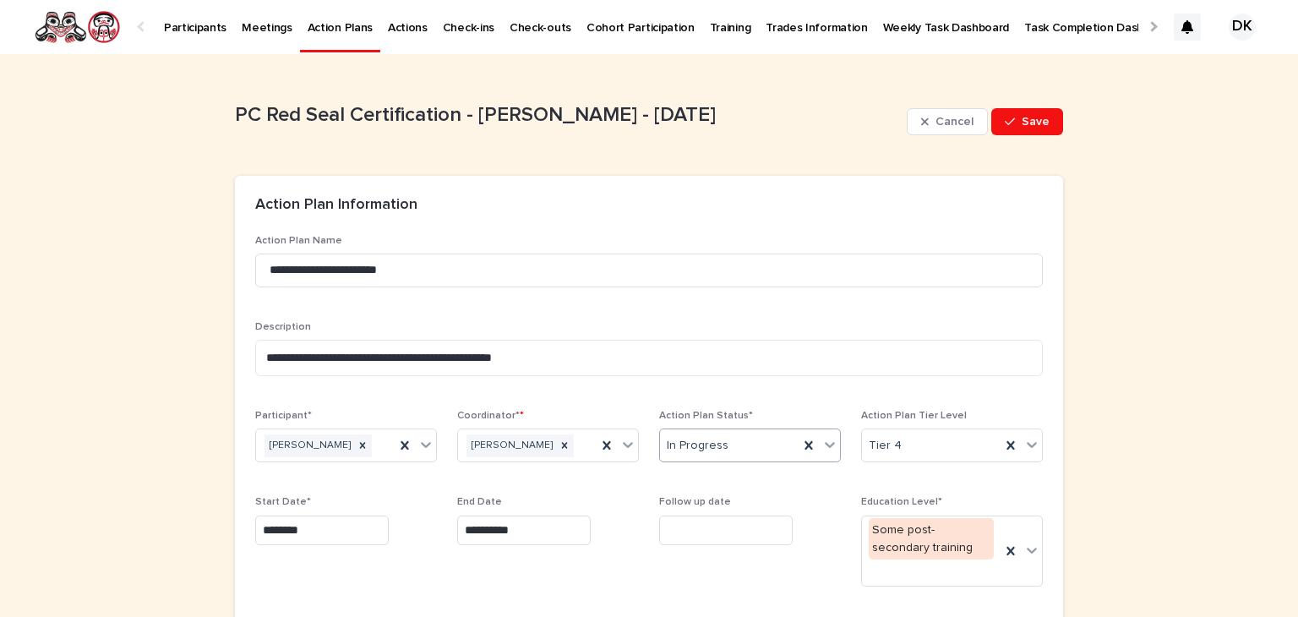
click at [825, 447] on icon at bounding box center [829, 444] width 17 height 17
click at [683, 533] on div "Complete" at bounding box center [743, 537] width 180 height 30
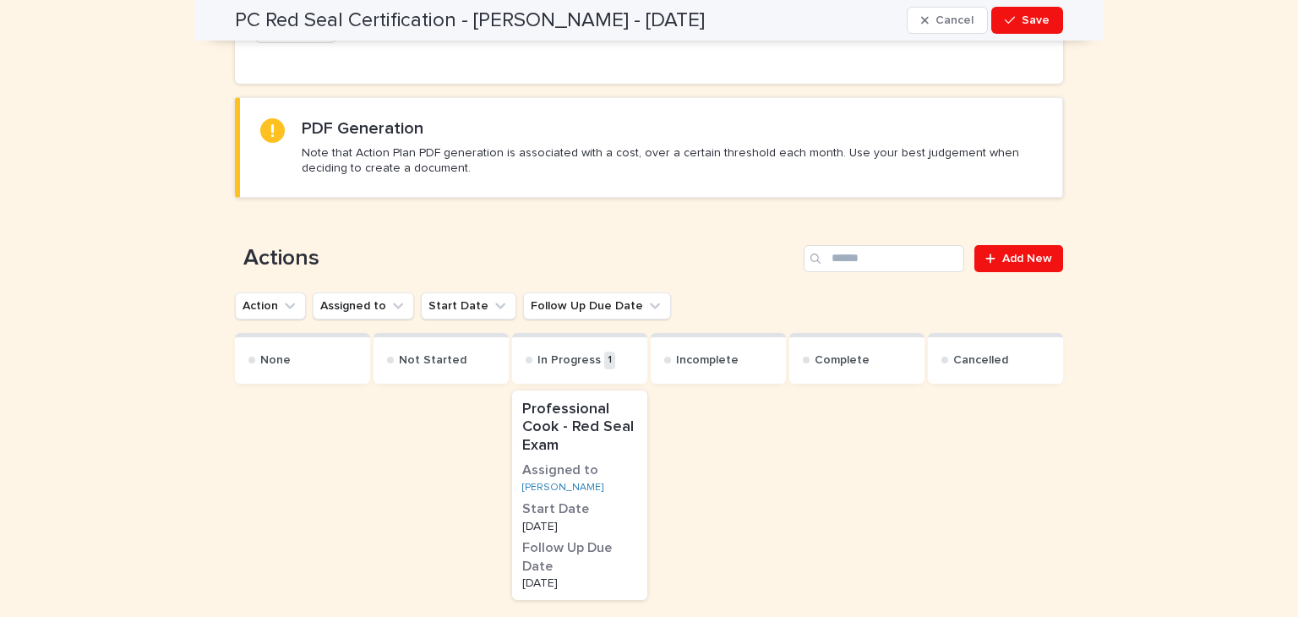
scroll to position [878, 0]
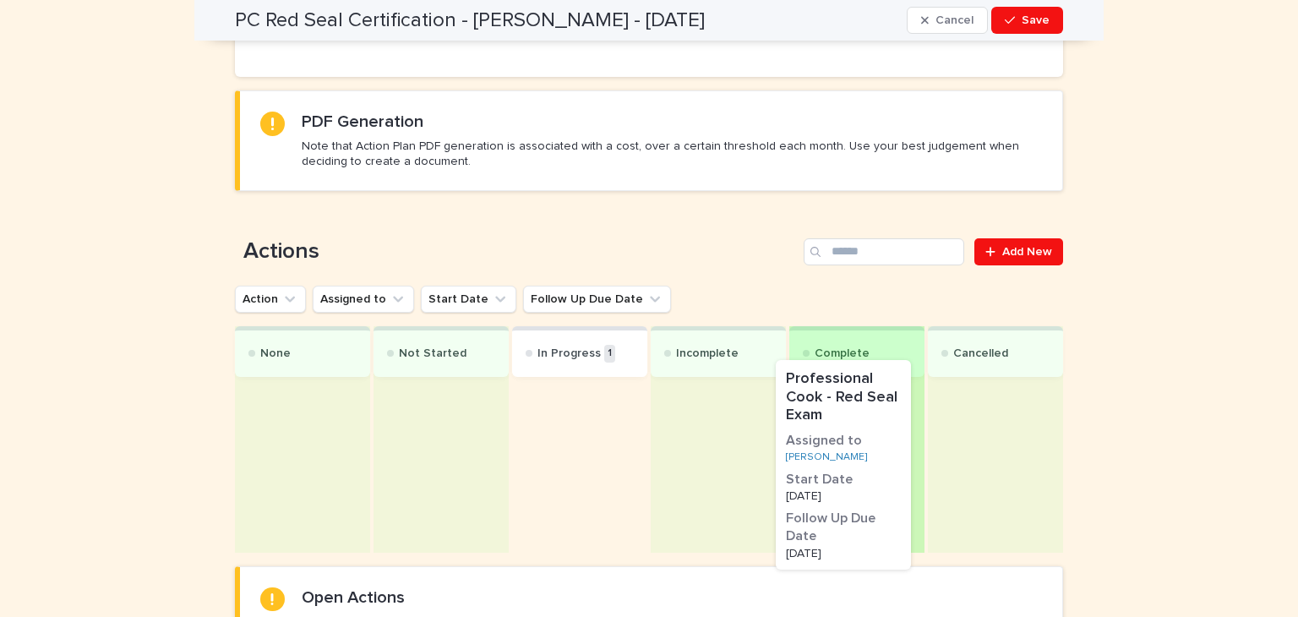
drag, startPoint x: 568, startPoint y: 415, endPoint x: 844, endPoint y: 394, distance: 277.1
click at [844, 394] on div "None Not Started In Progress 1 Professional Cook - Red Seal Exam Assigned to Ev…" at bounding box center [649, 439] width 828 height 226
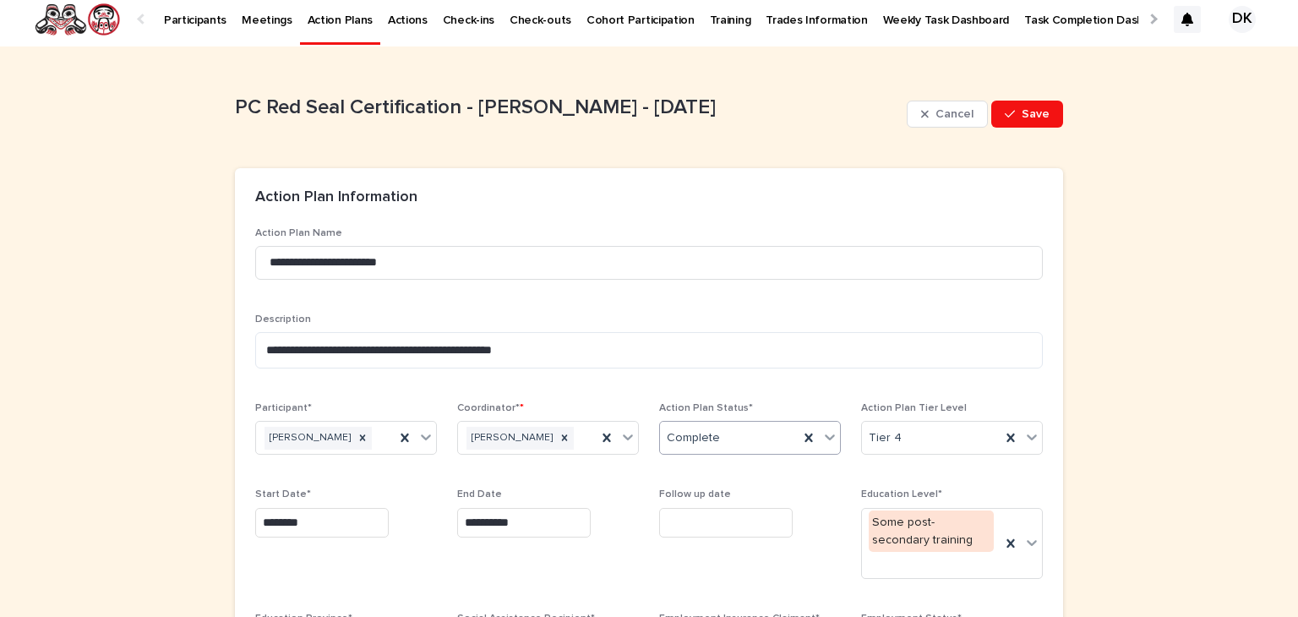
scroll to position [0, 0]
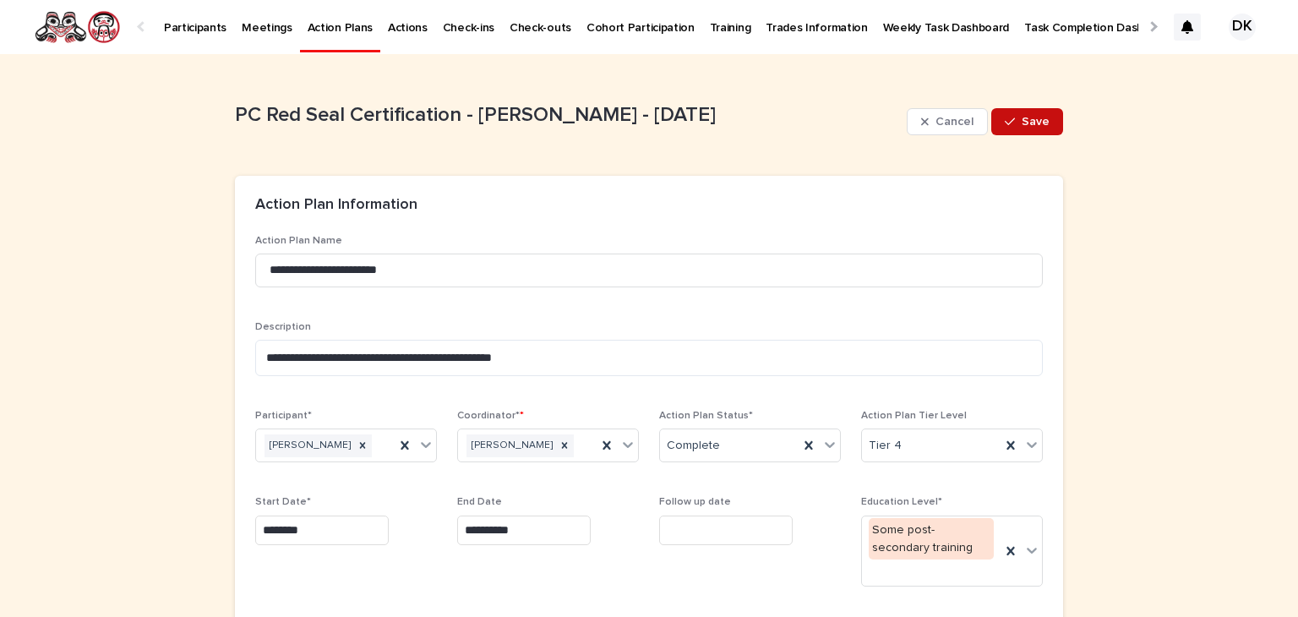
click at [1021, 117] on span "Save" at bounding box center [1035, 122] width 28 height 12
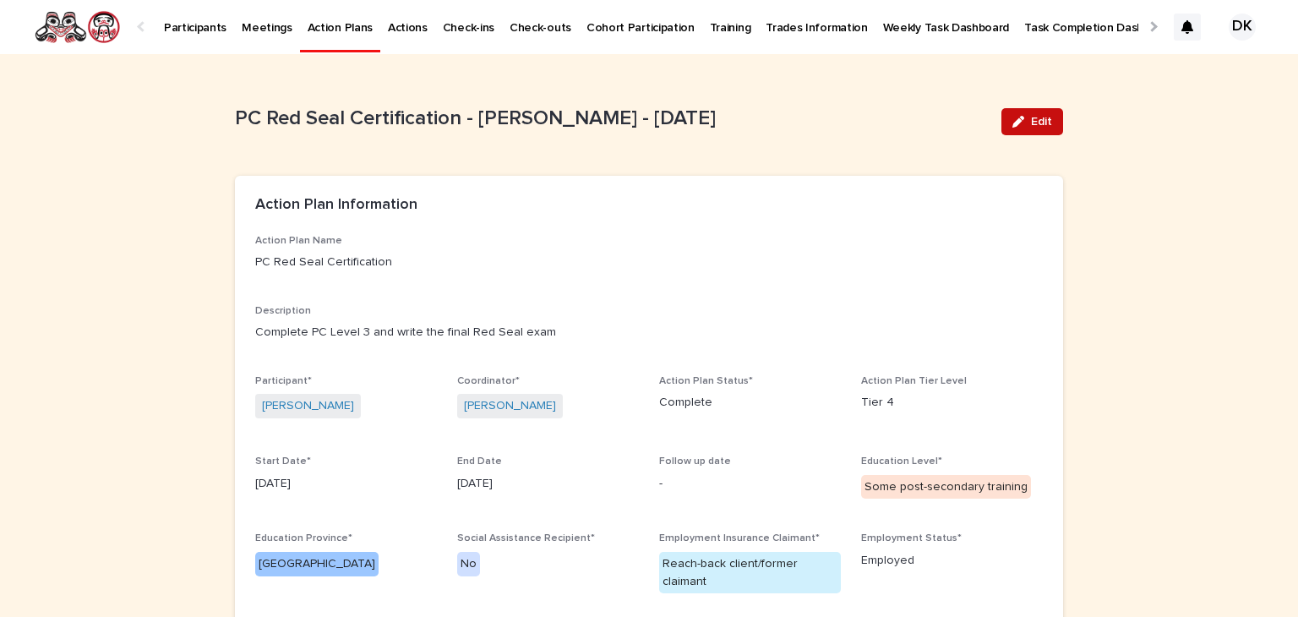
click at [1034, 121] on span "Edit" at bounding box center [1041, 122] width 21 height 12
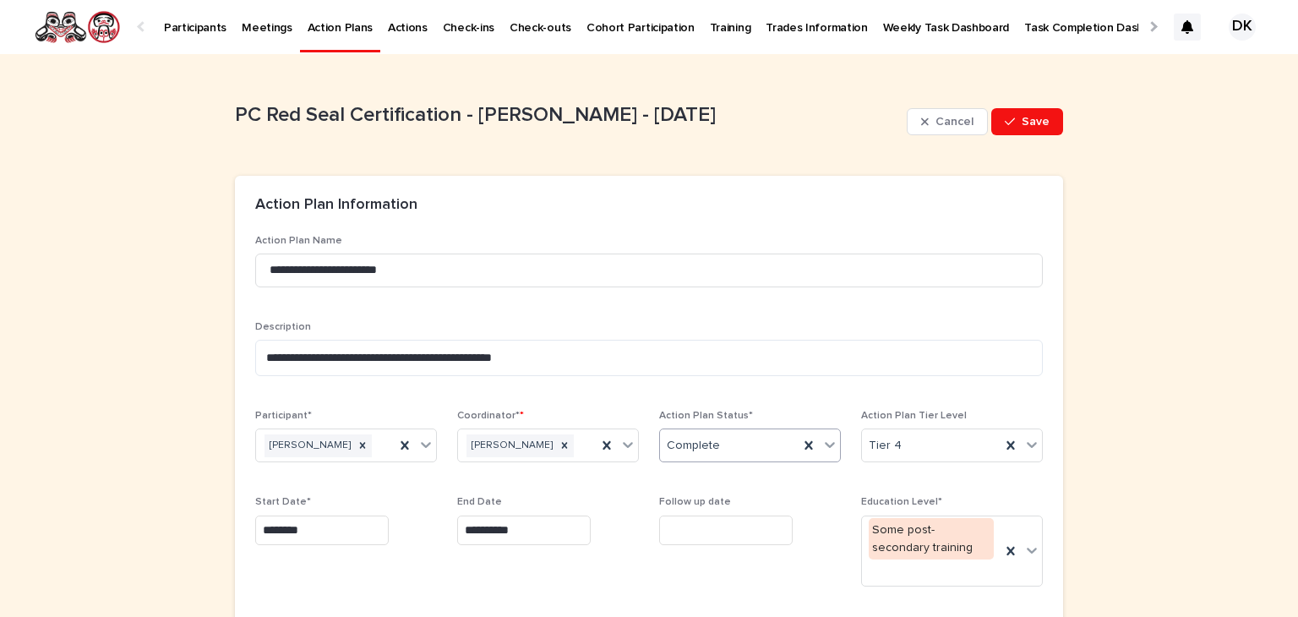
click at [824, 443] on icon at bounding box center [829, 444] width 17 height 17
click at [699, 526] on div "Complete" at bounding box center [743, 537] width 180 height 30
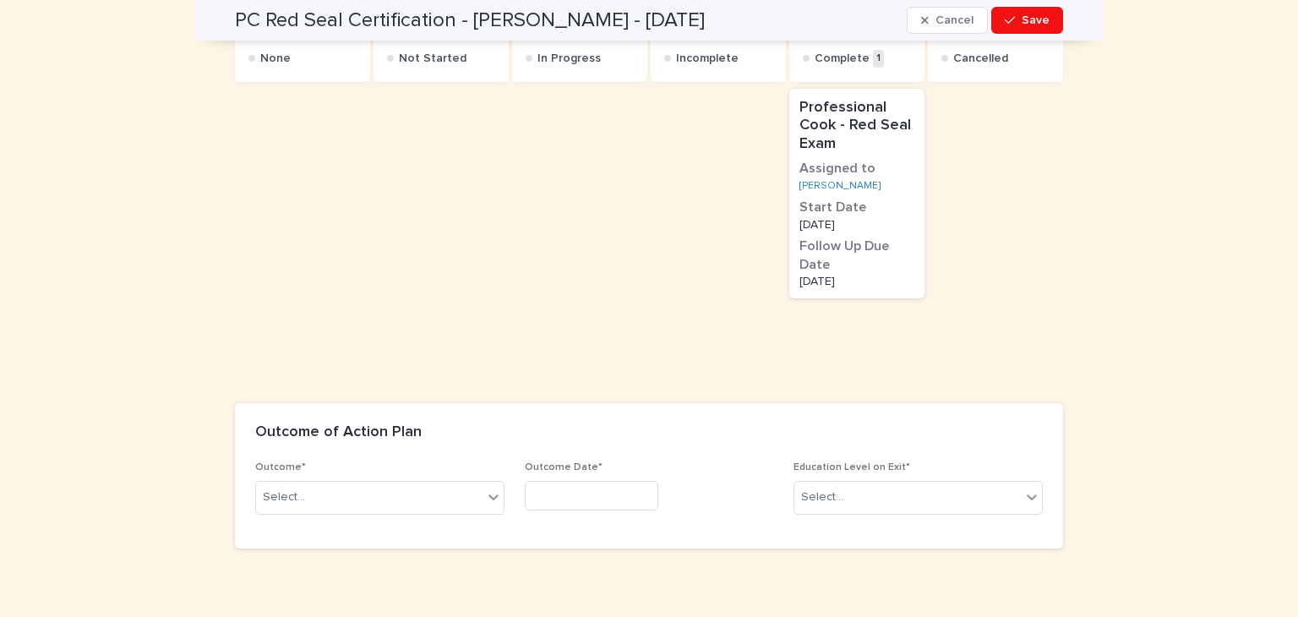
scroll to position [1179, 0]
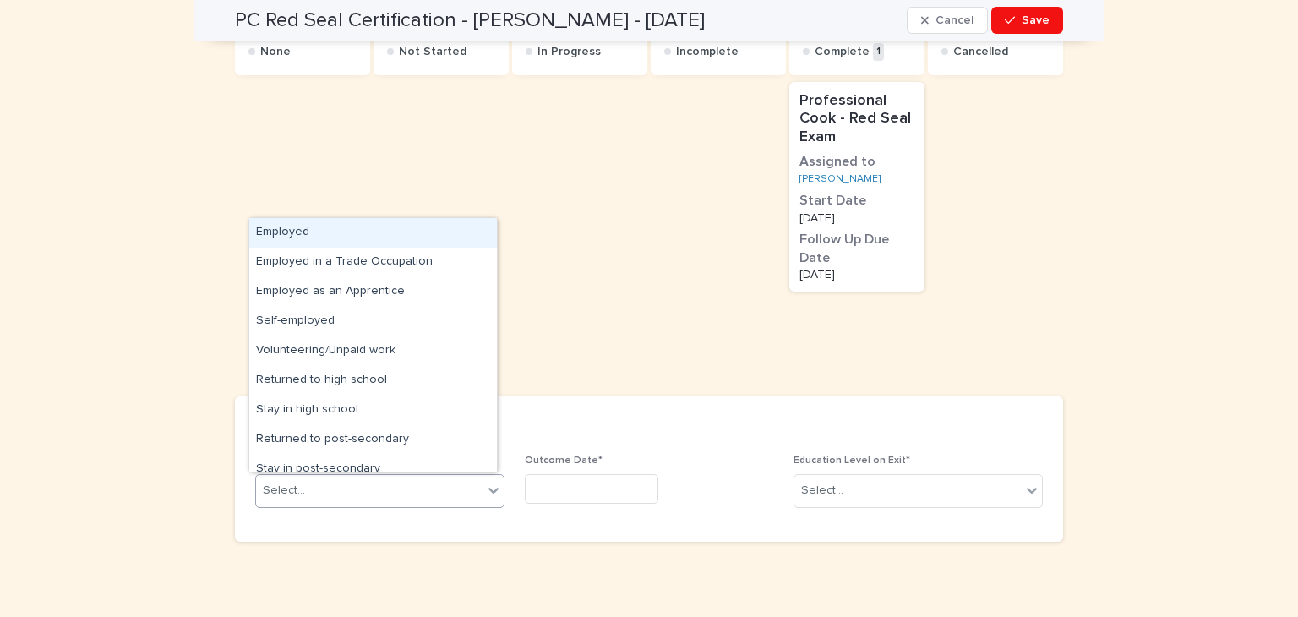
click at [485, 487] on icon at bounding box center [493, 490] width 17 height 17
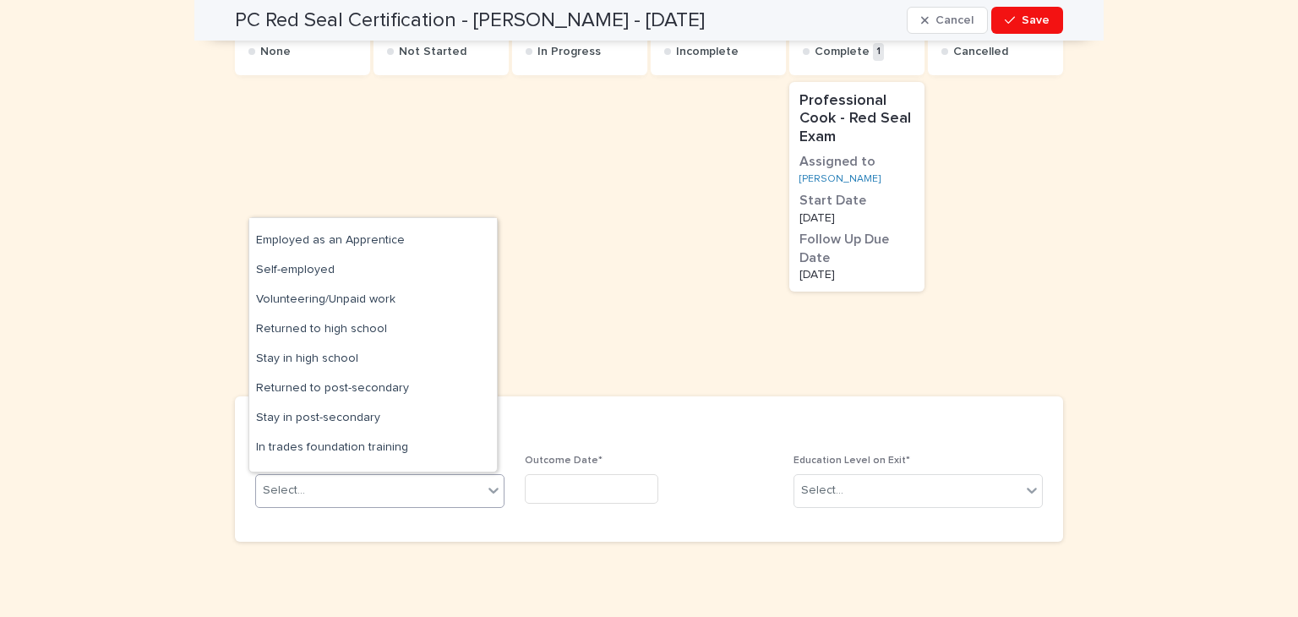
scroll to position [0, 0]
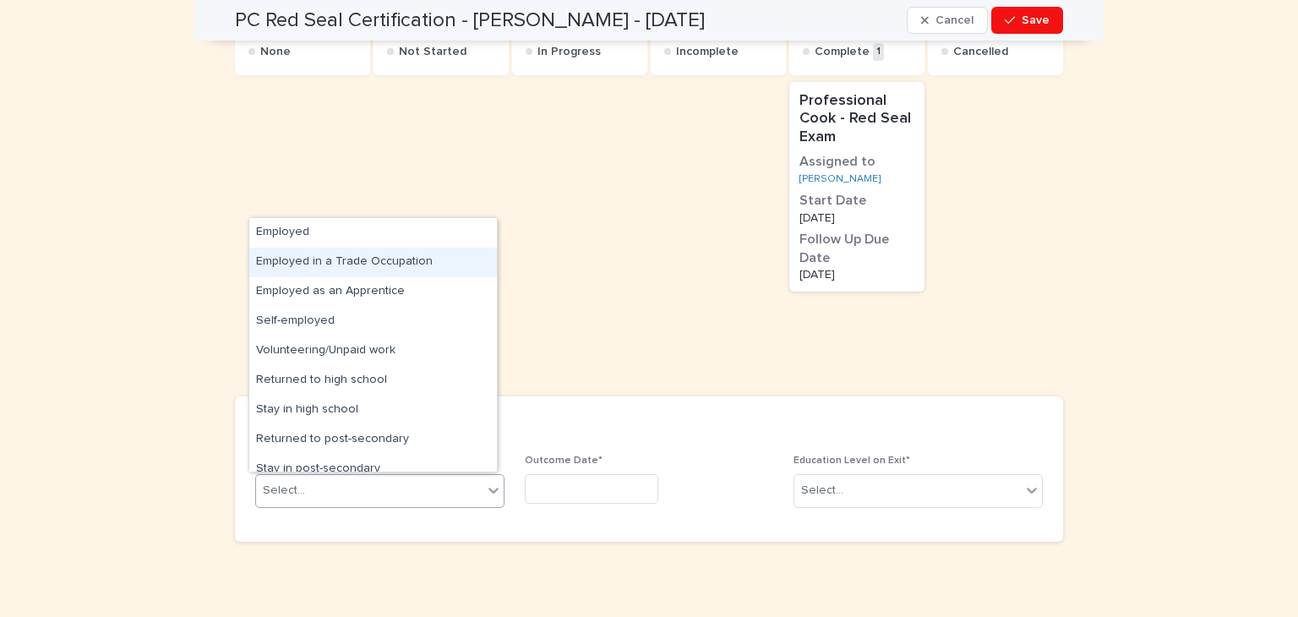
click at [383, 261] on div "Employed in a Trade Occupation" at bounding box center [373, 263] width 248 height 30
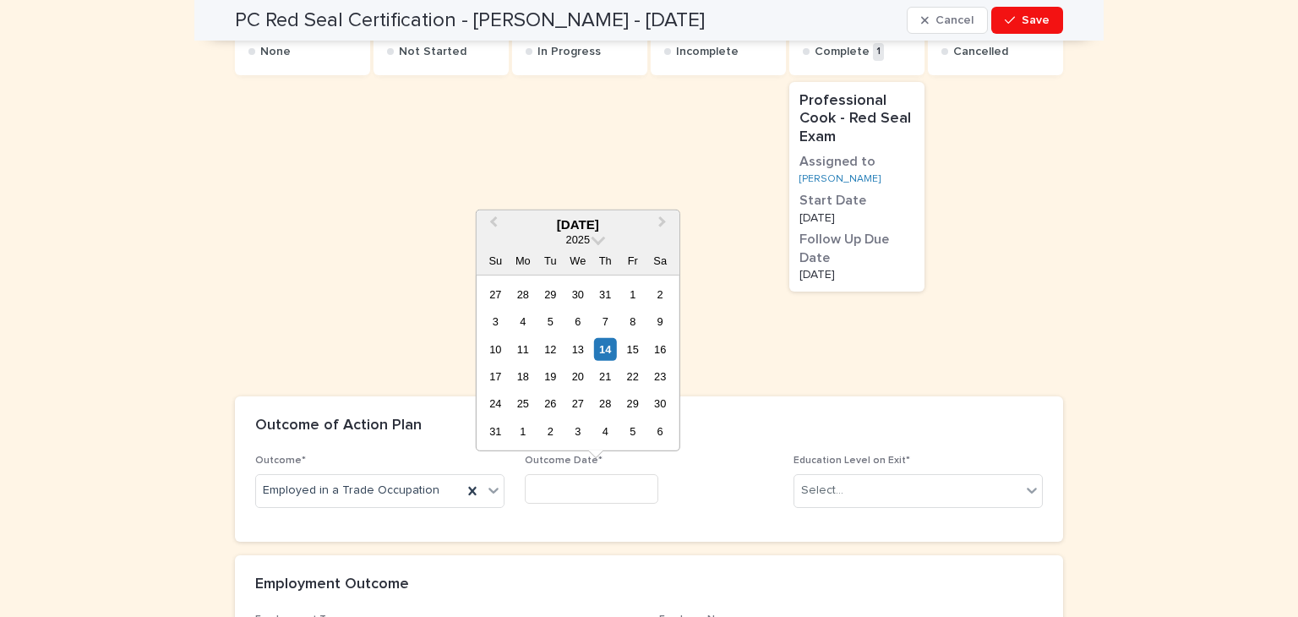
click at [612, 481] on input "text" at bounding box center [591, 489] width 133 height 30
click at [493, 223] on span "Previous Month" at bounding box center [493, 224] width 0 height 23
click at [579, 403] on div "30" at bounding box center [577, 403] width 23 height 23
type input "*********"
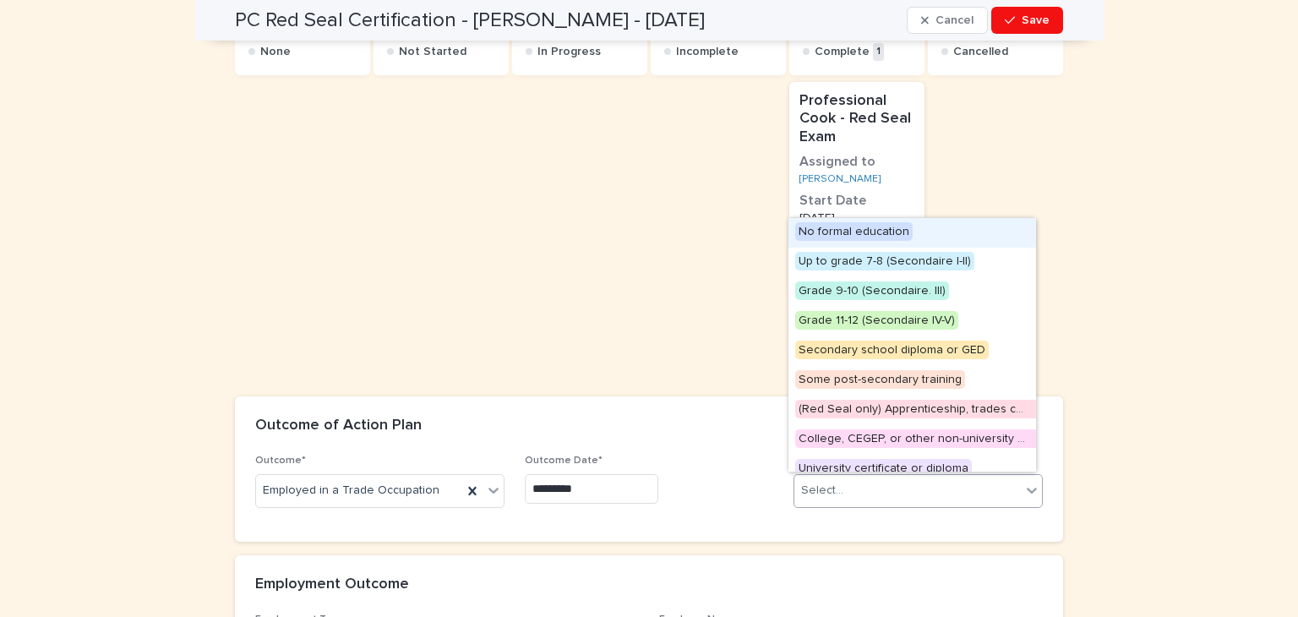
click at [1026, 488] on icon at bounding box center [1031, 490] width 10 height 6
click at [847, 406] on span "(Red Seal only) Apprenticeship, trades certificate, or vocational training dipl…" at bounding box center [1013, 409] width 437 height 19
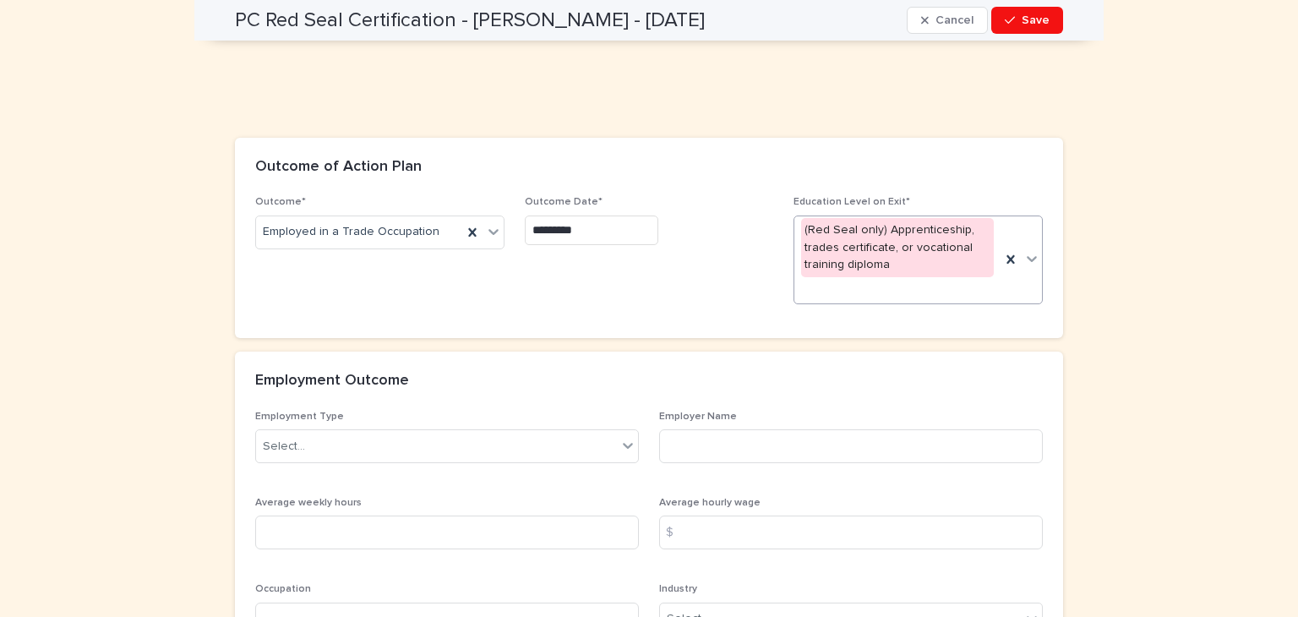
scroll to position [1439, 0]
click at [623, 444] on icon at bounding box center [628, 445] width 10 height 6
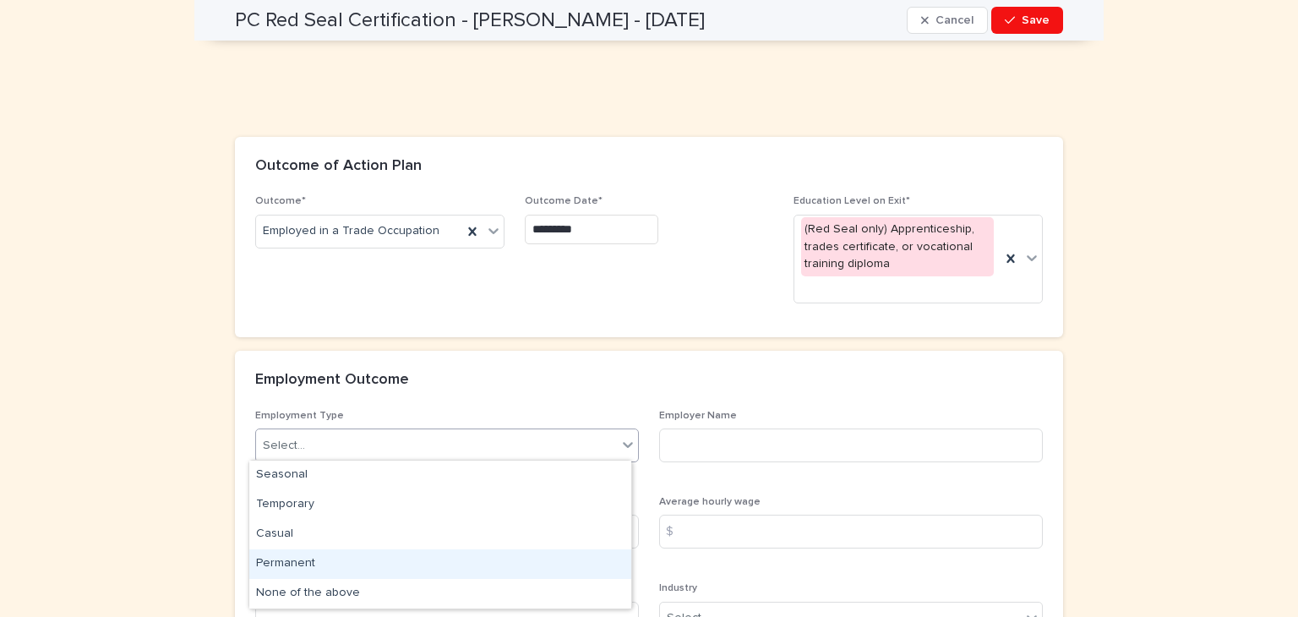
click at [292, 558] on div "Permanent" at bounding box center [440, 564] width 382 height 30
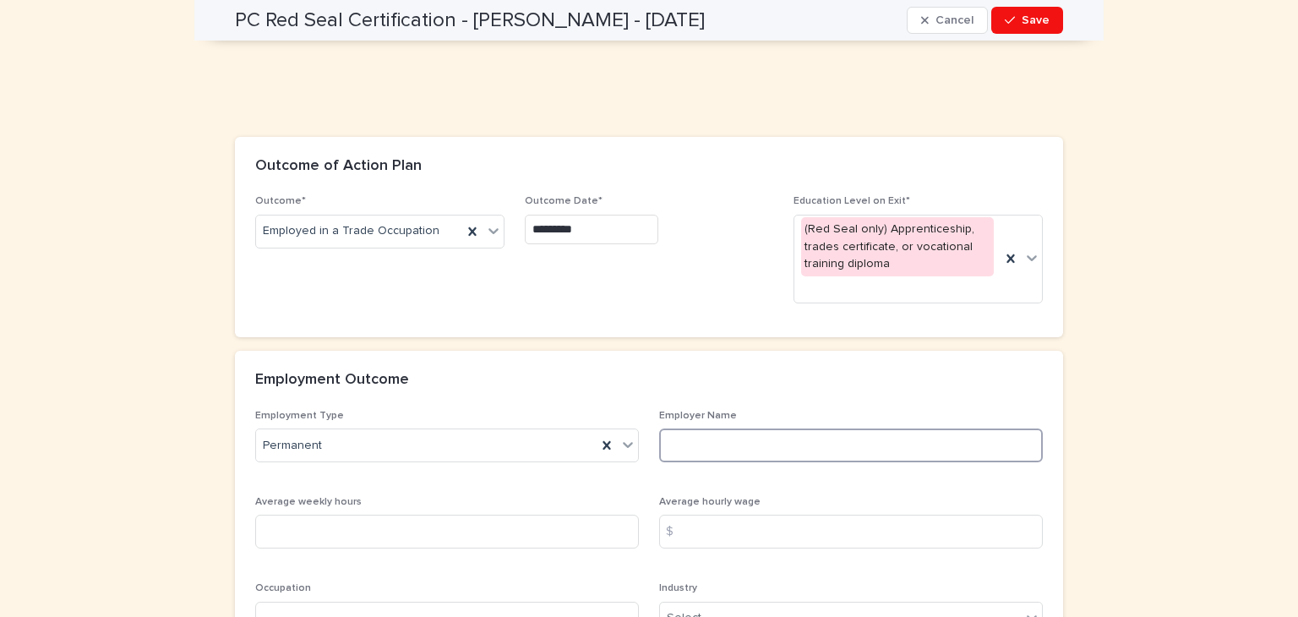
click at [705, 446] on input at bounding box center [851, 445] width 384 height 34
type input "**********"
click at [277, 520] on input at bounding box center [447, 532] width 384 height 34
type input "**"
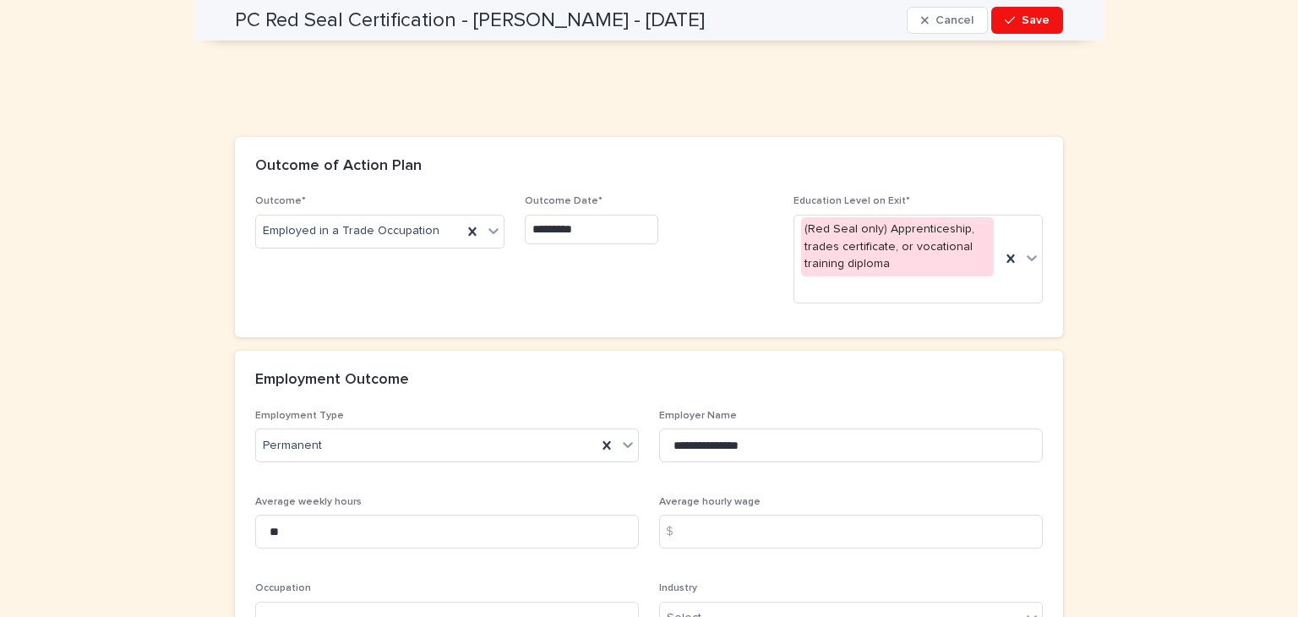
click at [683, 528] on div "$" at bounding box center [676, 532] width 34 height 34
click at [692, 530] on input at bounding box center [851, 532] width 384 height 34
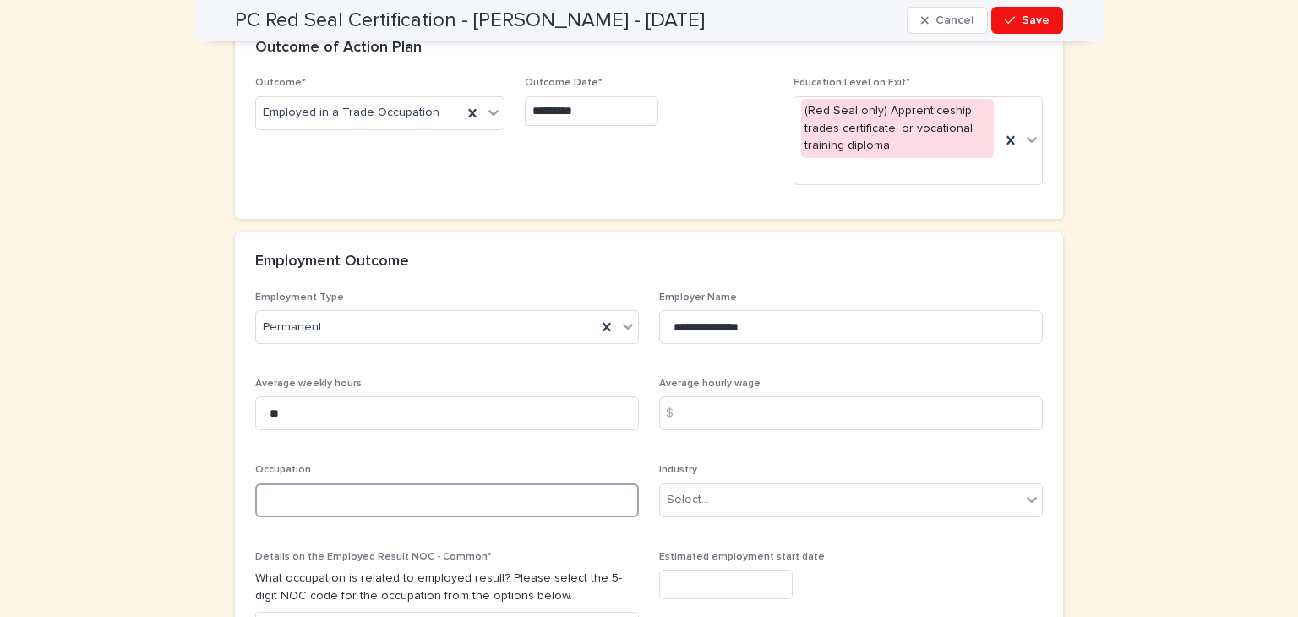
click at [311, 494] on input at bounding box center [447, 500] width 384 height 34
type input "**********"
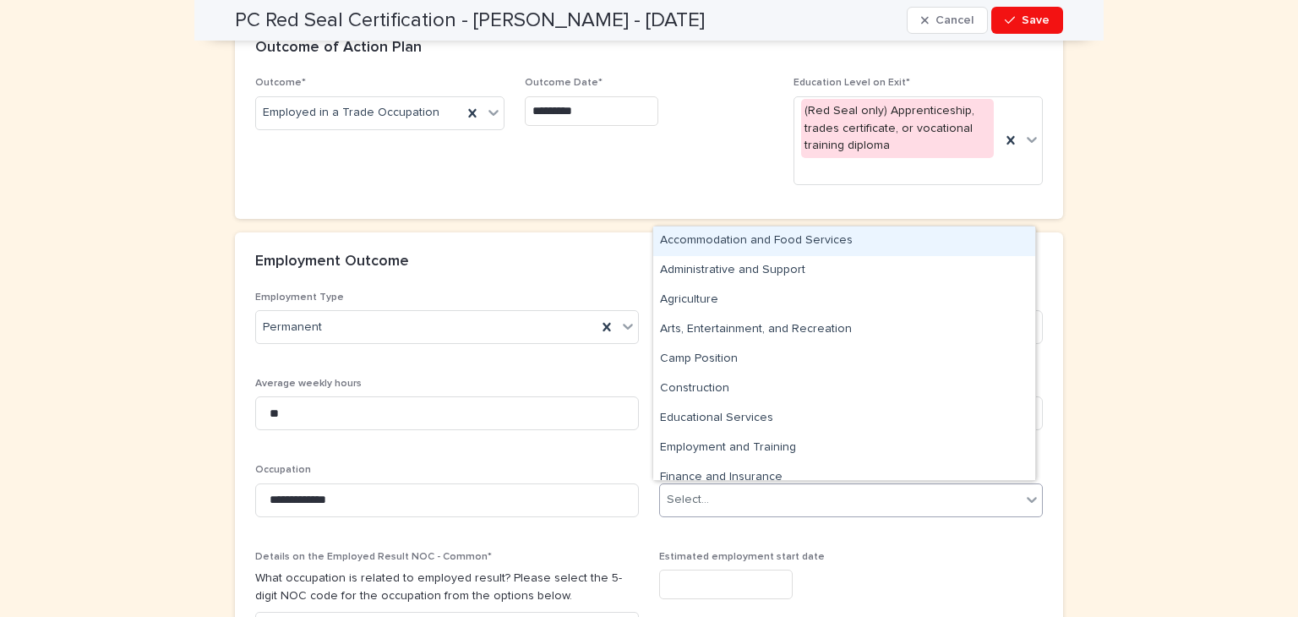
click at [1027, 493] on icon at bounding box center [1031, 499] width 17 height 17
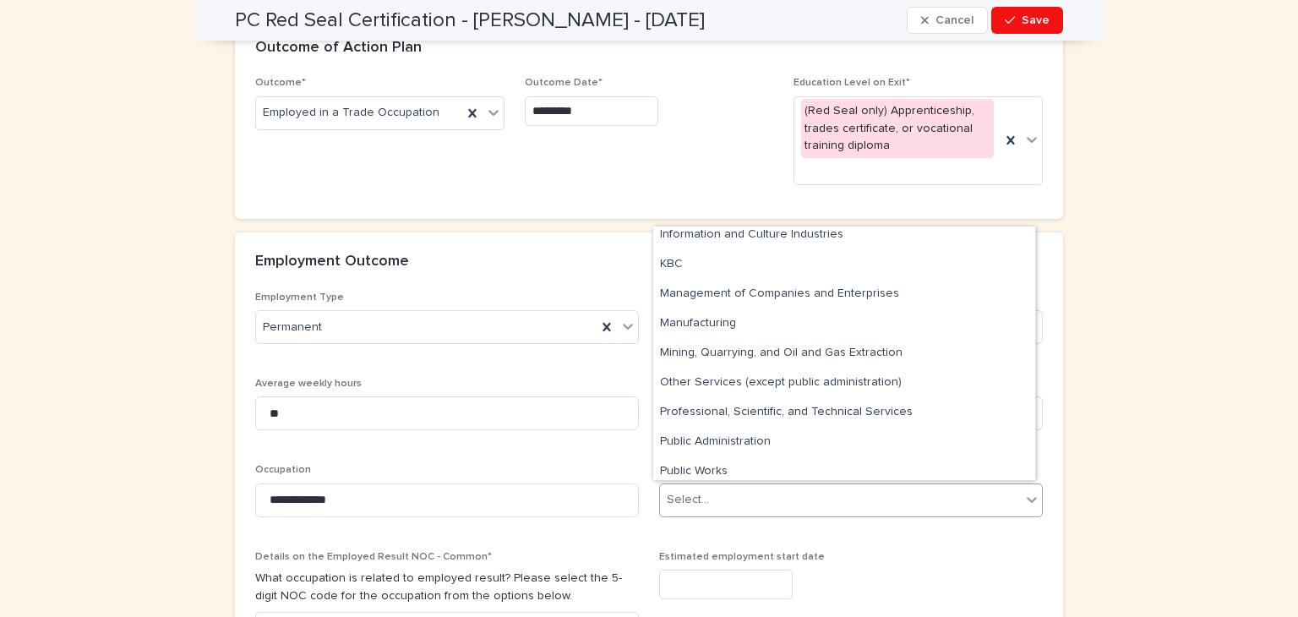
scroll to position [362, 0]
click at [664, 348] on div "Mining, Quarrying, and Oil and Gas Extraction" at bounding box center [844, 353] width 382 height 30
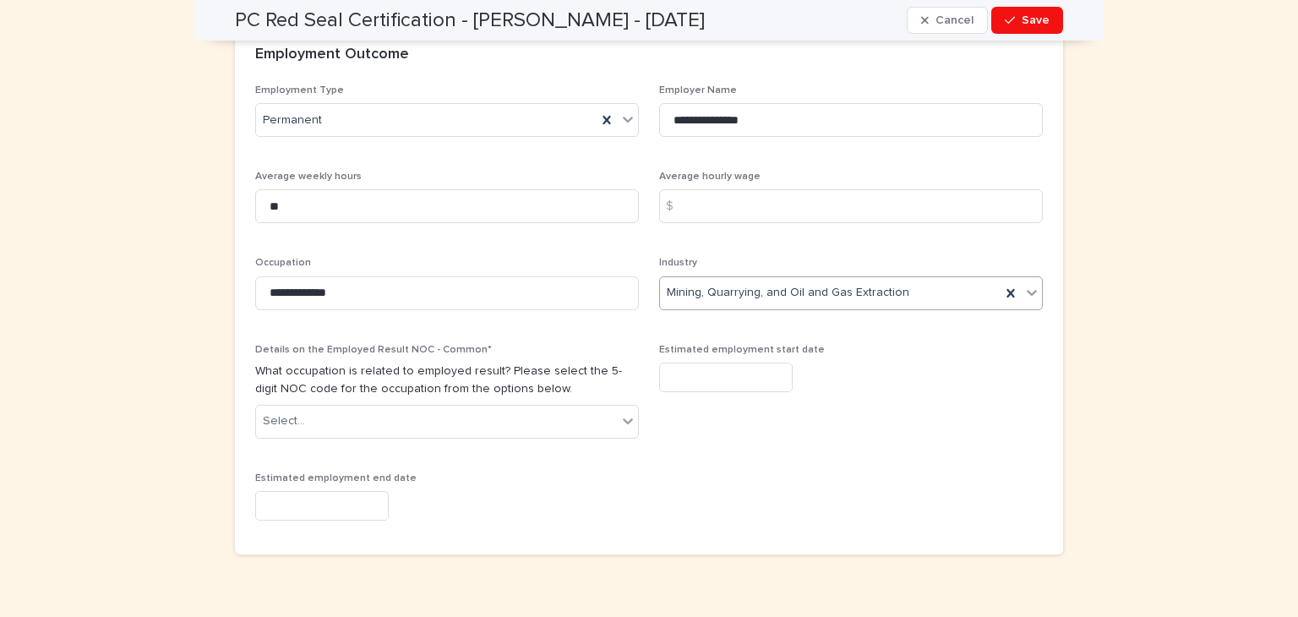
scroll to position [1797, 0]
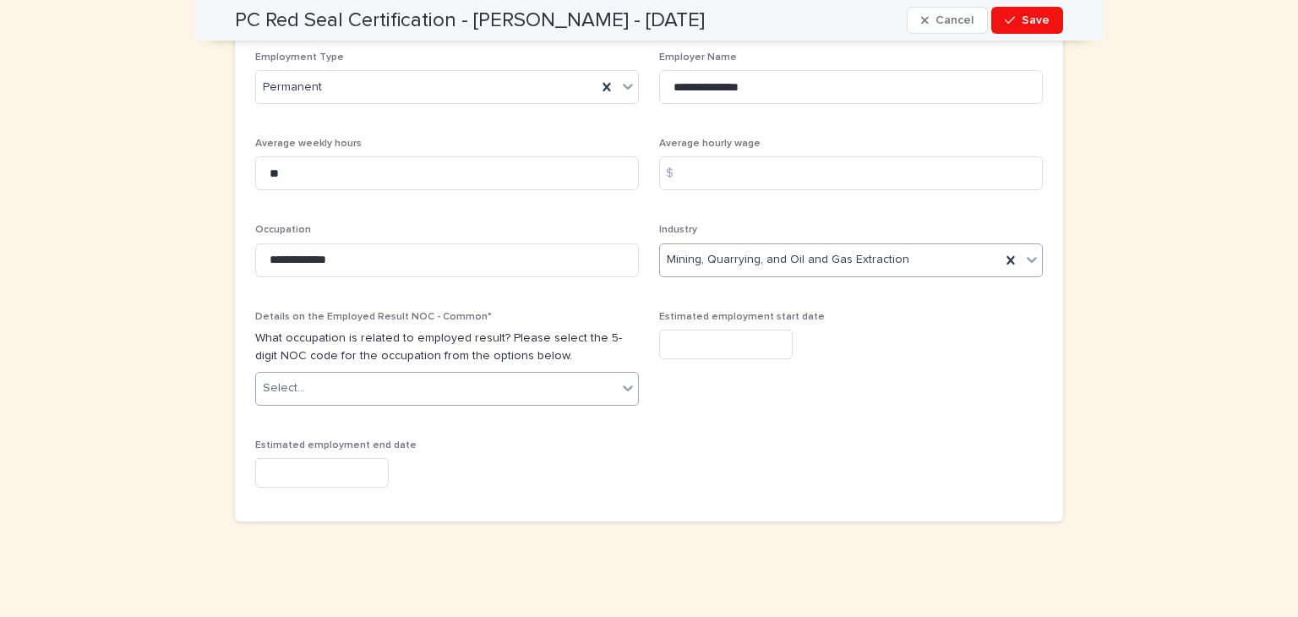
click at [622, 380] on icon at bounding box center [627, 387] width 17 height 17
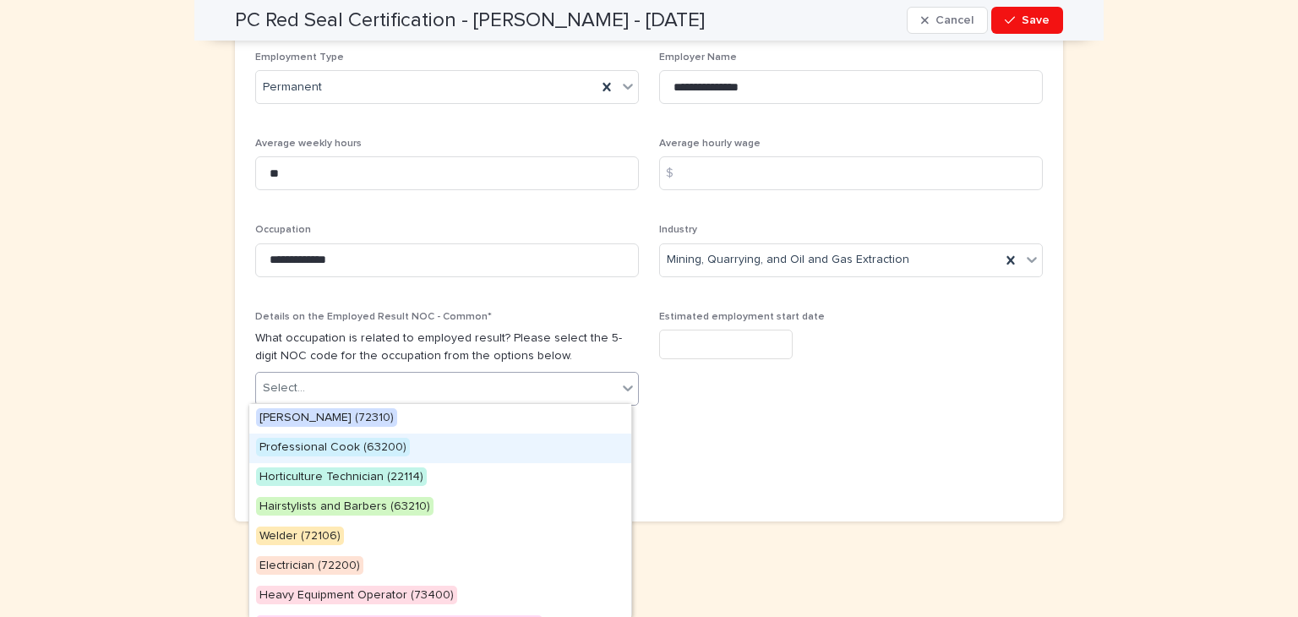
click at [293, 444] on span "Professional Cook (63200)" at bounding box center [333, 447] width 154 height 19
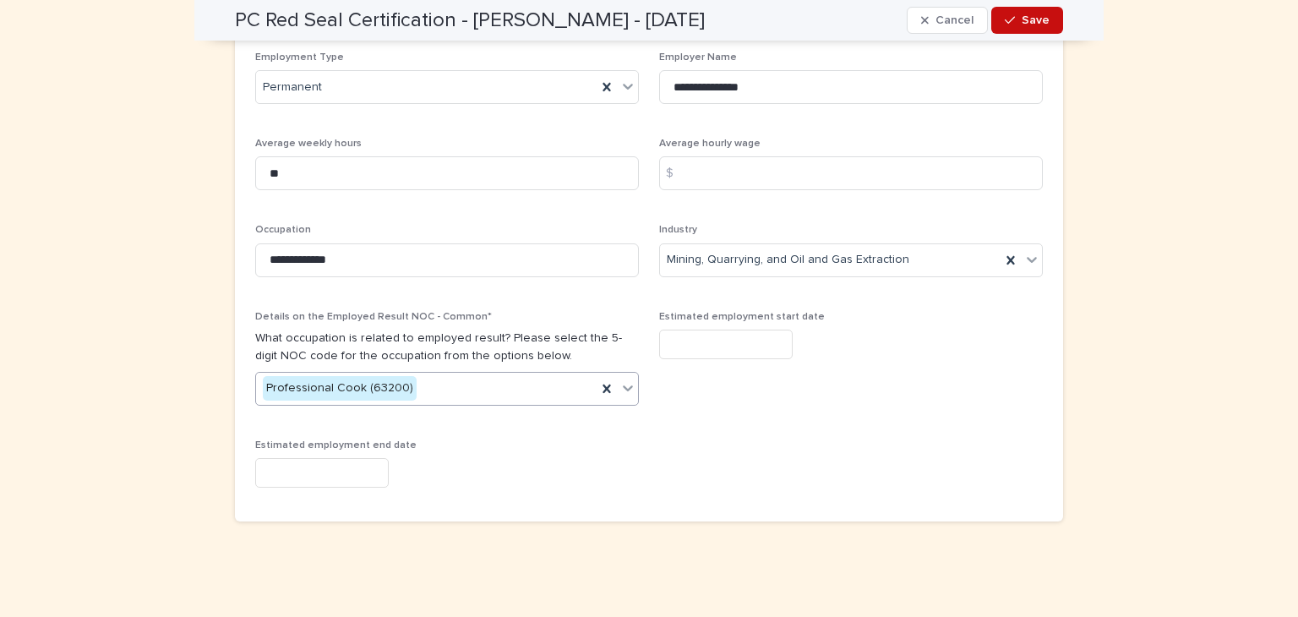
click at [1032, 19] on span "Save" at bounding box center [1035, 20] width 28 height 12
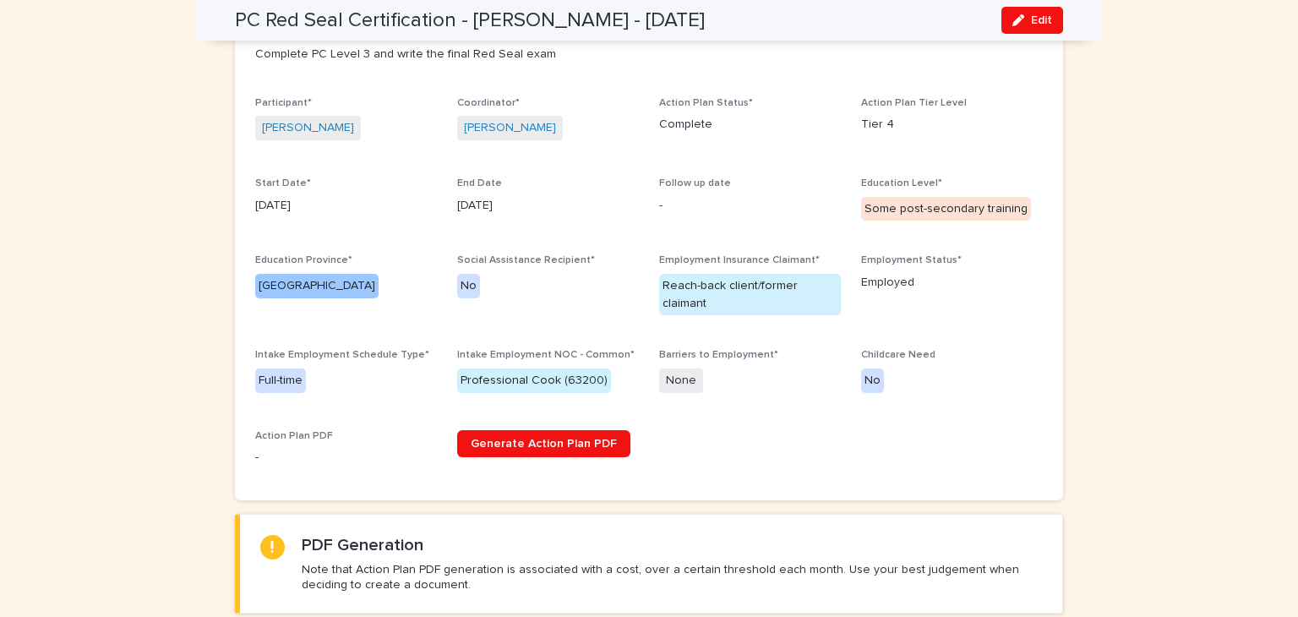
scroll to position [277, 0]
click at [1037, 21] on span "Edit" at bounding box center [1041, 20] width 21 height 12
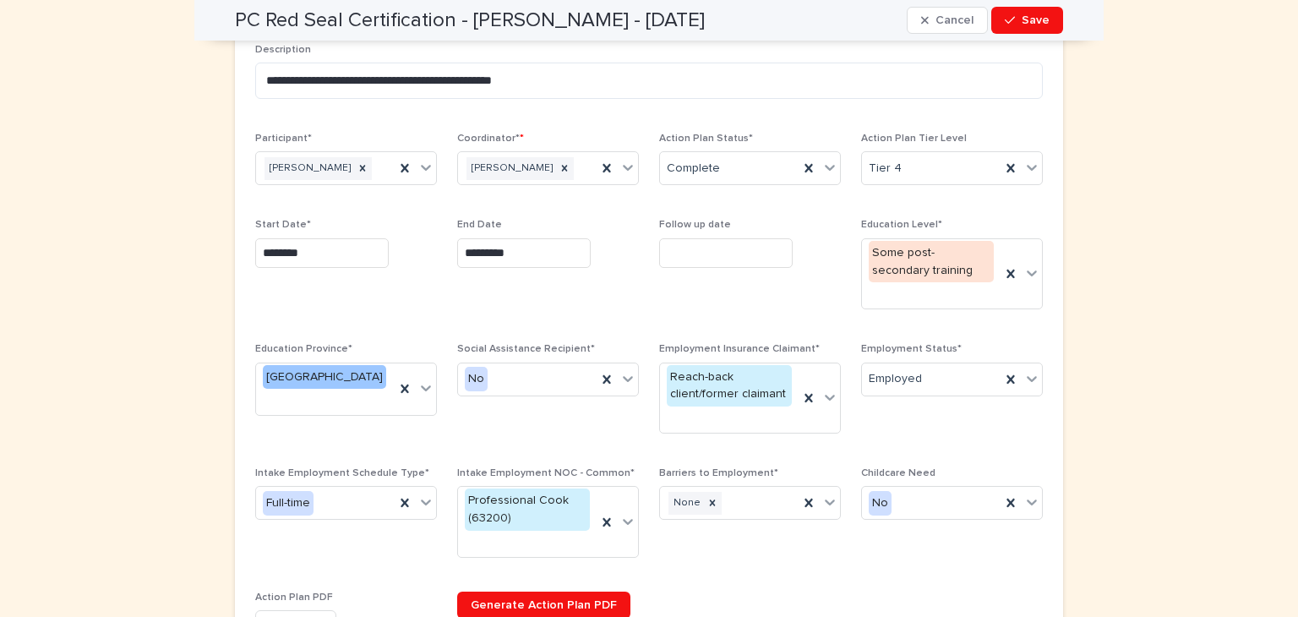
click at [522, 255] on input "*********" at bounding box center [523, 253] width 133 height 30
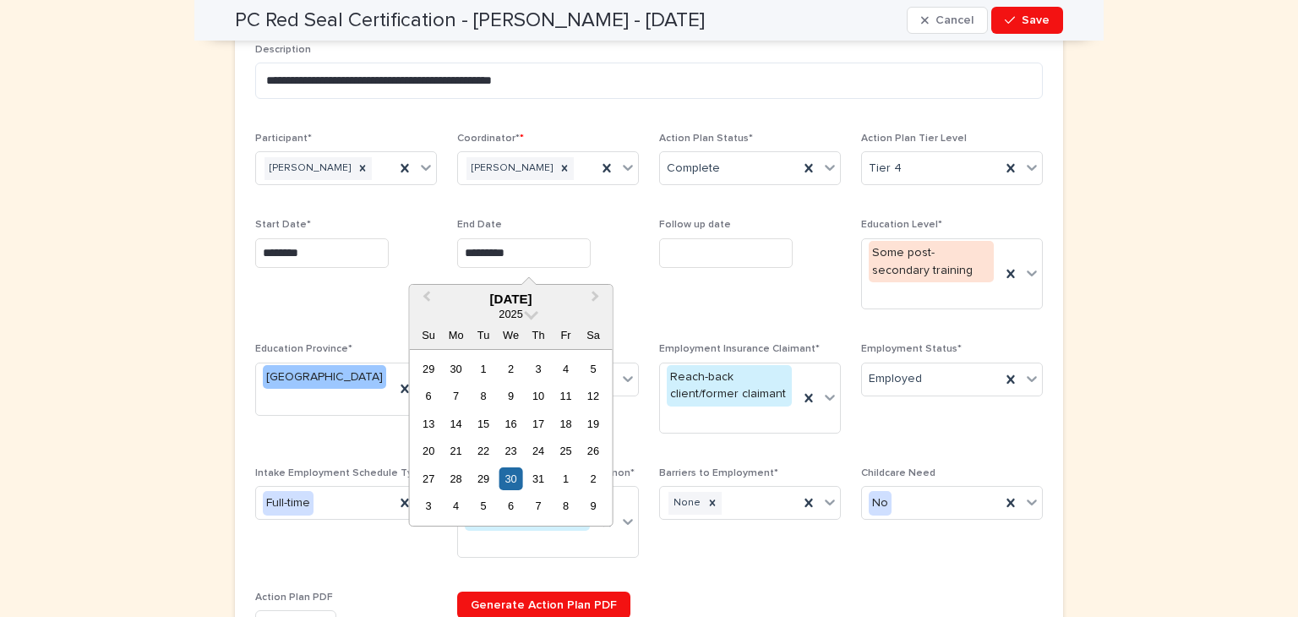
drag, startPoint x: 522, startPoint y: 255, endPoint x: 437, endPoint y: 253, distance: 85.3
click at [437, 253] on div "**********" at bounding box center [648, 308] width 787 height 700
click at [512, 475] on div "30" at bounding box center [510, 478] width 23 height 23
type input "*********"
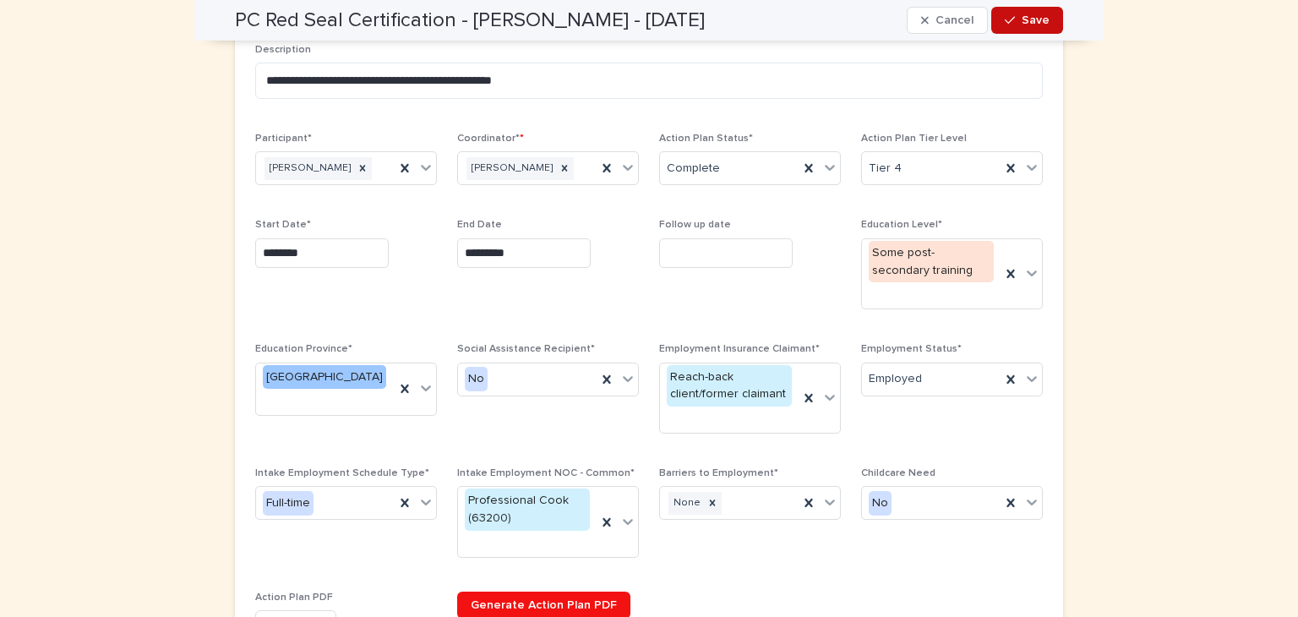
click at [1030, 18] on span "Save" at bounding box center [1035, 20] width 28 height 12
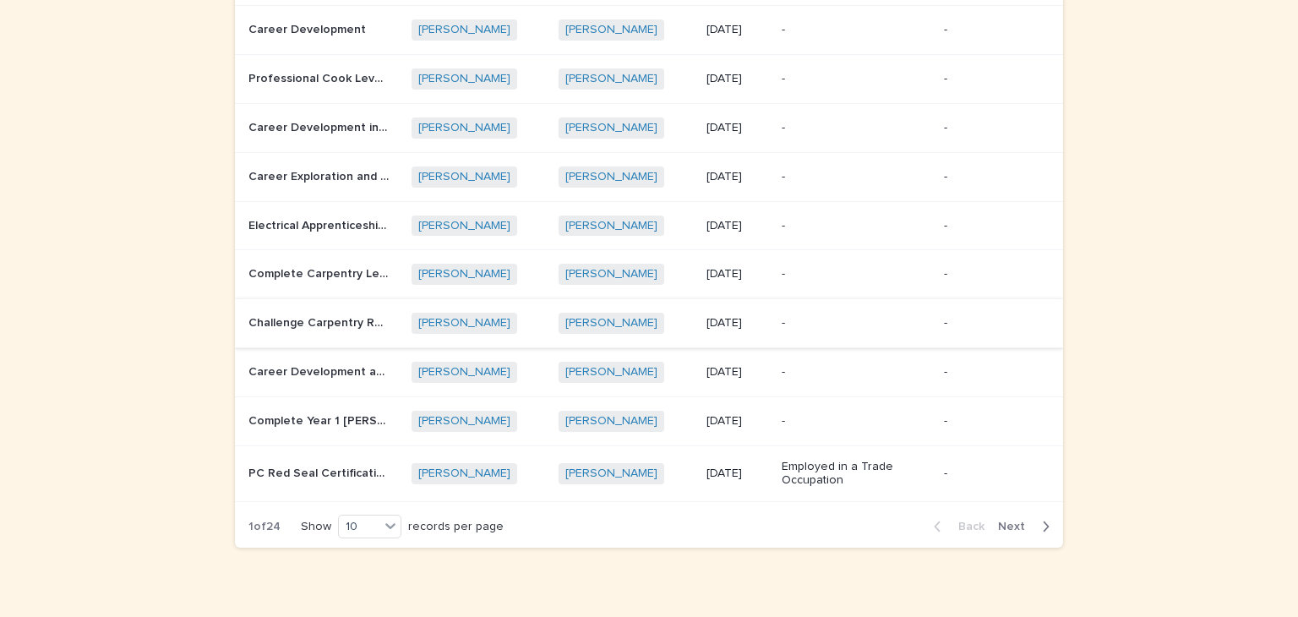
scroll to position [200, 0]
click at [1042, 524] on icon "button" at bounding box center [1046, 525] width 8 height 15
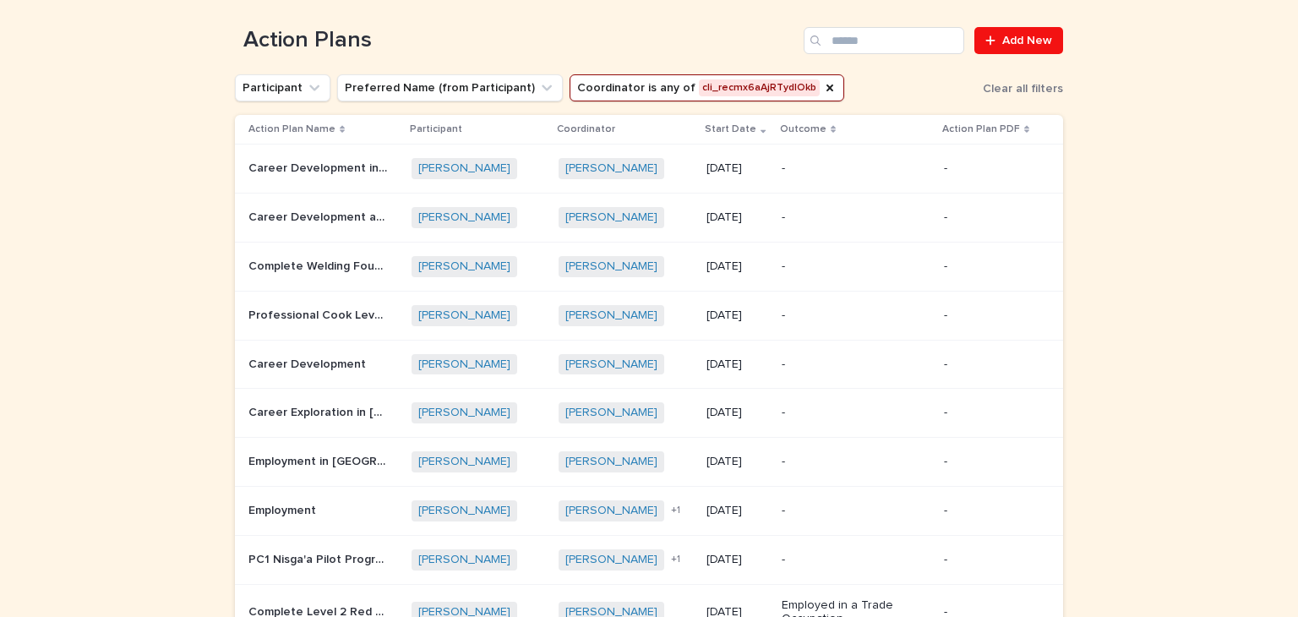
scroll to position [226, 0]
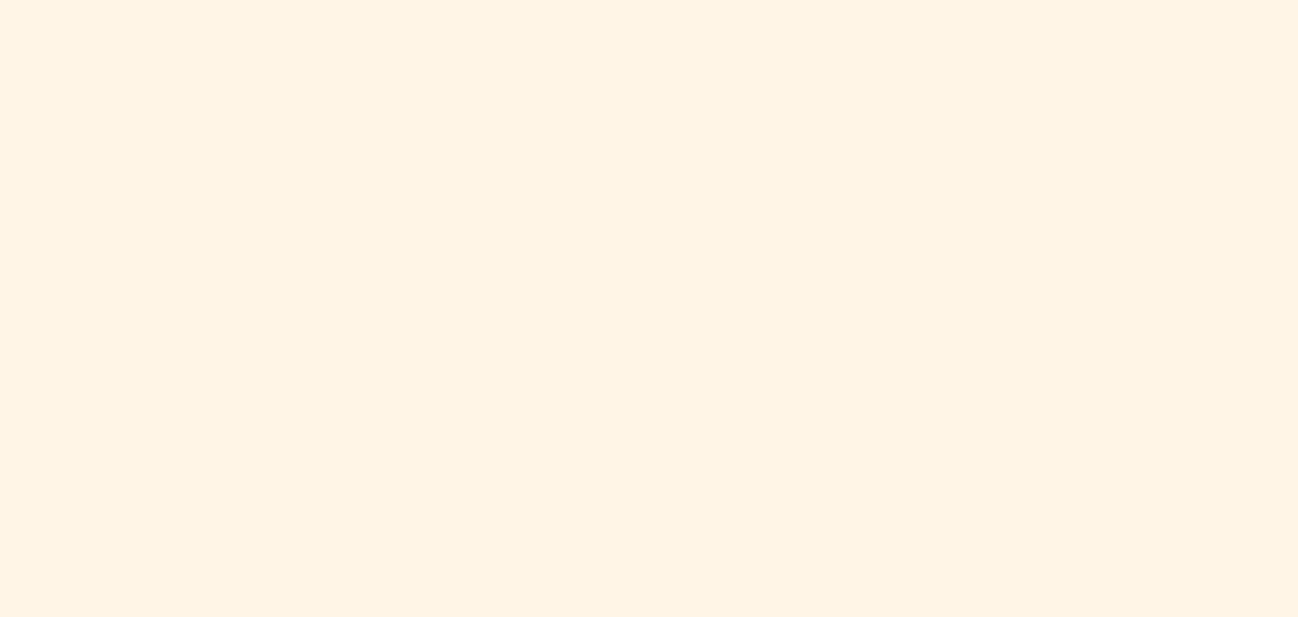
scroll to position [824, 0]
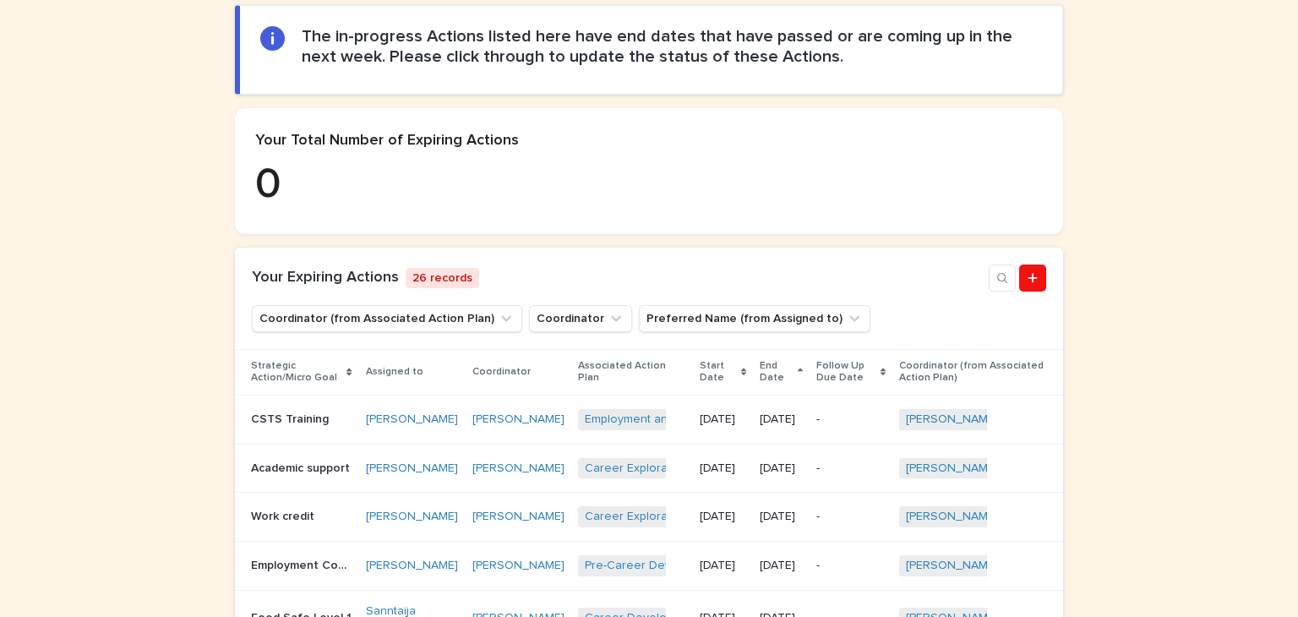
scroll to position [637, 0]
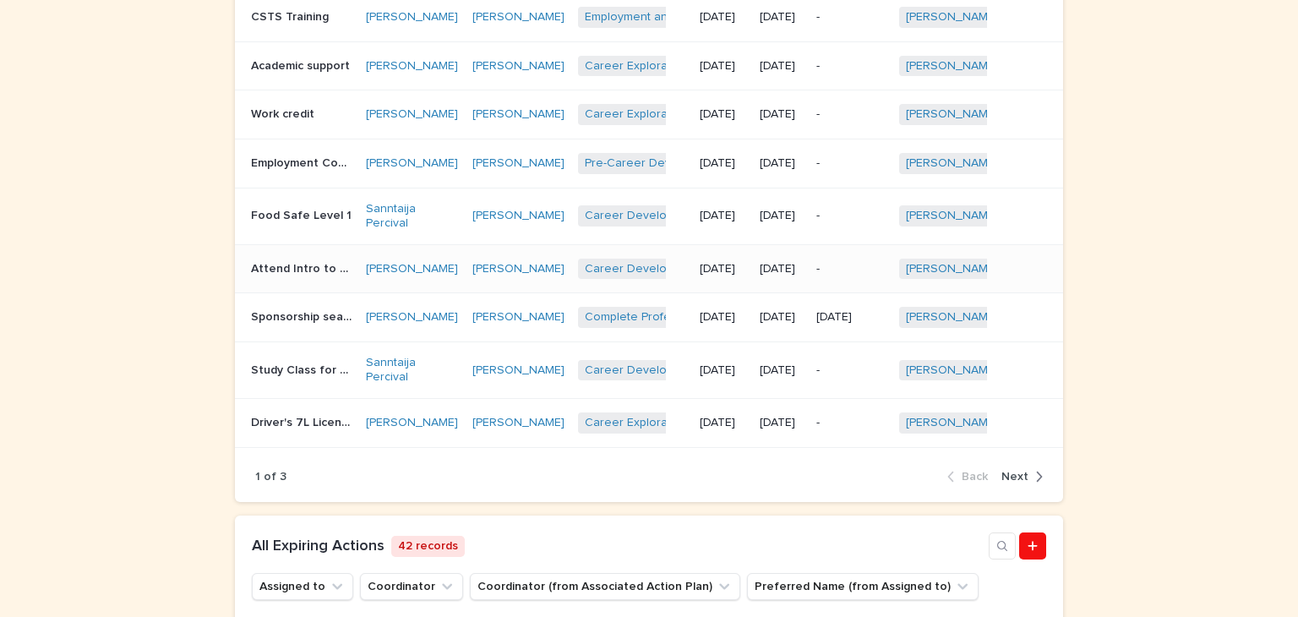
click at [253, 276] on p "Attend Intro to Fine Arts Course" at bounding box center [303, 268] width 104 height 18
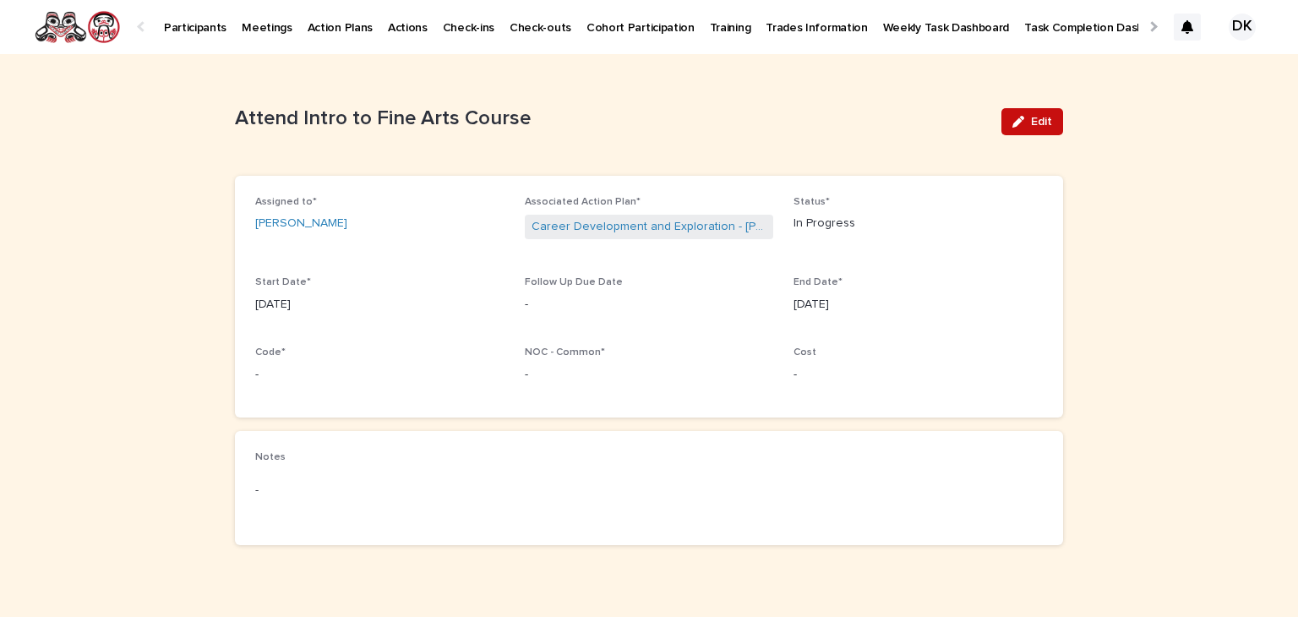
click at [1043, 116] on span "Edit" at bounding box center [1041, 122] width 21 height 12
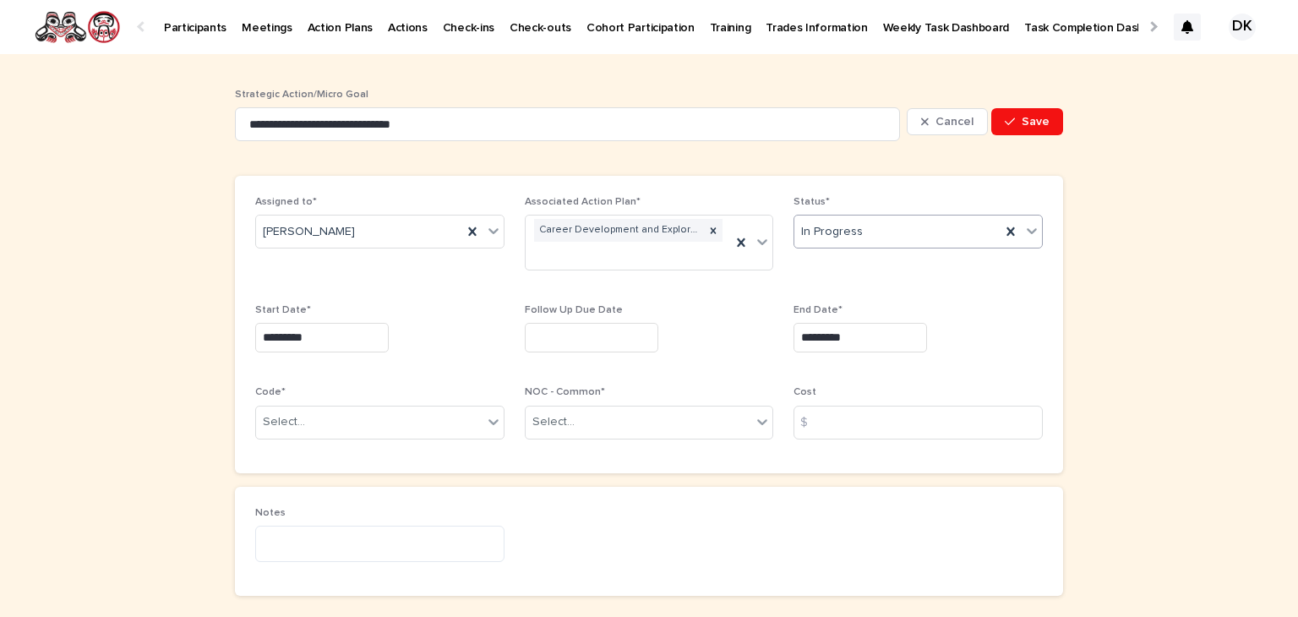
click at [1025, 238] on icon at bounding box center [1031, 230] width 17 height 17
click at [819, 348] on div "Complete" at bounding box center [912, 353] width 248 height 30
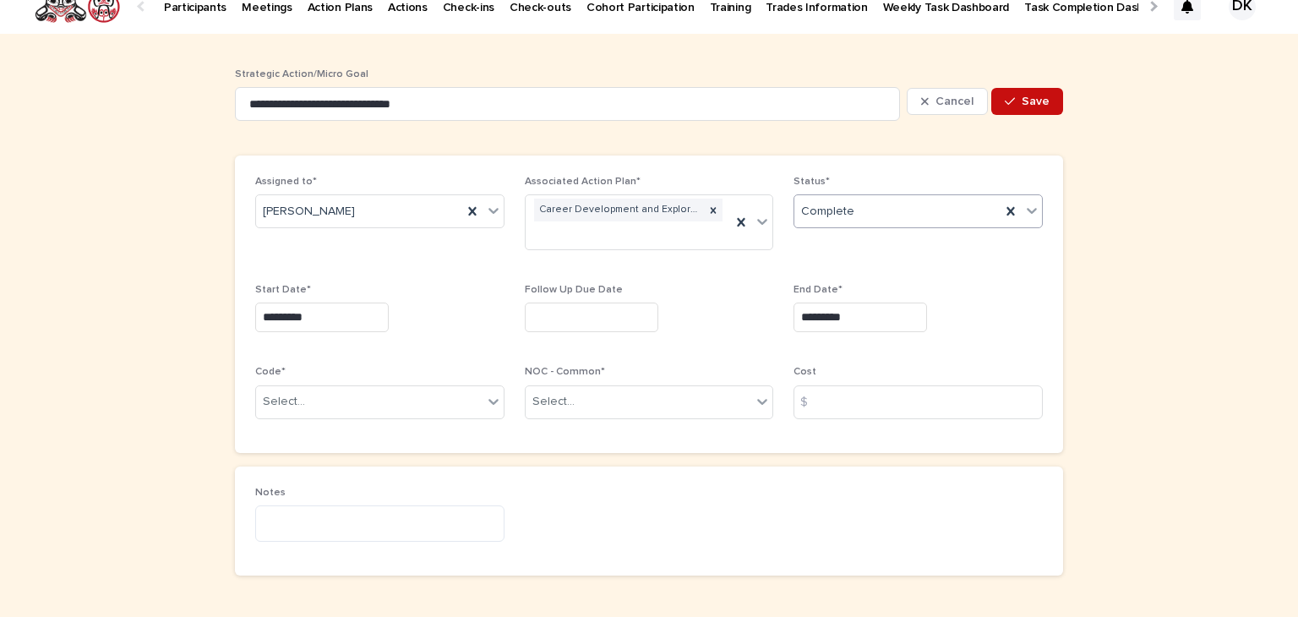
click at [1027, 99] on span "Save" at bounding box center [1035, 101] width 28 height 12
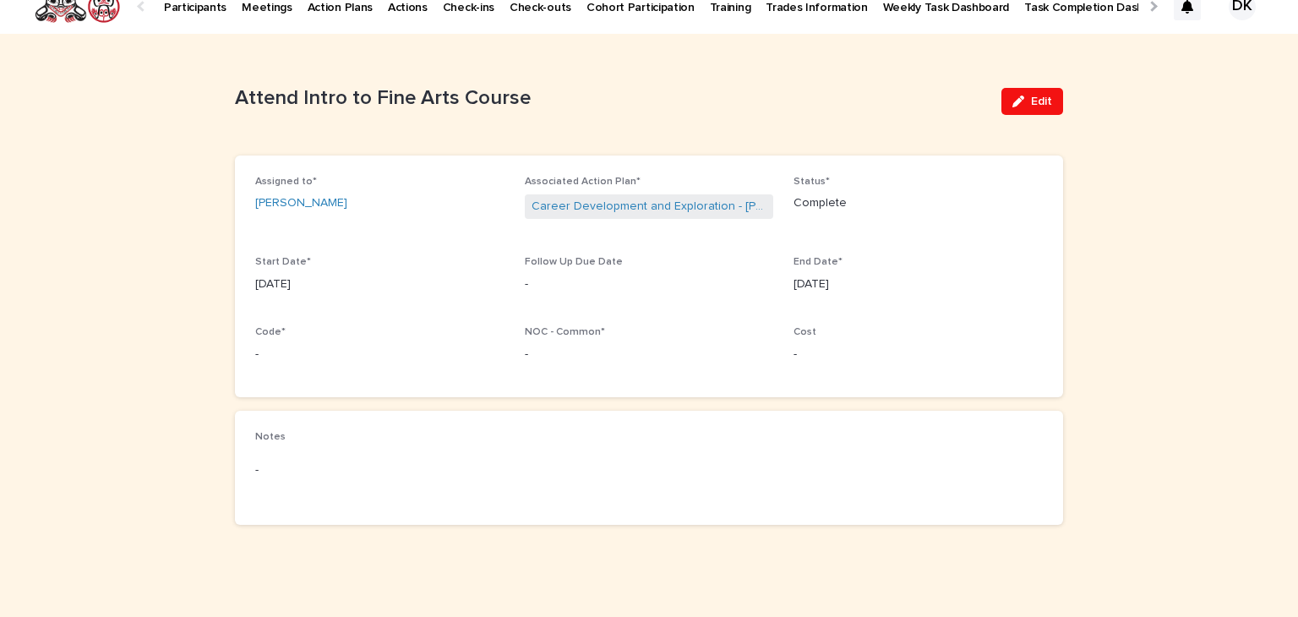
scroll to position [0, 0]
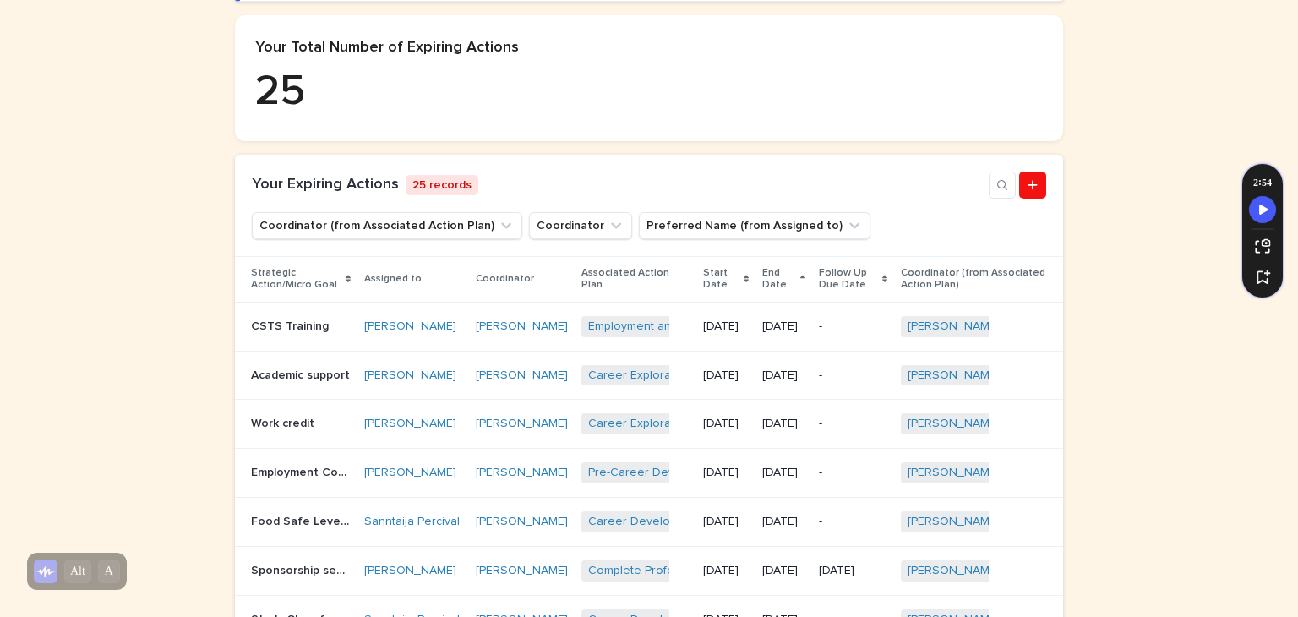
scroll to position [327, 0]
click at [259, 325] on p "CSTS Training" at bounding box center [291, 326] width 81 height 18
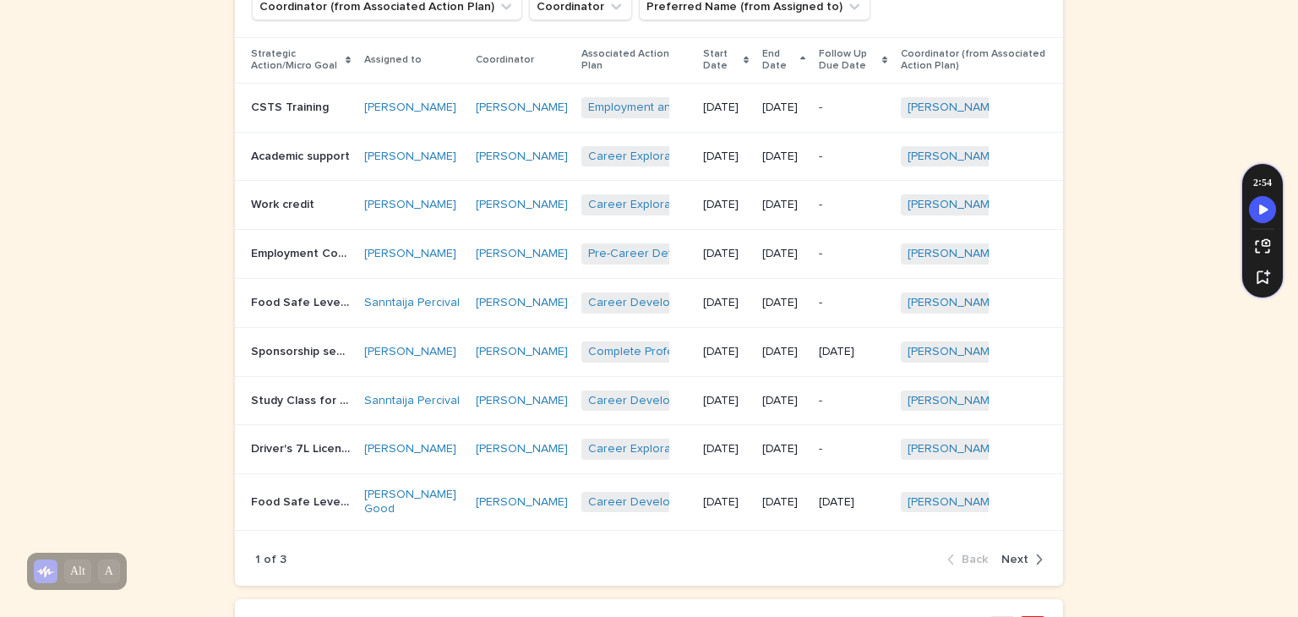
scroll to position [547, 0]
click at [290, 309] on p "Food Safe Level 1" at bounding box center [302, 300] width 103 height 18
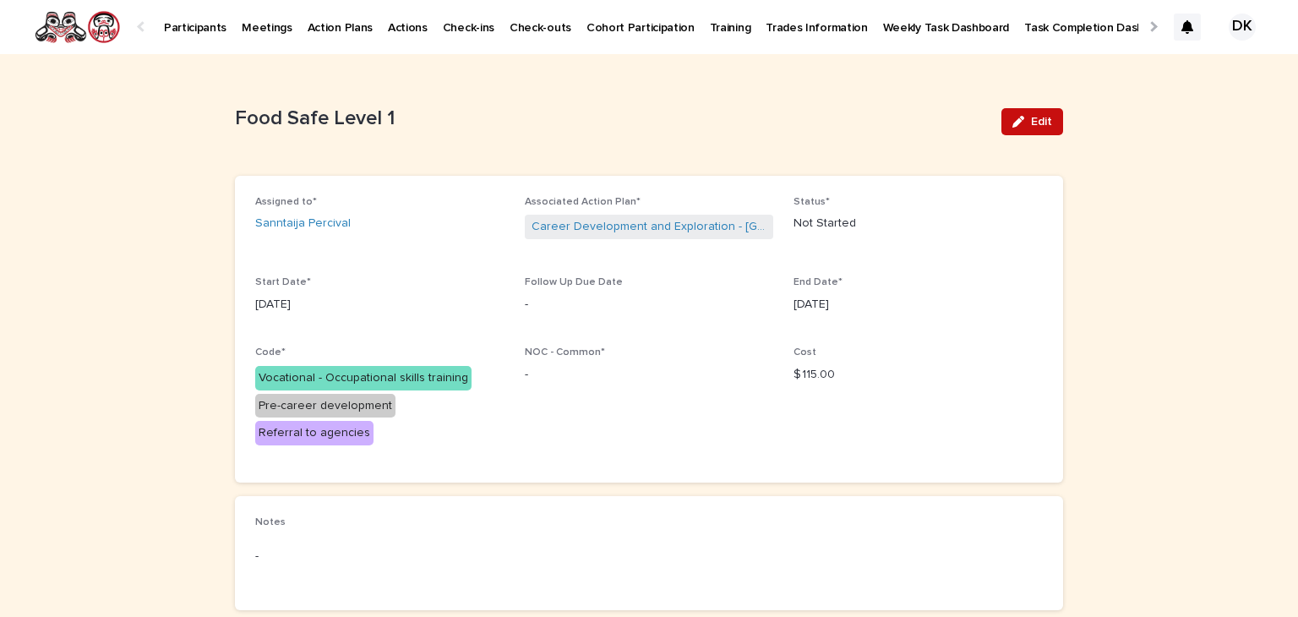
click at [1041, 119] on span "Edit" at bounding box center [1041, 122] width 21 height 12
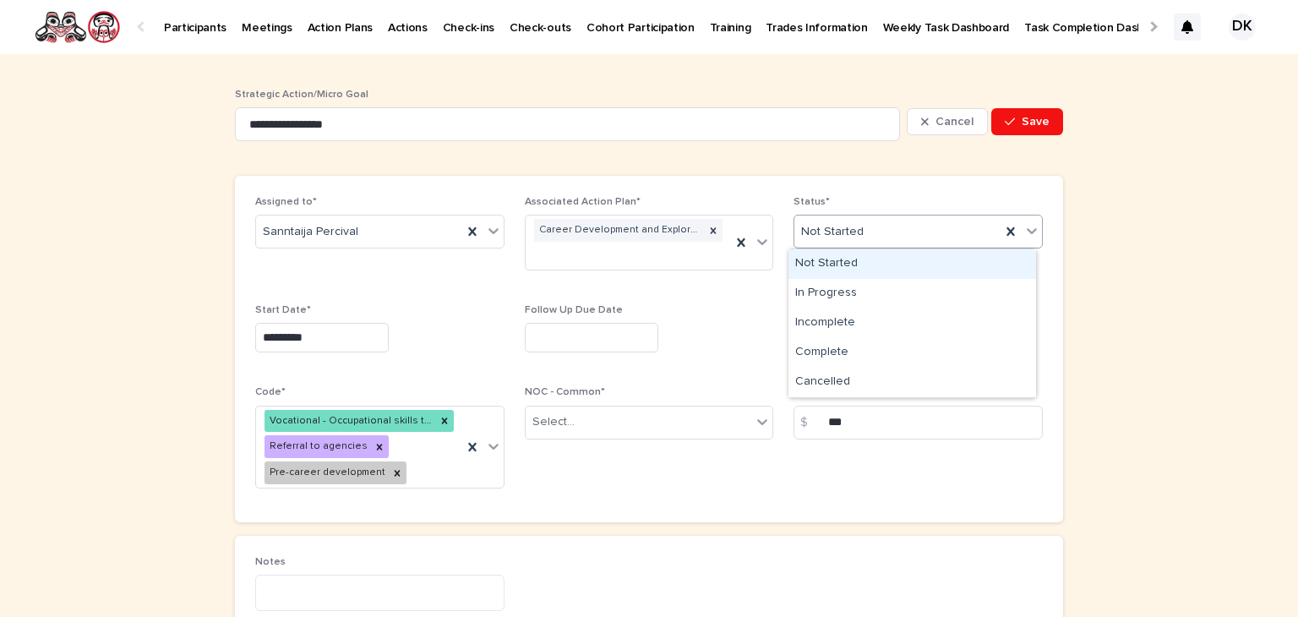
click at [1025, 231] on icon at bounding box center [1031, 230] width 17 height 17
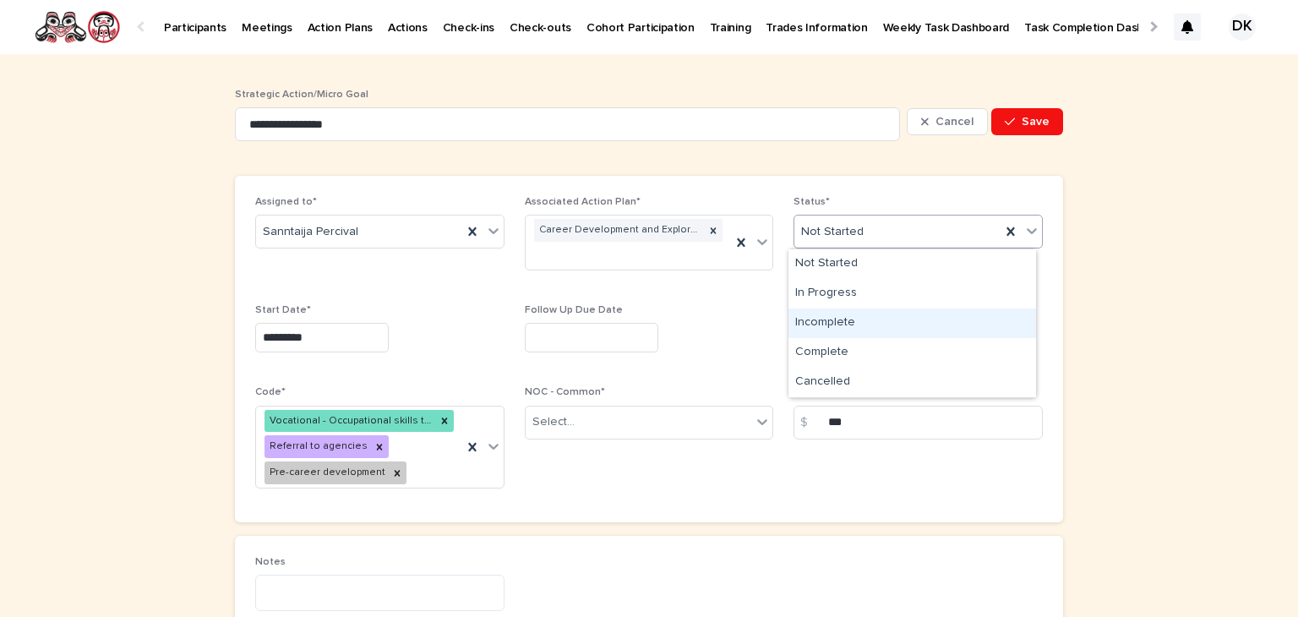
click at [839, 318] on div "Incomplete" at bounding box center [912, 323] width 248 height 30
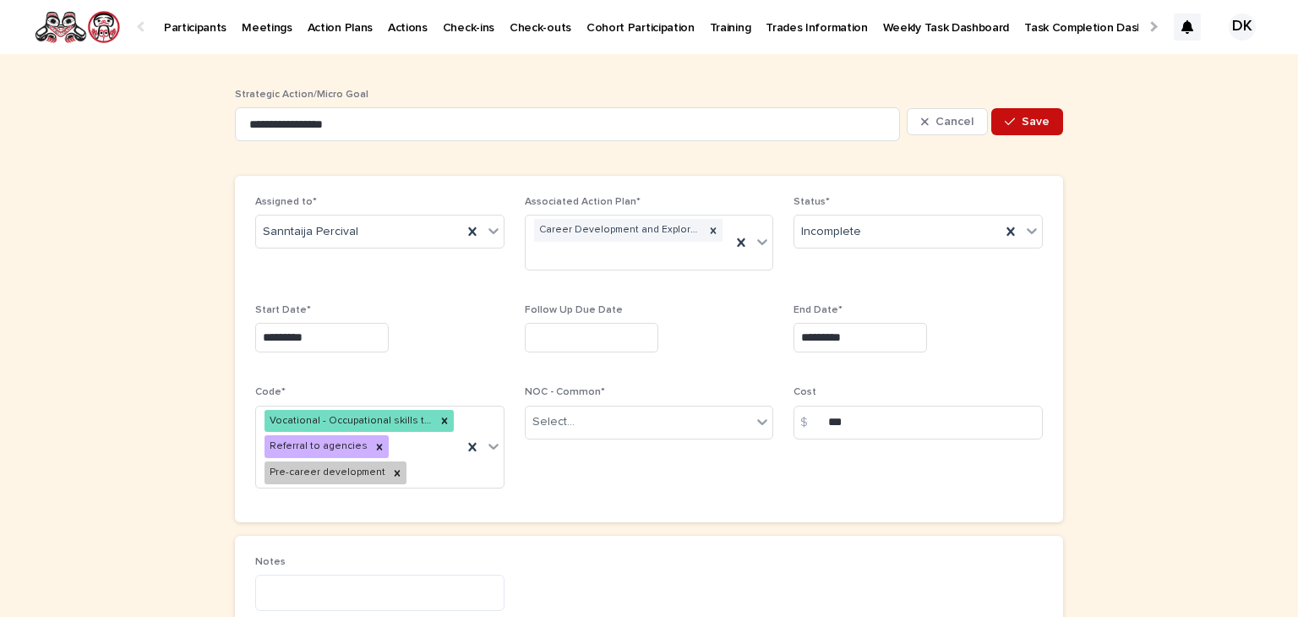
click at [1034, 124] on span "Save" at bounding box center [1035, 122] width 28 height 12
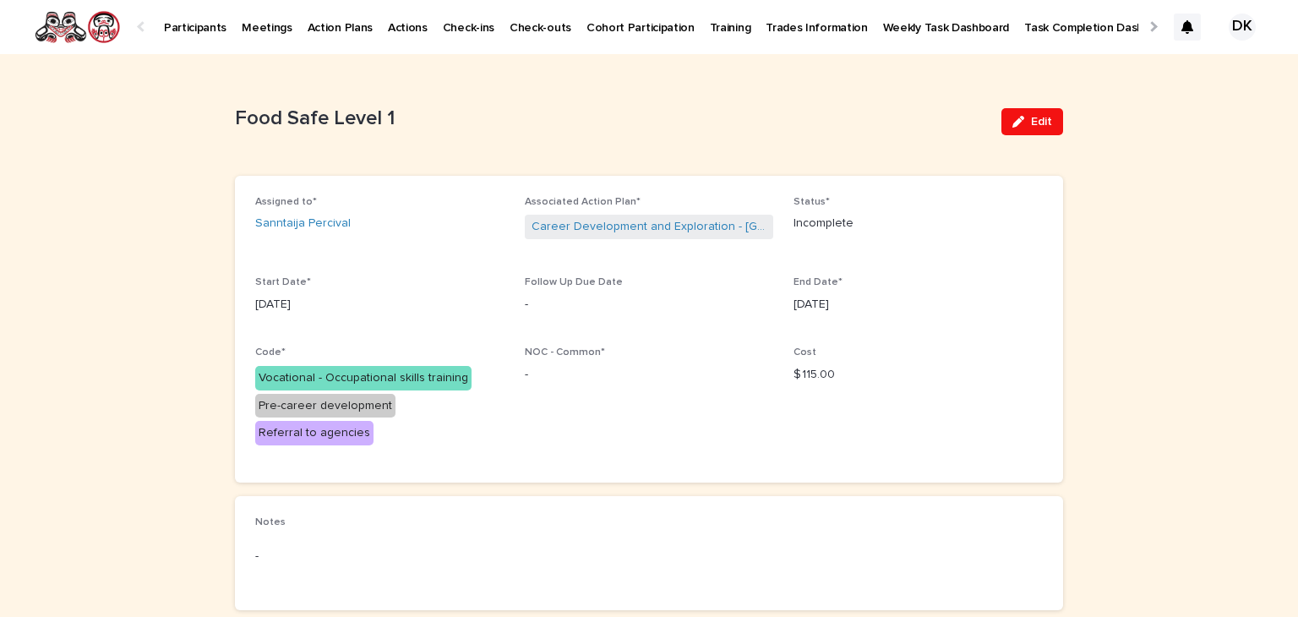
click at [1034, 124] on span "Edit" at bounding box center [1041, 122] width 21 height 12
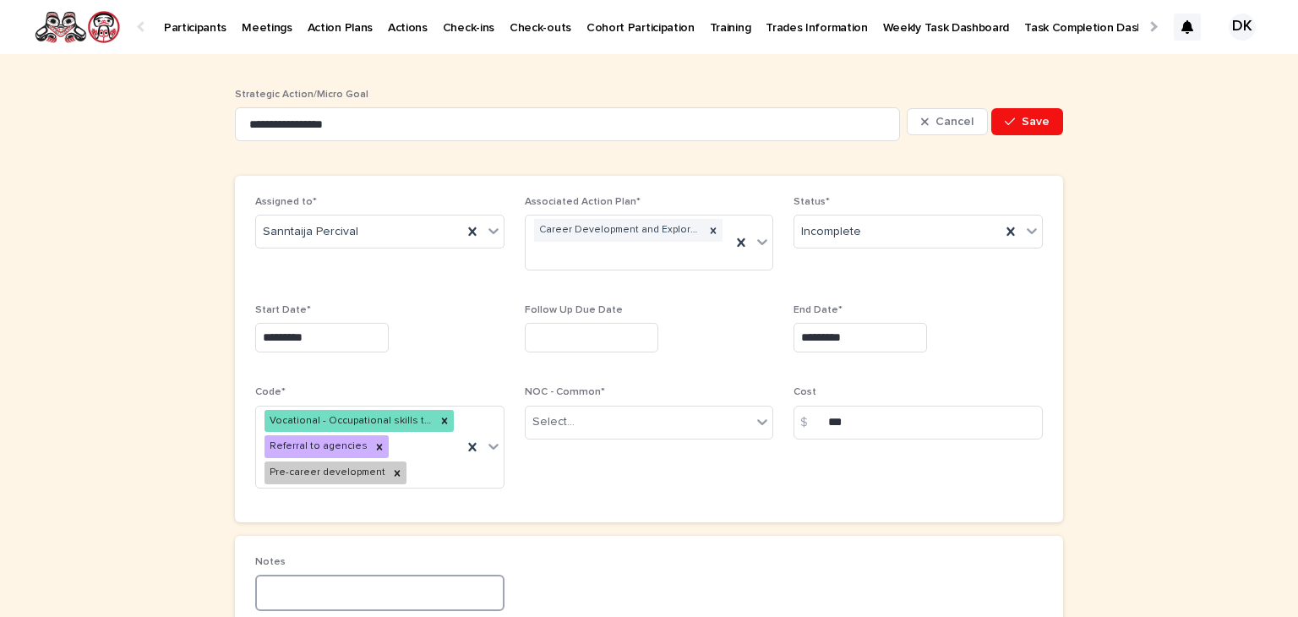
click at [300, 582] on textarea at bounding box center [379, 592] width 249 height 36
type textarea "**********"
click at [1032, 117] on span "Save" at bounding box center [1035, 122] width 28 height 12
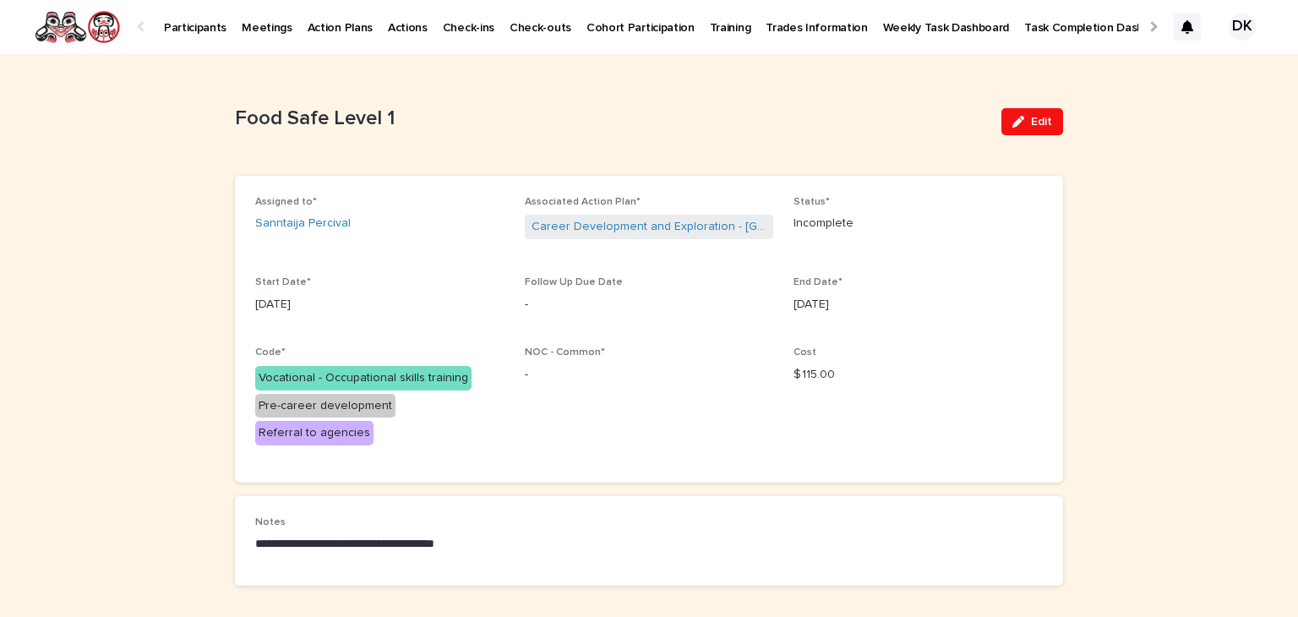
click at [193, 24] on p "Participants" at bounding box center [195, 17] width 63 height 35
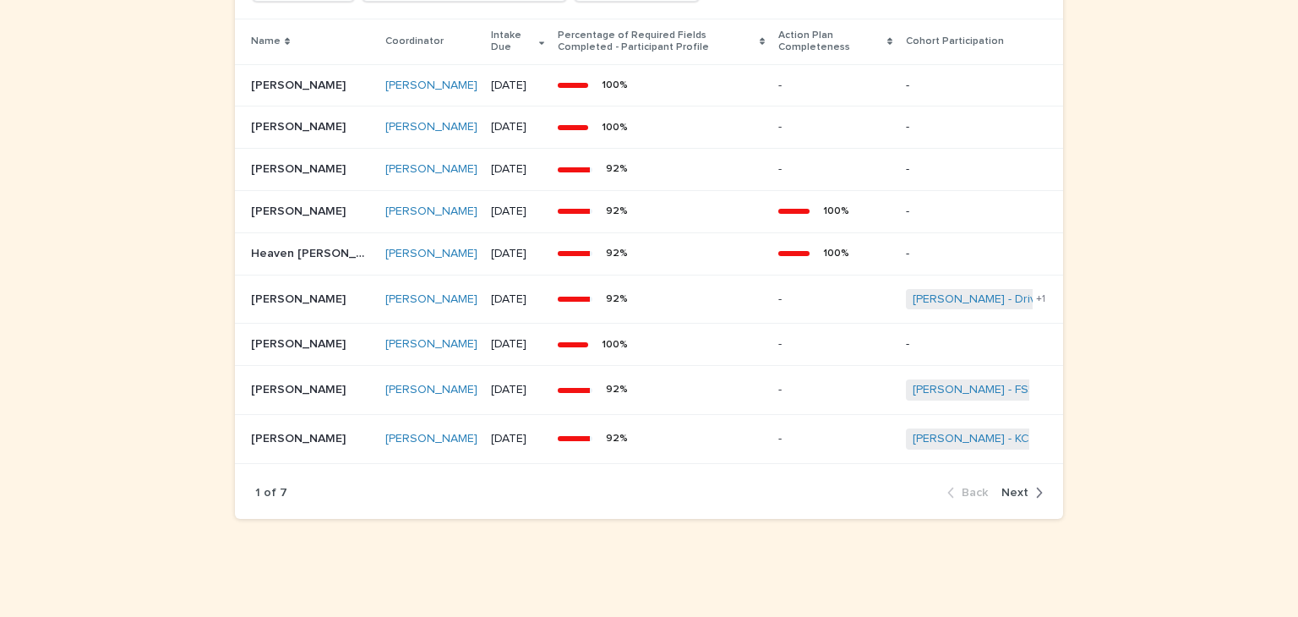
scroll to position [1535, 0]
click at [1037, 489] on icon "button" at bounding box center [1040, 492] width 6 height 10
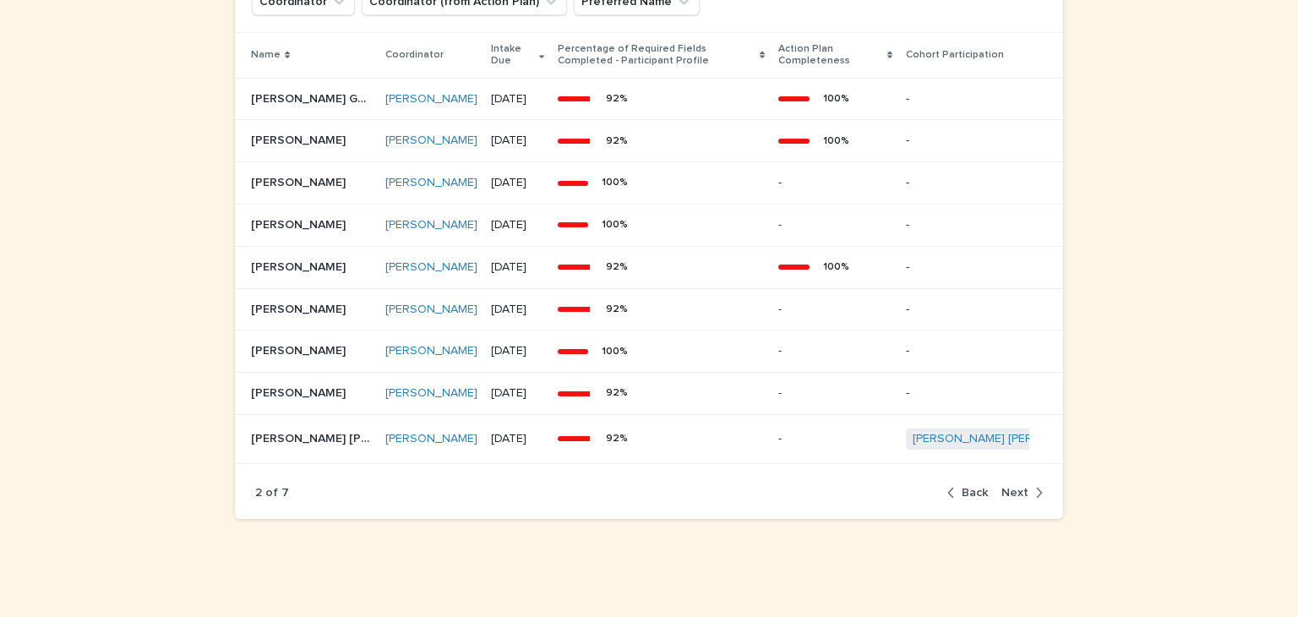
click at [1037, 498] on icon "button" at bounding box center [1040, 492] width 6 height 10
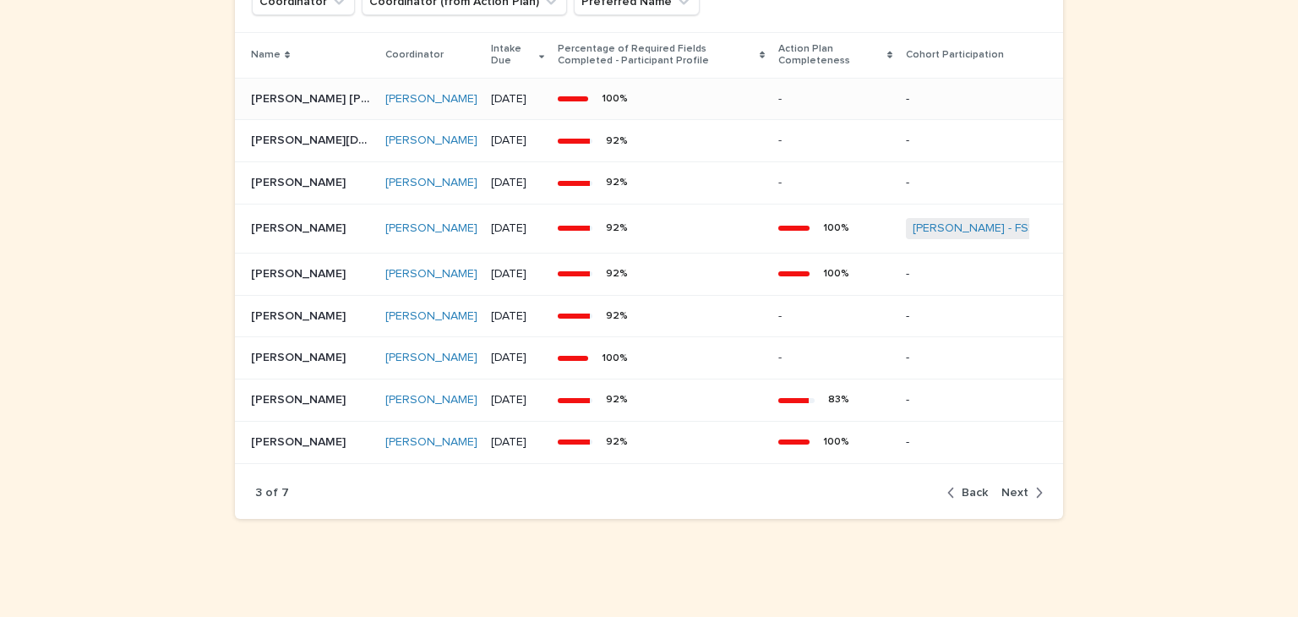
scroll to position [1465, 0]
click at [251, 188] on p "[PERSON_NAME]" at bounding box center [300, 181] width 98 height 18
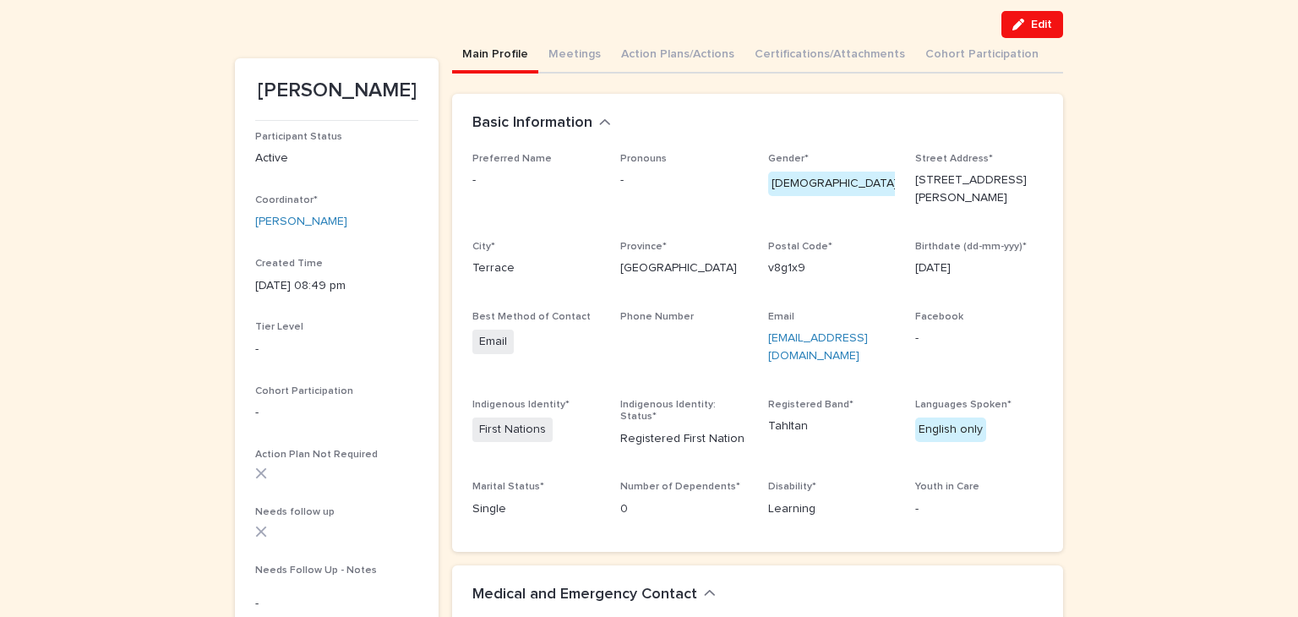
scroll to position [115, 0]
click at [1044, 25] on span "Edit" at bounding box center [1041, 26] width 21 height 12
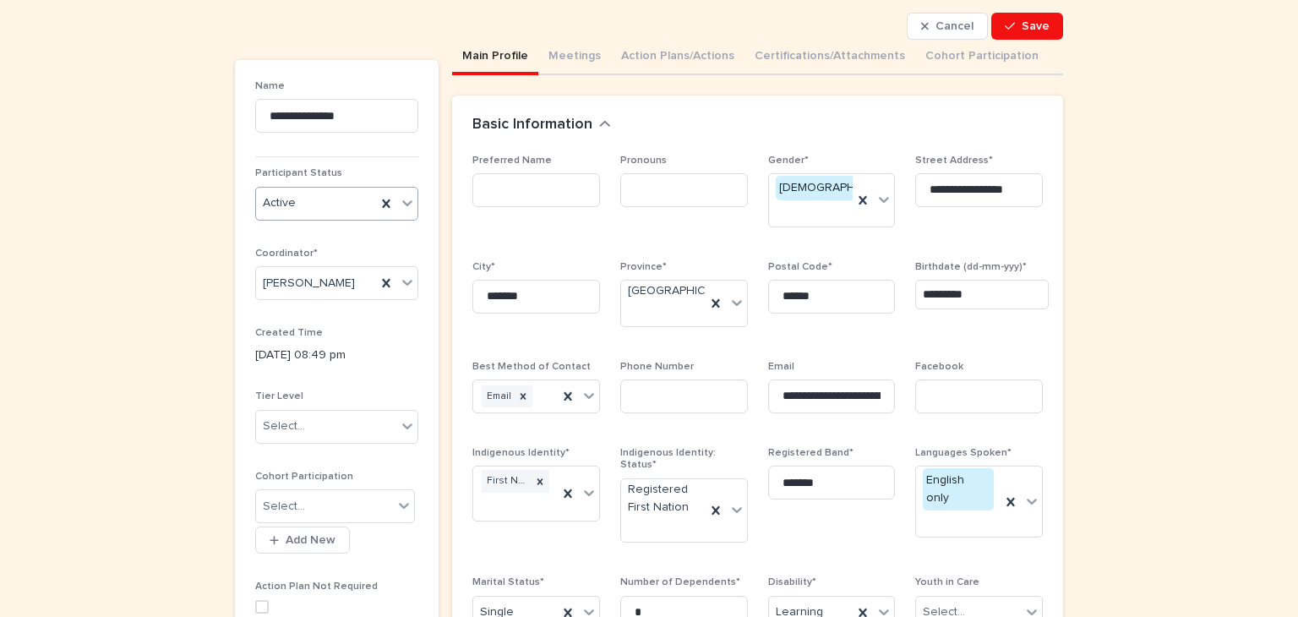
click at [404, 201] on icon at bounding box center [407, 203] width 10 height 6
click at [277, 263] on div "Inactive" at bounding box center [329, 265] width 161 height 30
click at [691, 55] on button "Action Plans/Actions" at bounding box center [677, 57] width 133 height 35
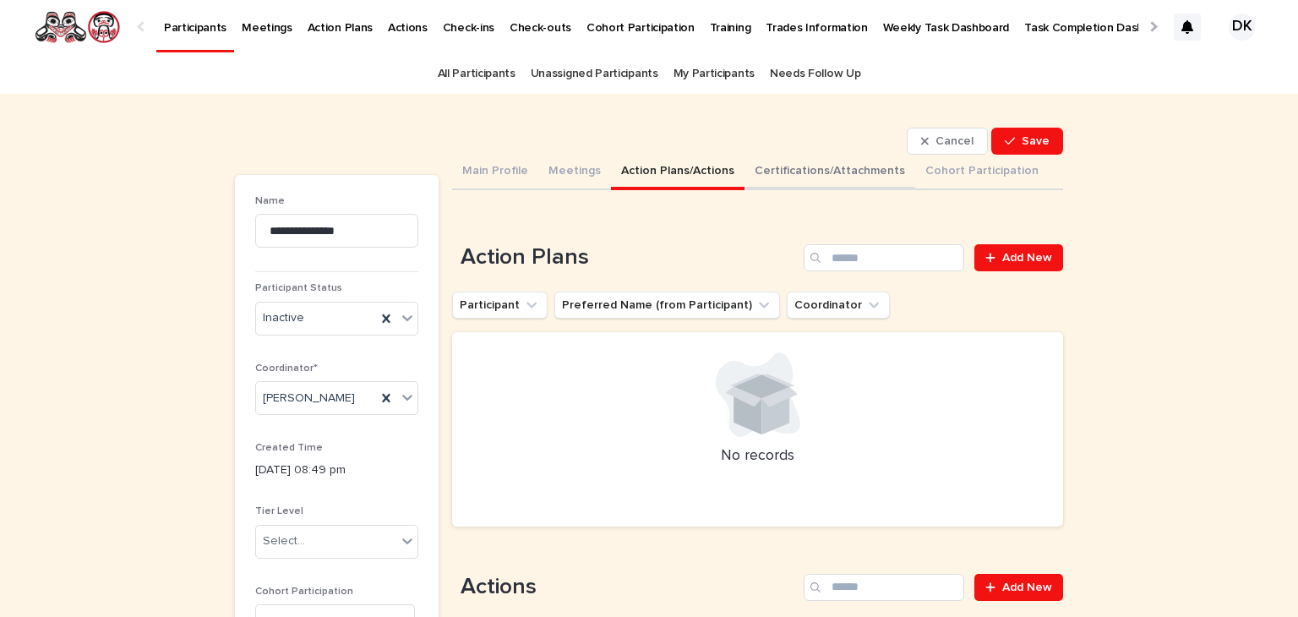
click at [780, 177] on button "Certifications/Attachments" at bounding box center [829, 172] width 171 height 35
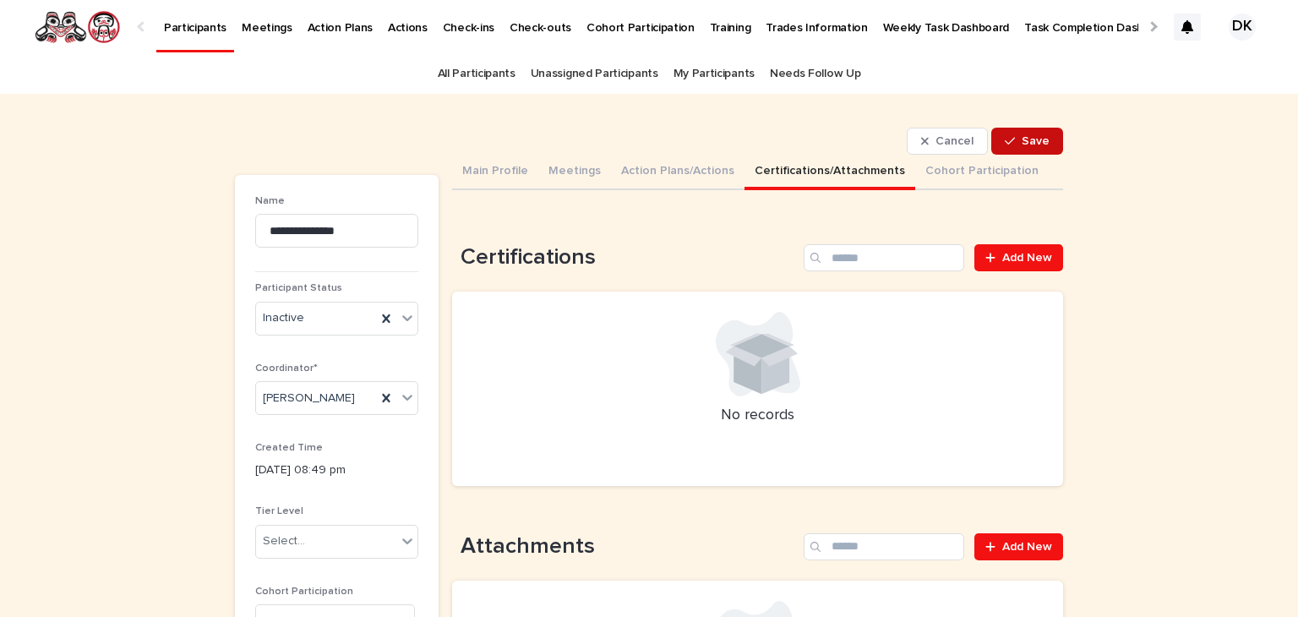
click at [1028, 137] on span "Save" at bounding box center [1035, 141] width 28 height 12
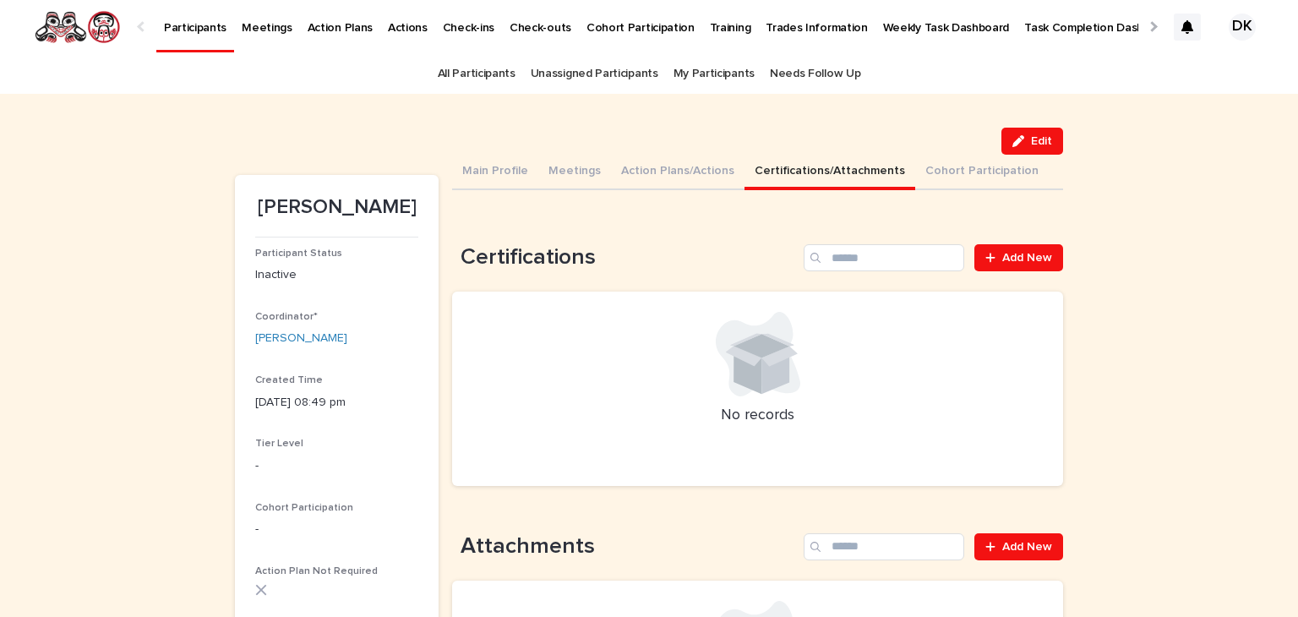
click at [186, 22] on p "Participants" at bounding box center [195, 17] width 63 height 35
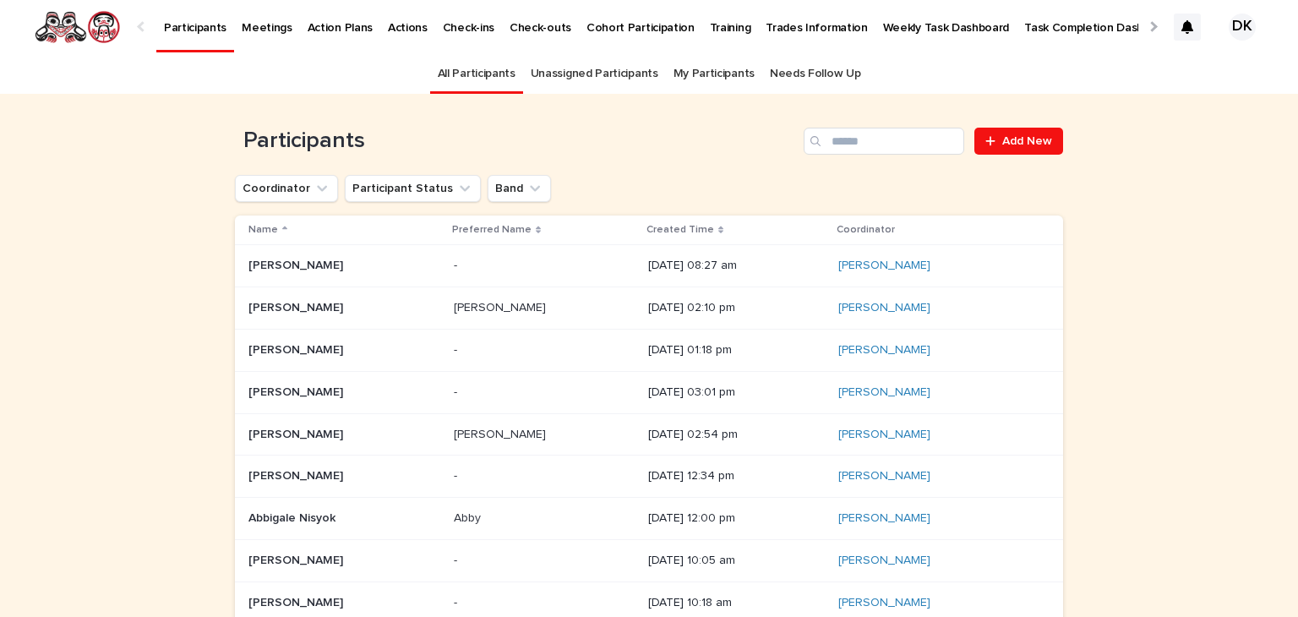
click at [945, 30] on p "Weekly Task Dashboard" at bounding box center [946, 17] width 127 height 35
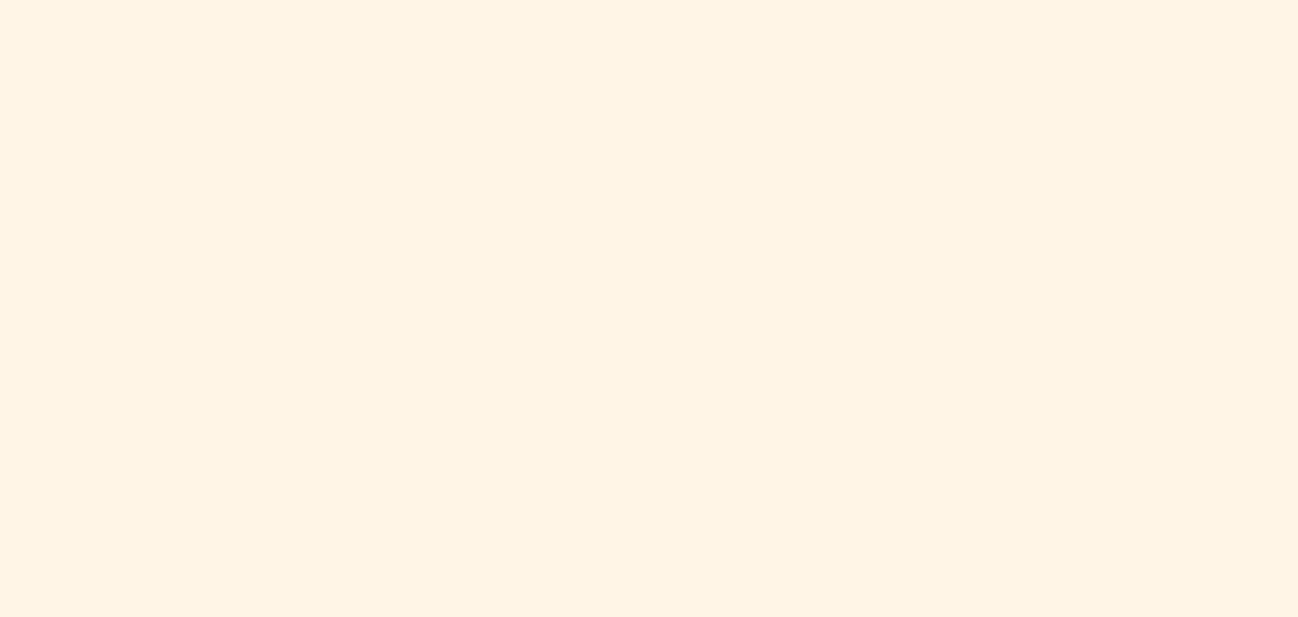
scroll to position [739, 0]
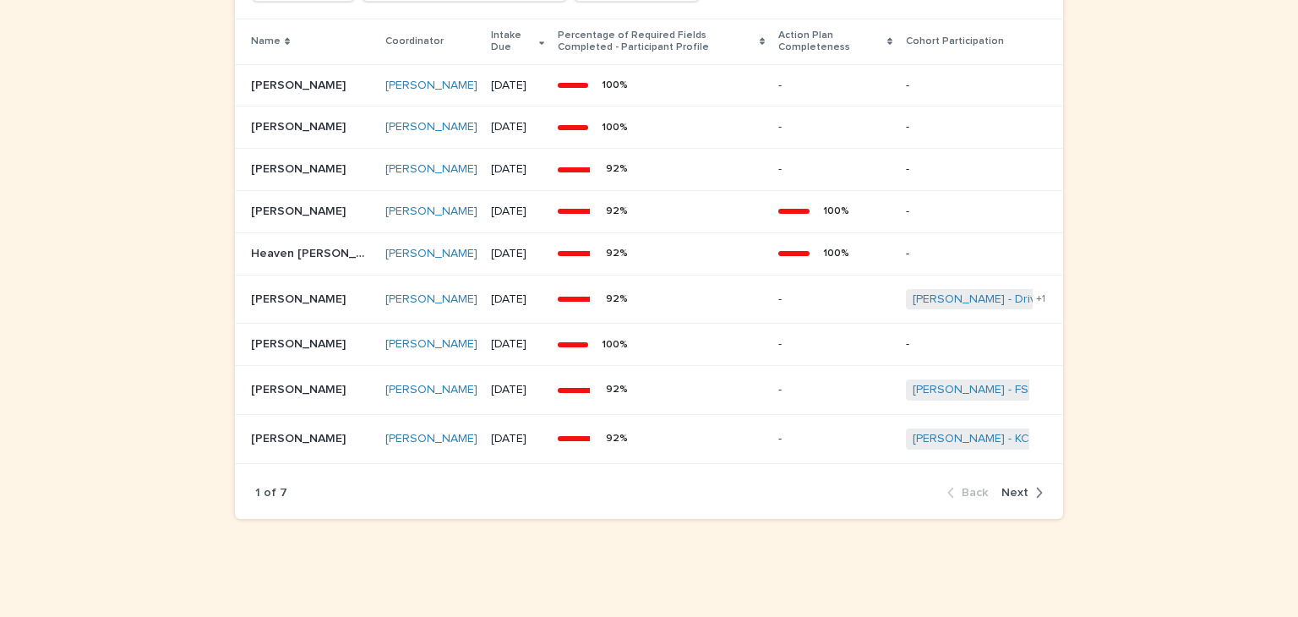
scroll to position [1511, 0]
click at [1035, 500] on icon "button" at bounding box center [1039, 492] width 8 height 15
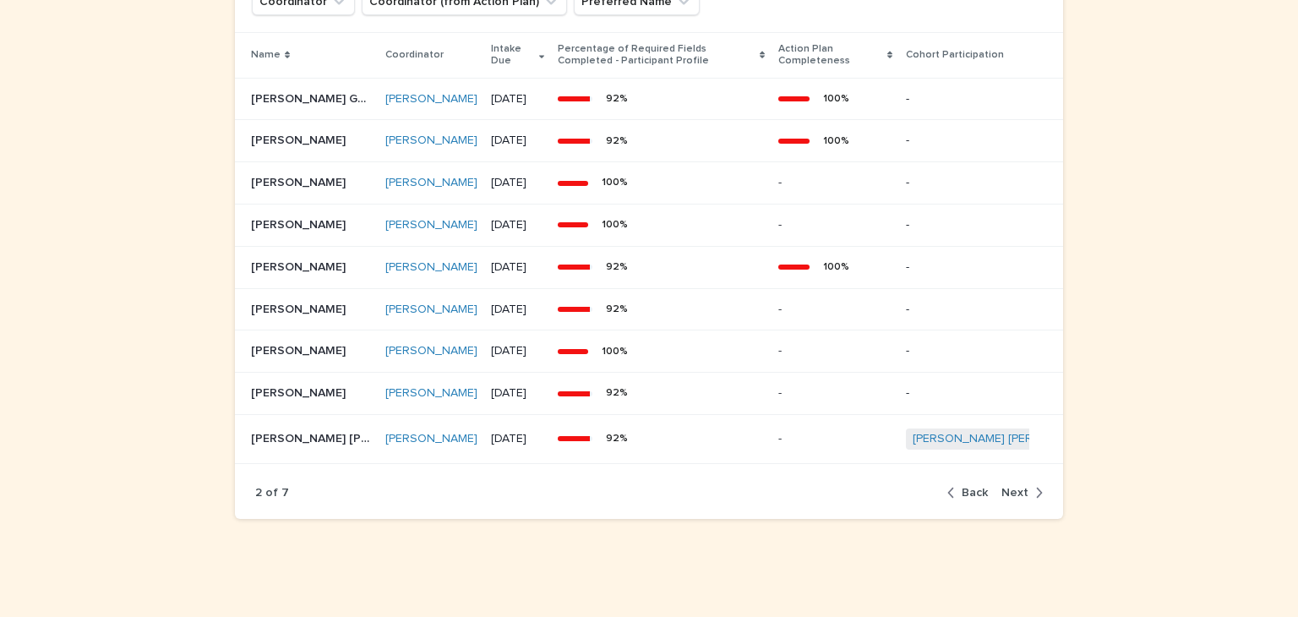
click at [1035, 500] on icon "button" at bounding box center [1039, 492] width 8 height 15
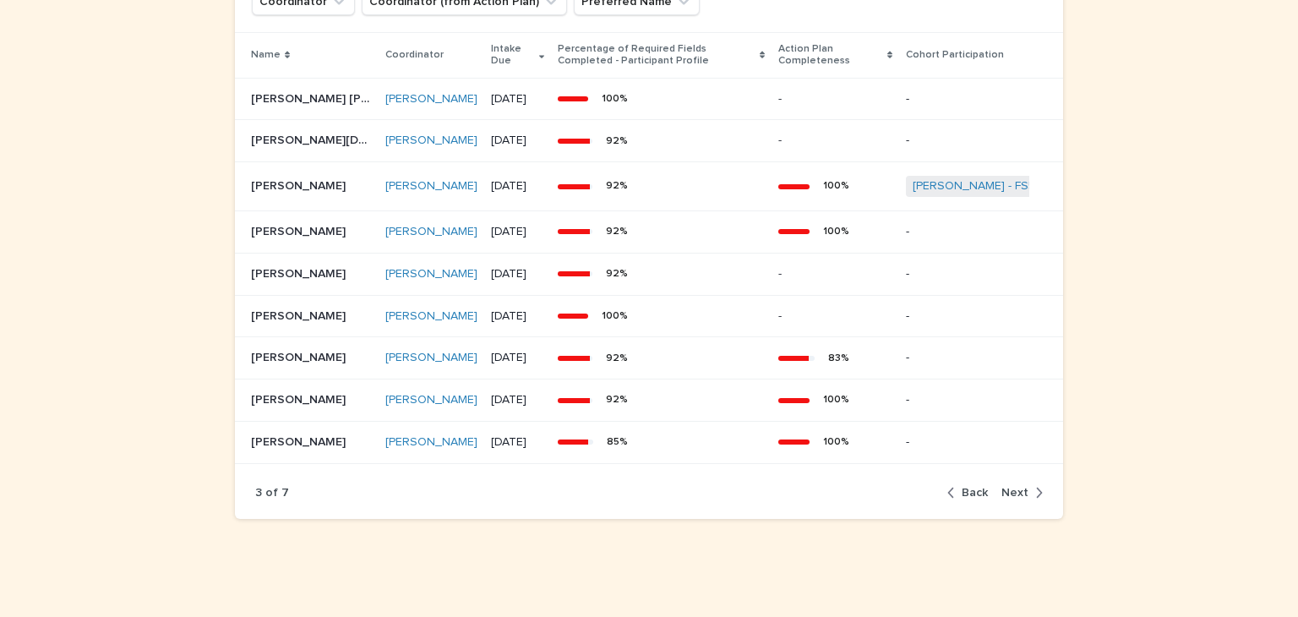
scroll to position [1494, 0]
click at [260, 264] on p "[PERSON_NAME]" at bounding box center [300, 273] width 98 height 18
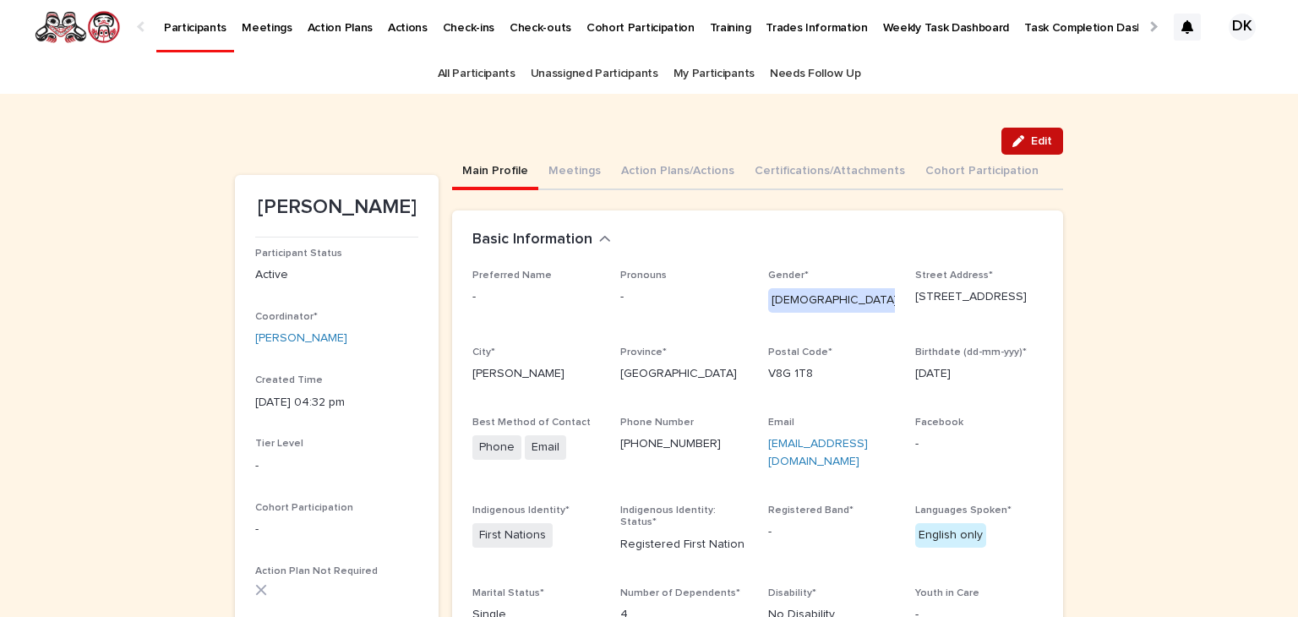
click at [1038, 143] on span "Edit" at bounding box center [1041, 141] width 21 height 12
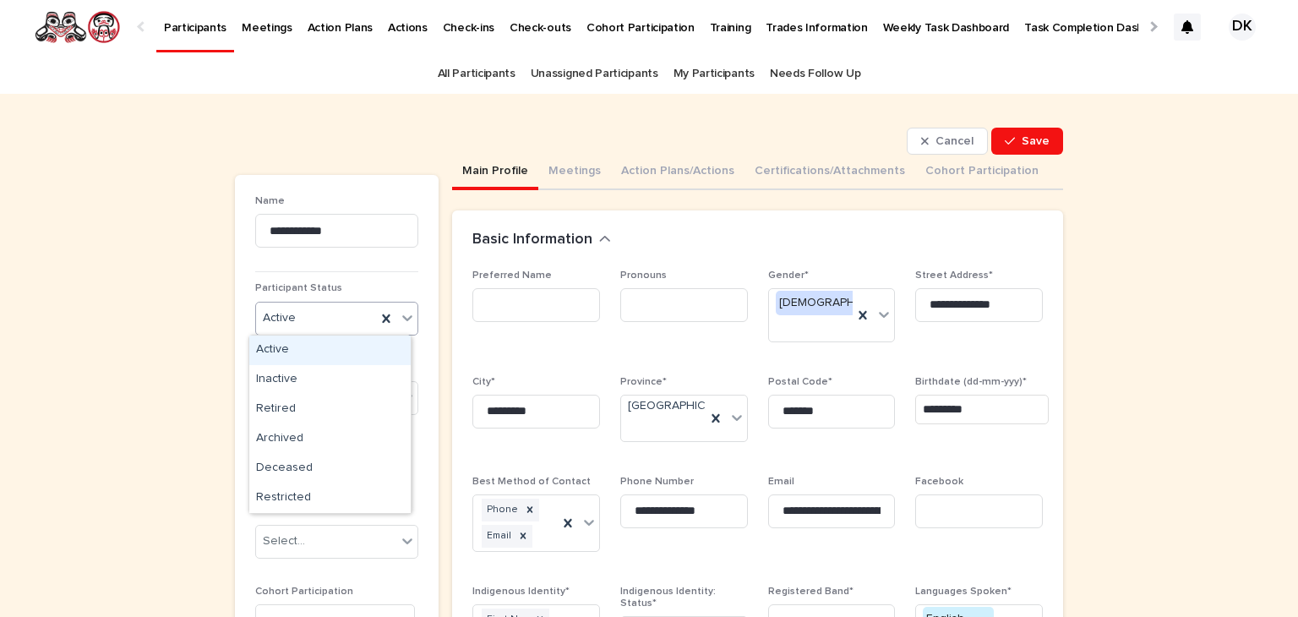
click at [400, 313] on icon at bounding box center [407, 317] width 17 height 17
click at [264, 375] on div "Inactive" at bounding box center [329, 380] width 161 height 30
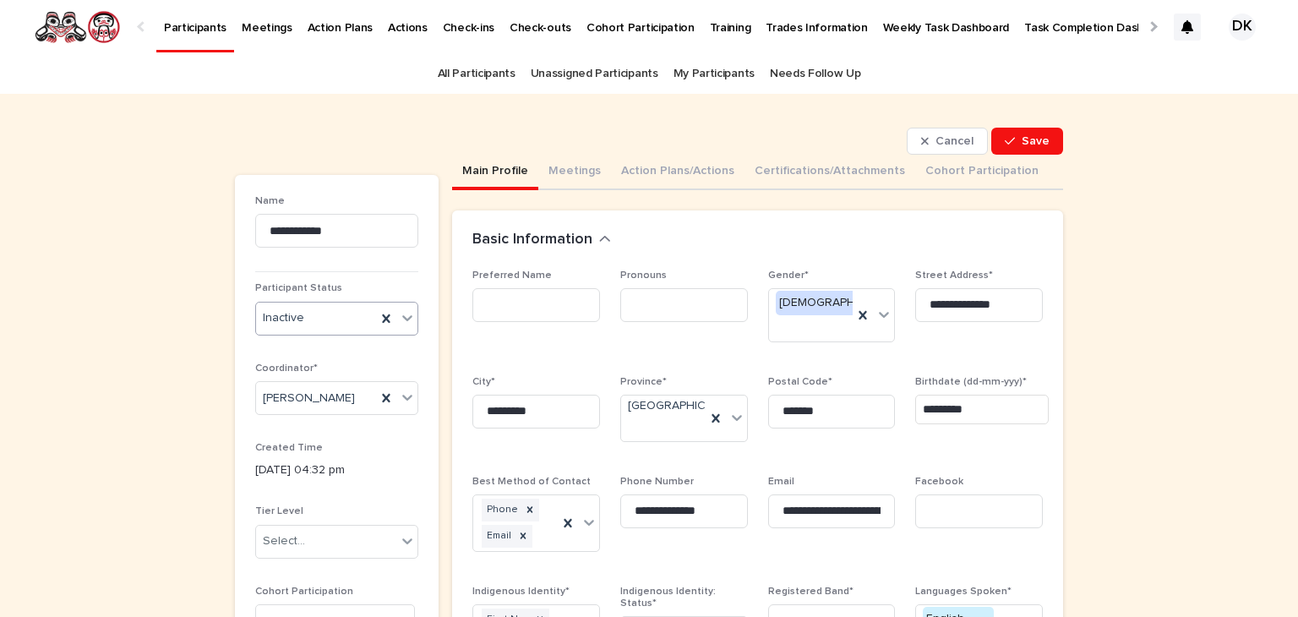
click at [204, 27] on p "Participants" at bounding box center [195, 17] width 63 height 35
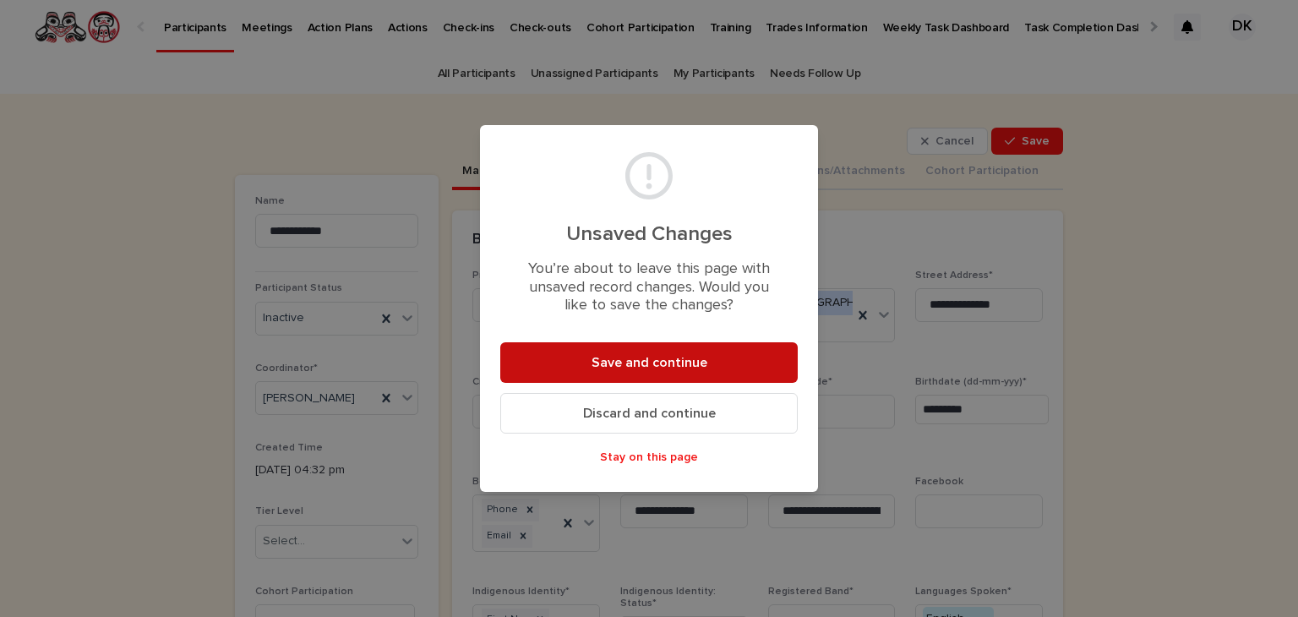
click at [675, 366] on span "Save and continue" at bounding box center [649, 363] width 116 height 14
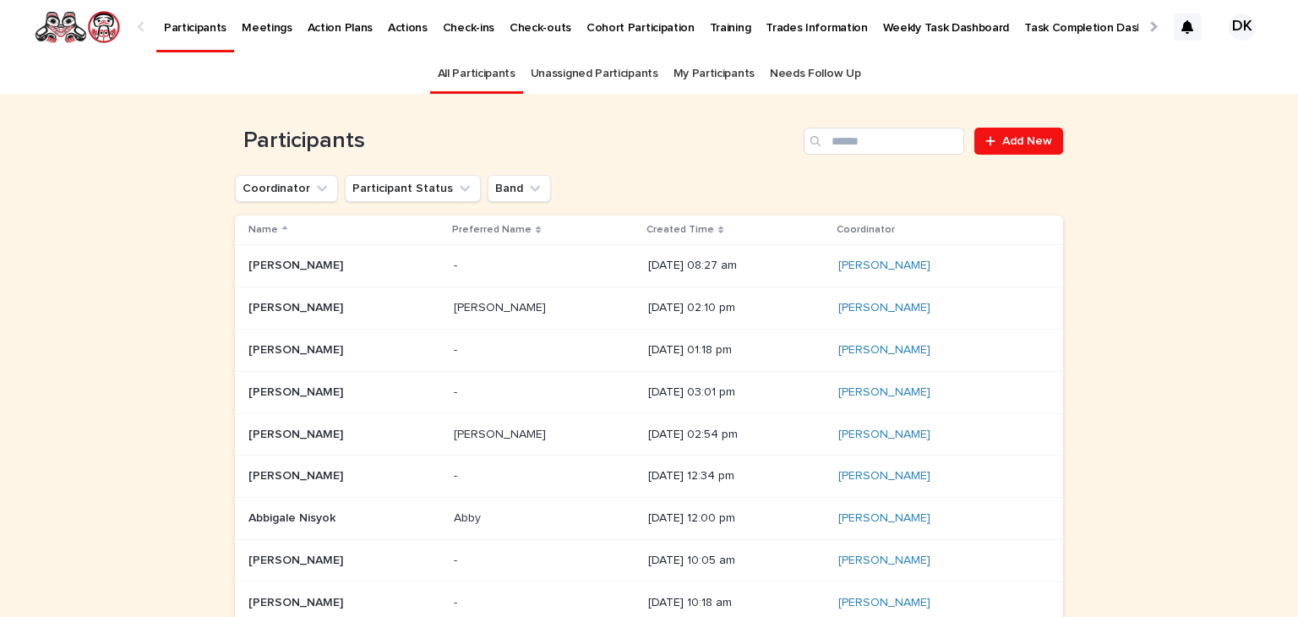
click at [770, 73] on link "Needs Follow Up" at bounding box center [815, 74] width 90 height 40
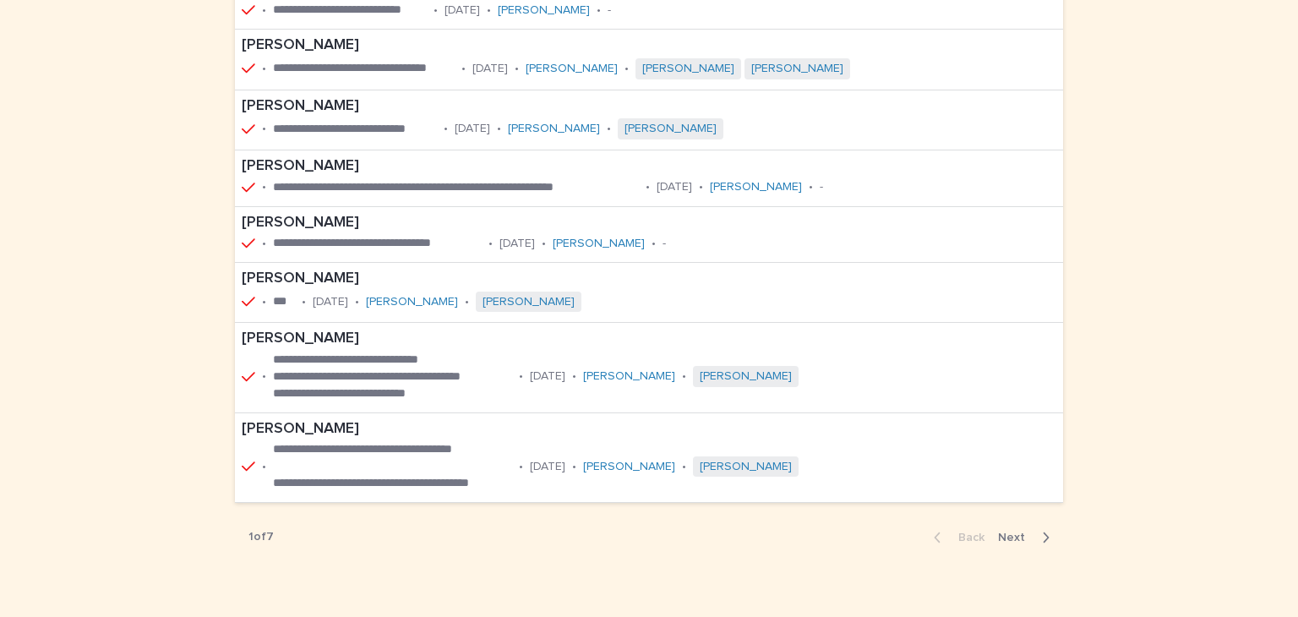
scroll to position [382, 0]
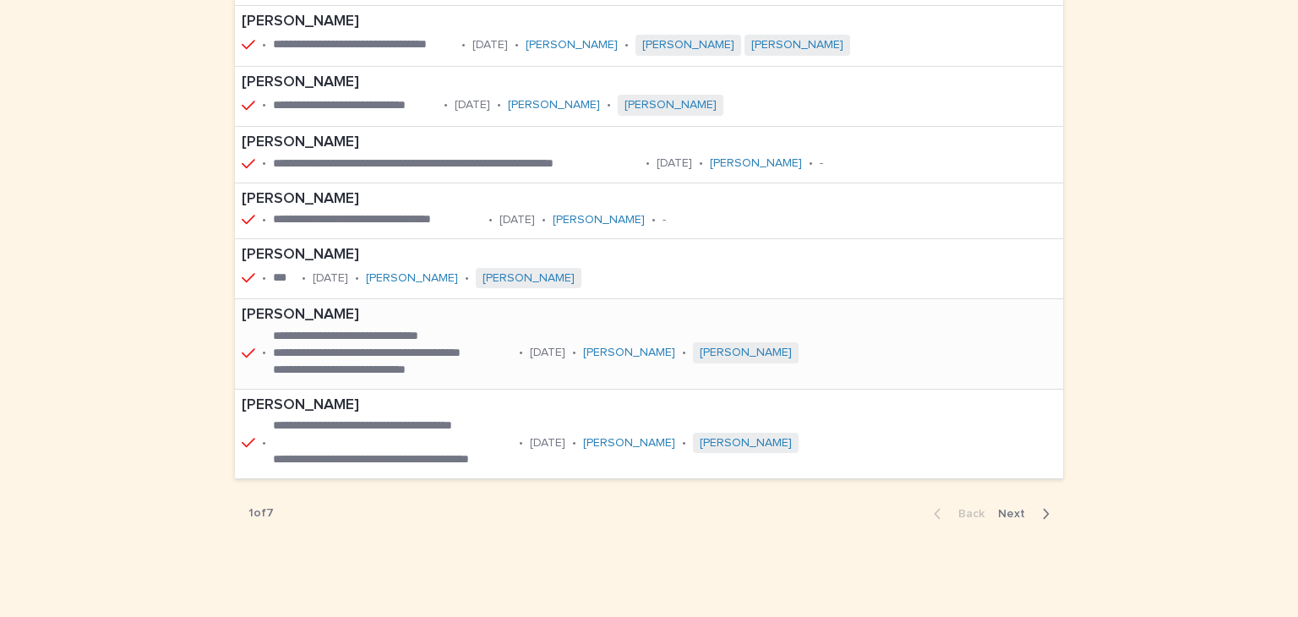
click at [267, 308] on p "[PERSON_NAME]" at bounding box center [581, 315] width 678 height 19
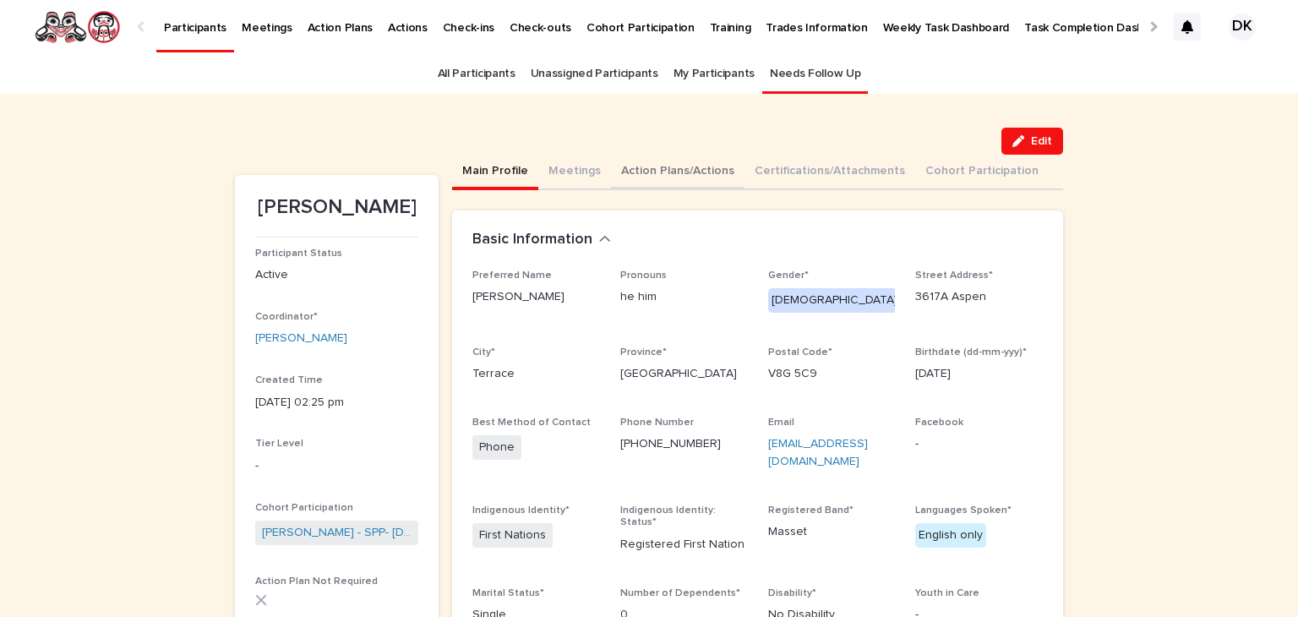
click at [631, 168] on button "Action Plans/Actions" at bounding box center [677, 172] width 133 height 35
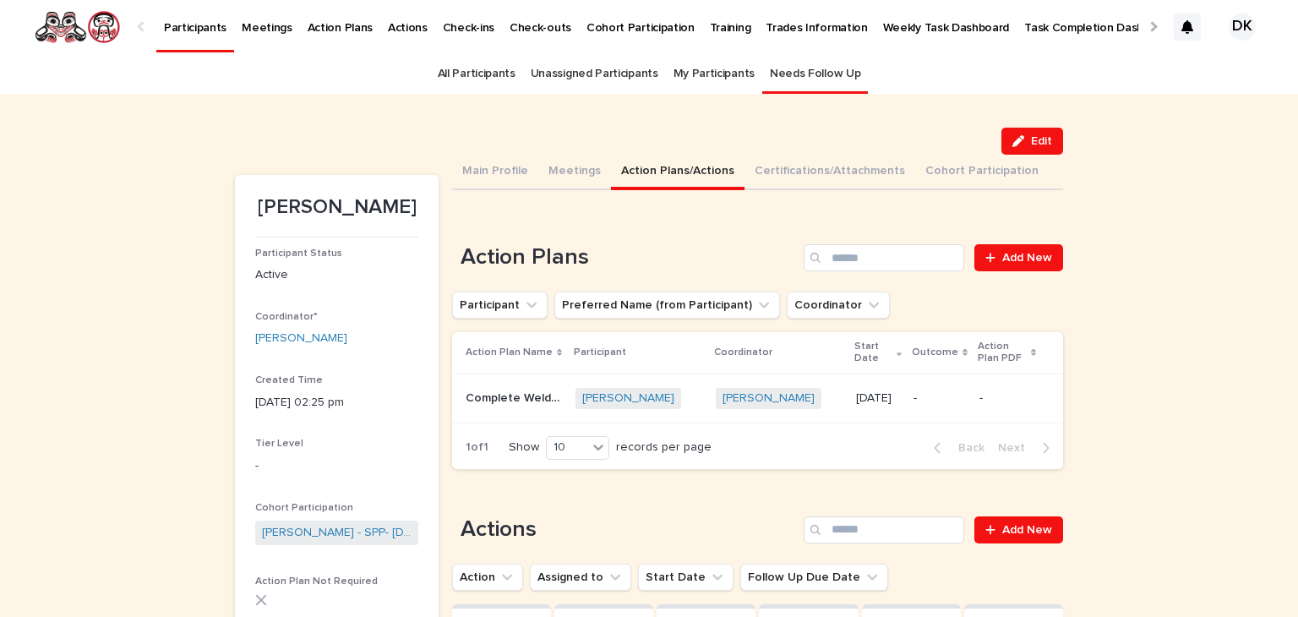
click at [476, 393] on p "Complete Welding Foundations Level 1" at bounding box center [516, 397] width 100 height 18
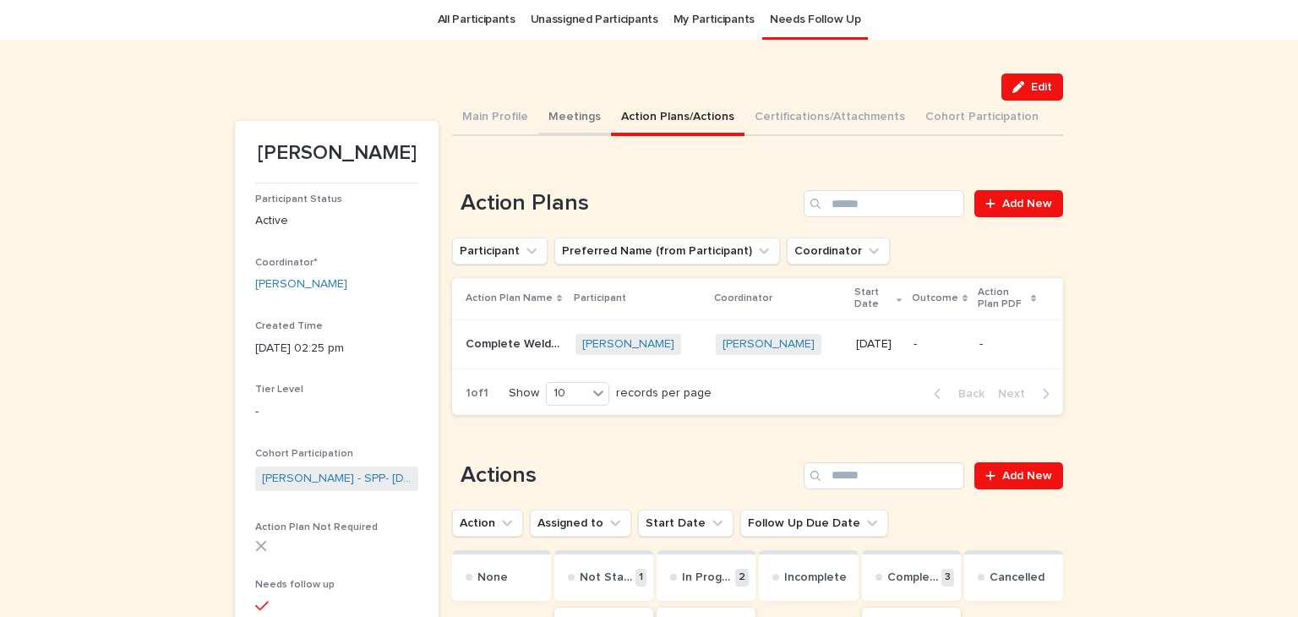
click at [574, 114] on button "Meetings" at bounding box center [574, 118] width 73 height 35
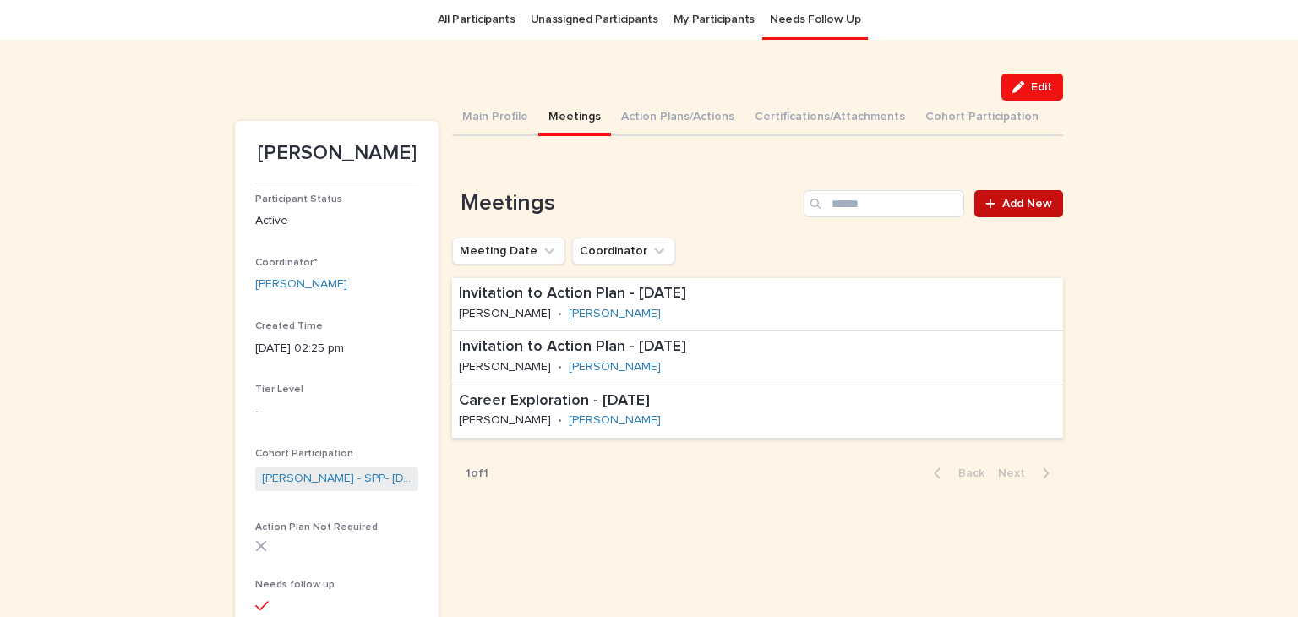
click at [1021, 207] on span "Add New" at bounding box center [1027, 204] width 50 height 12
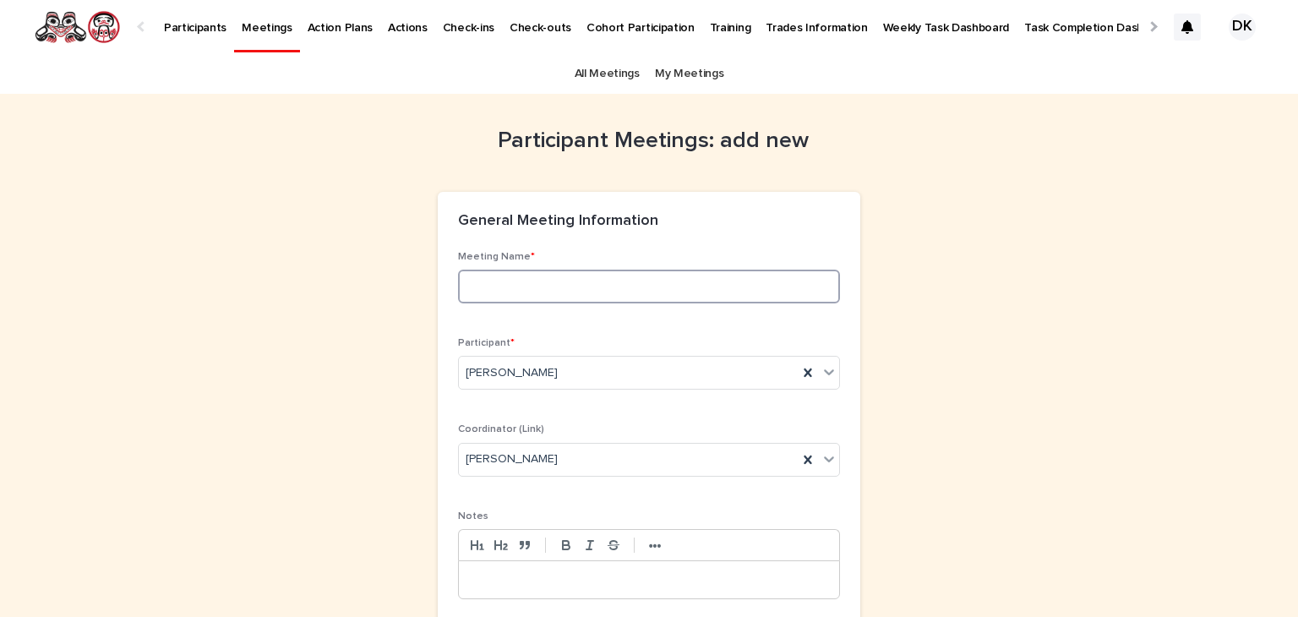
click at [474, 291] on input at bounding box center [649, 287] width 382 height 34
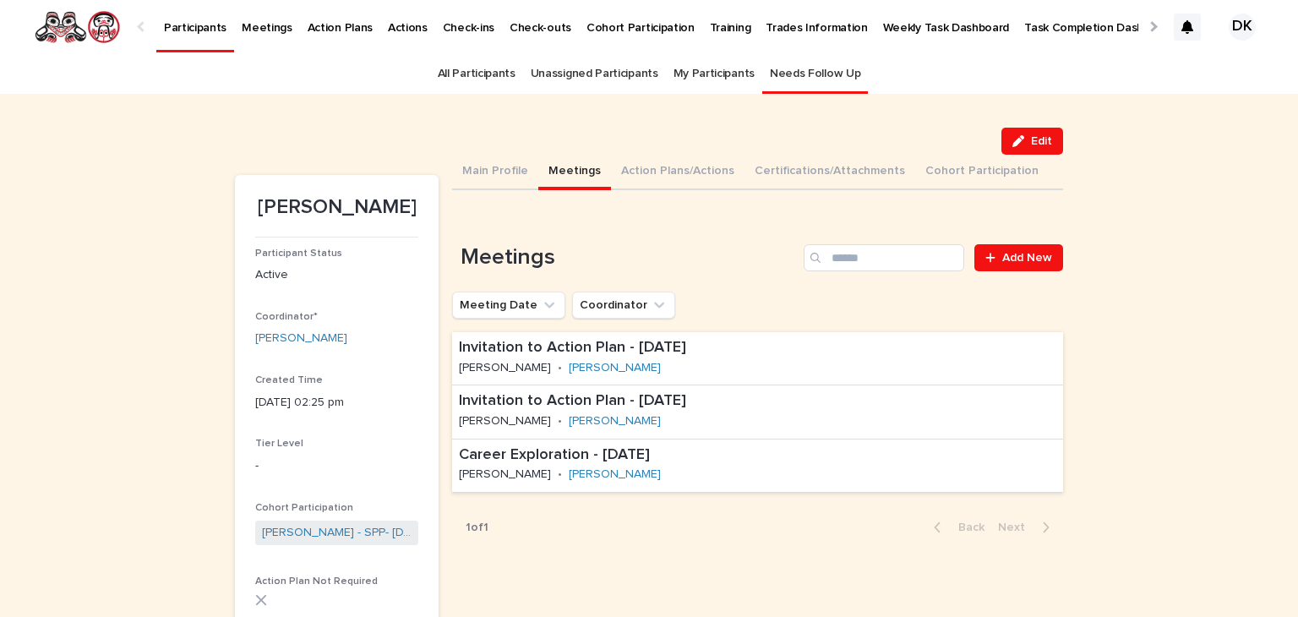
scroll to position [54, 0]
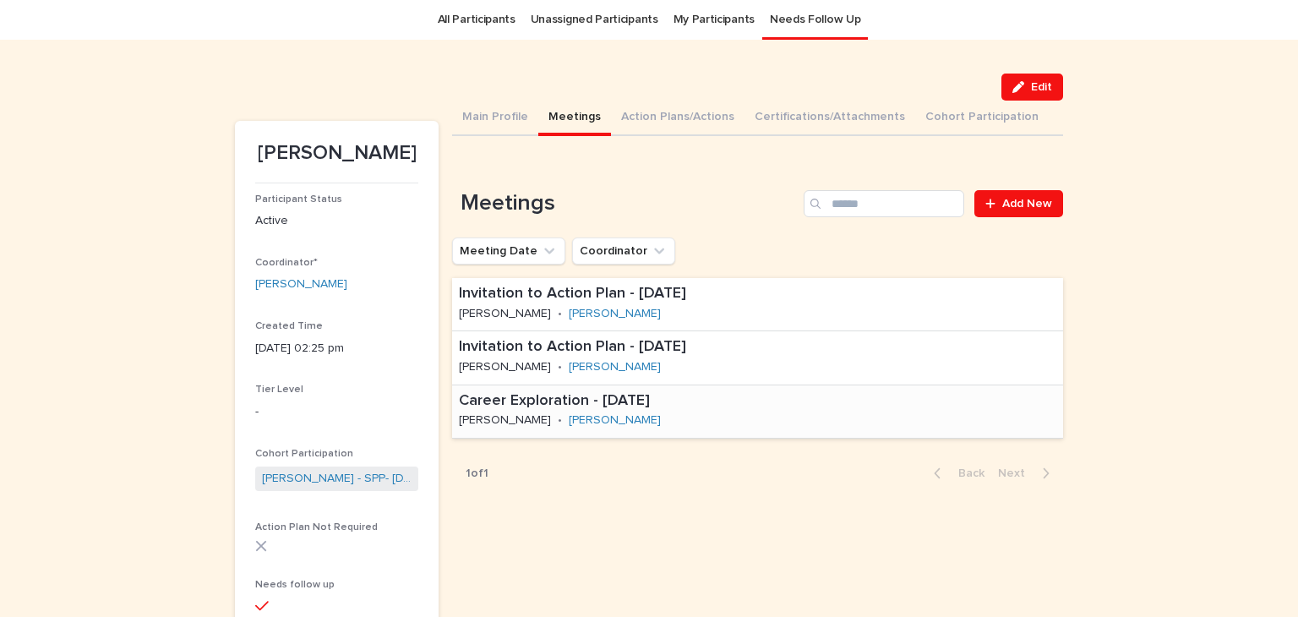
click at [548, 393] on p "Career Exploration - [DATE]" at bounding box center [655, 401] width 393 height 19
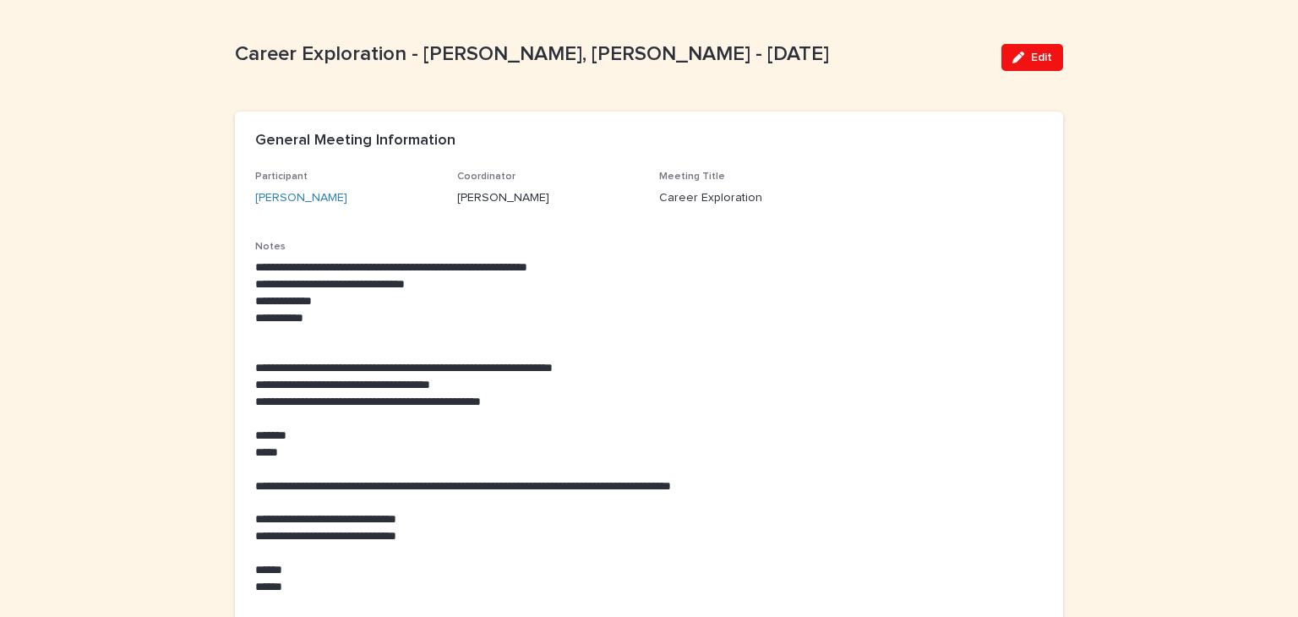
scroll to position [91, 0]
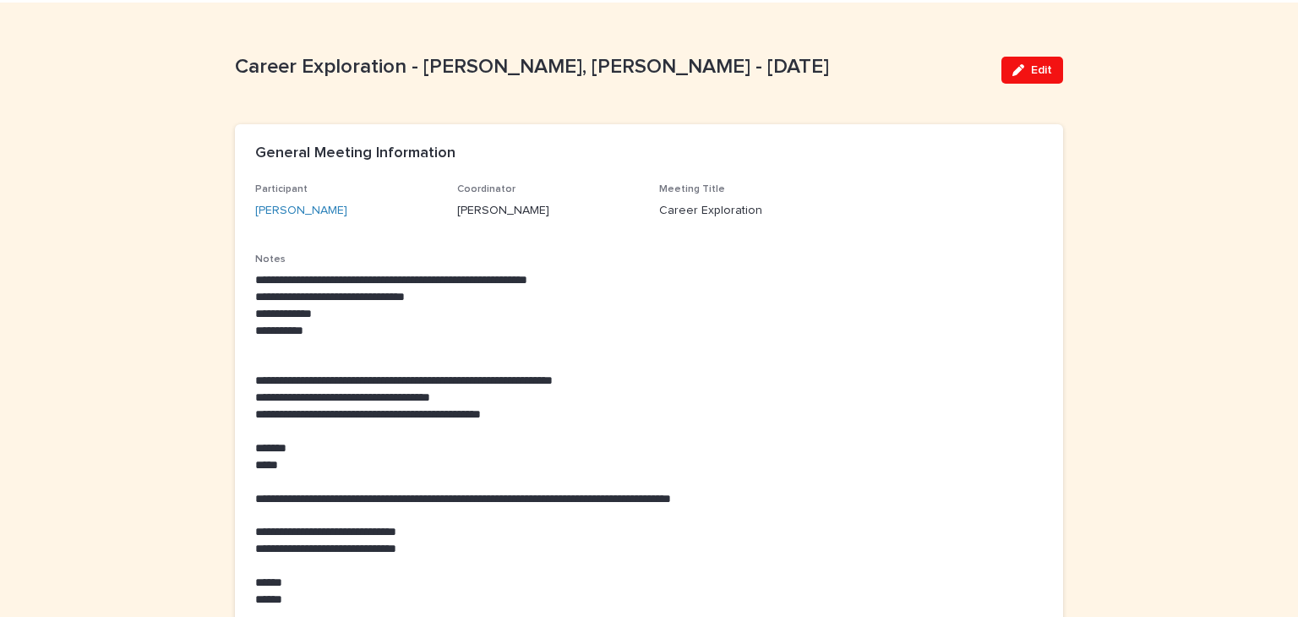
click at [255, 376] on p "**********" at bounding box center [648, 381] width 787 height 17
click at [1038, 64] on span "Edit" at bounding box center [1041, 70] width 21 height 12
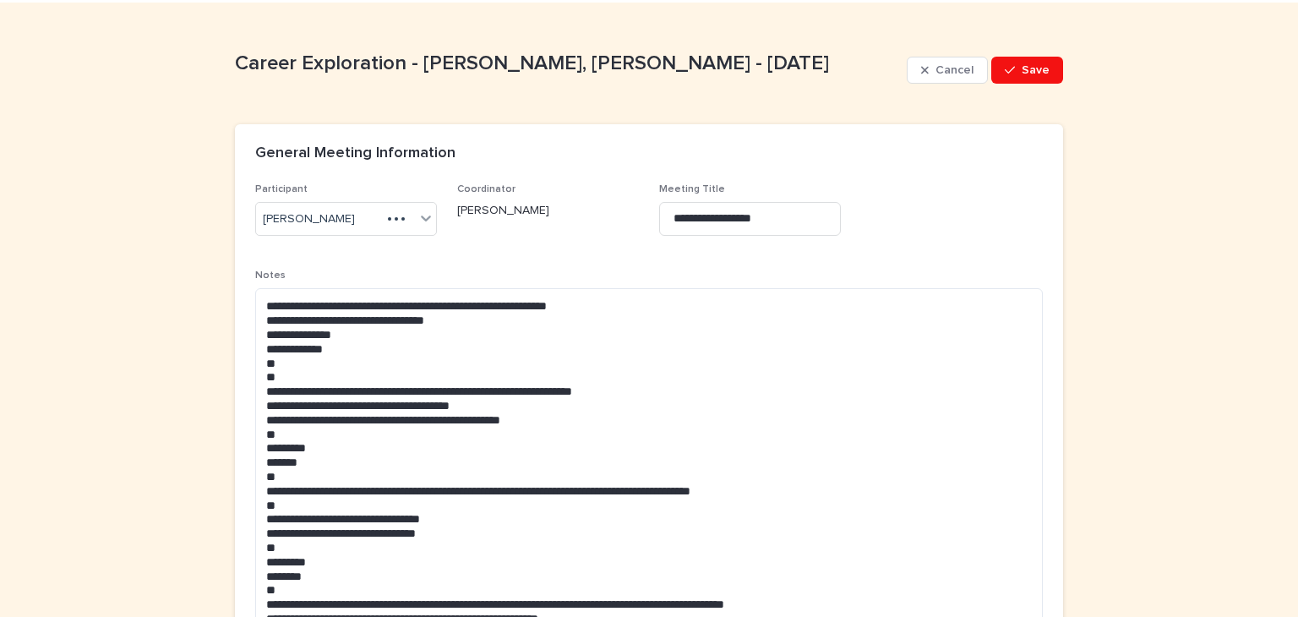
scroll to position [0, 0]
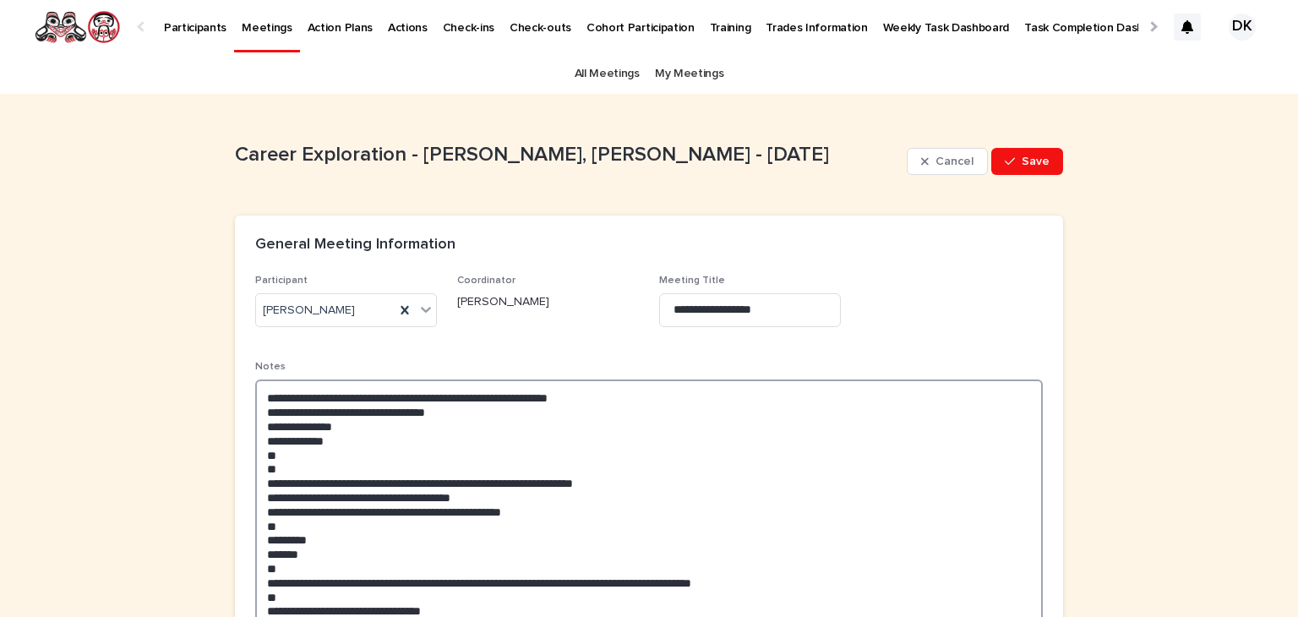
type textarea "**********"
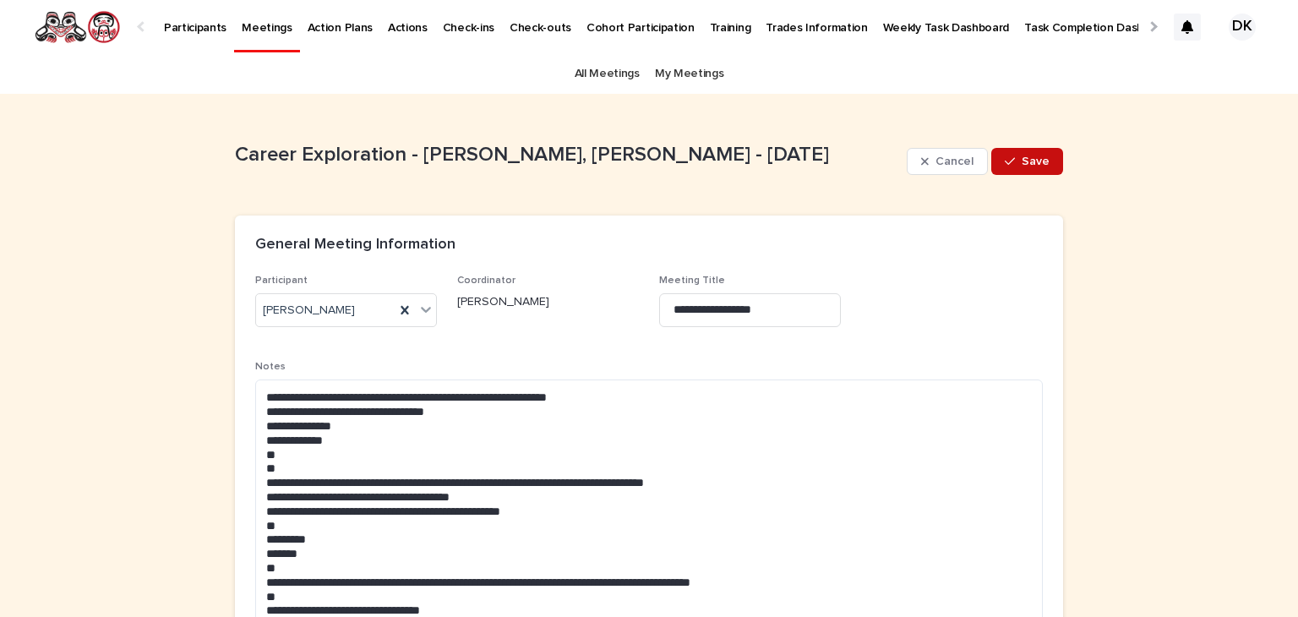
click at [1021, 163] on span "Save" at bounding box center [1035, 161] width 28 height 12
